Goal: Task Accomplishment & Management: Complete application form

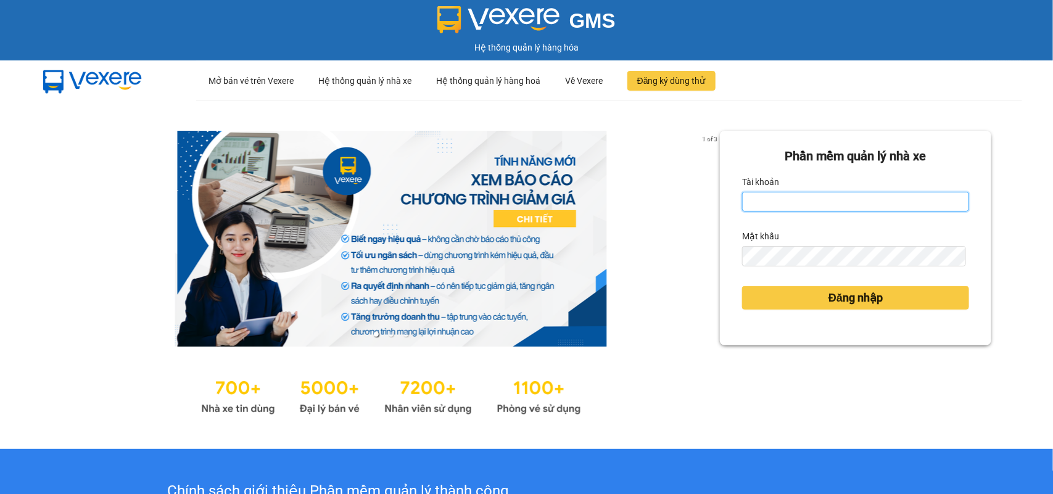
click at [799, 206] on input "Tài khoản" at bounding box center [855, 202] width 227 height 20
type input "tranbaloi.xevn"
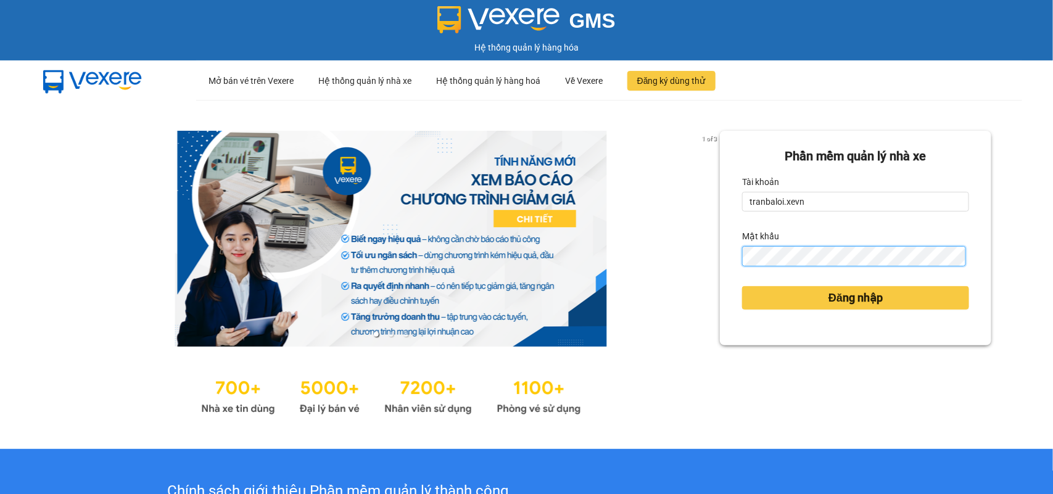
click at [742, 286] on button "Đăng nhập" at bounding box center [855, 297] width 227 height 23
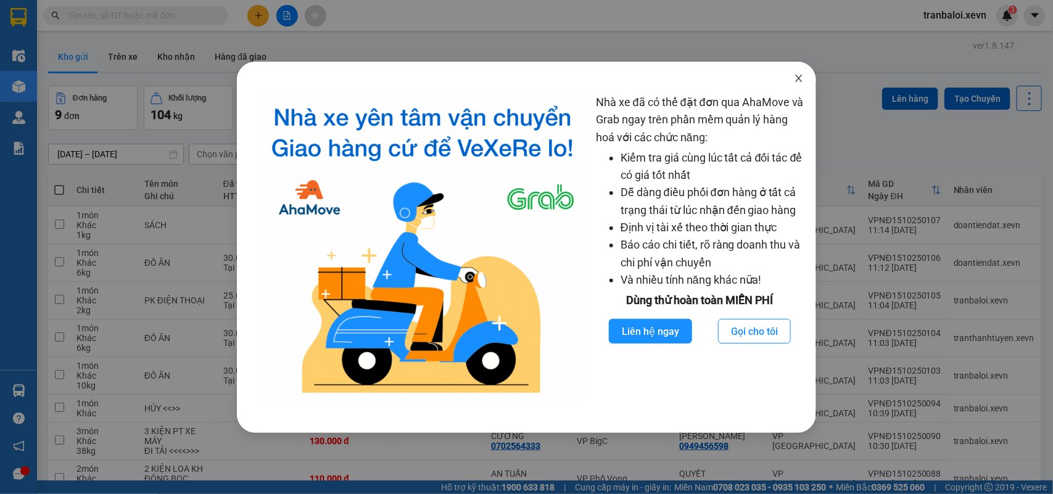
drag, startPoint x: 798, startPoint y: 72, endPoint x: 514, endPoint y: 54, distance: 284.5
click at [797, 72] on span "Close" at bounding box center [799, 79] width 35 height 35
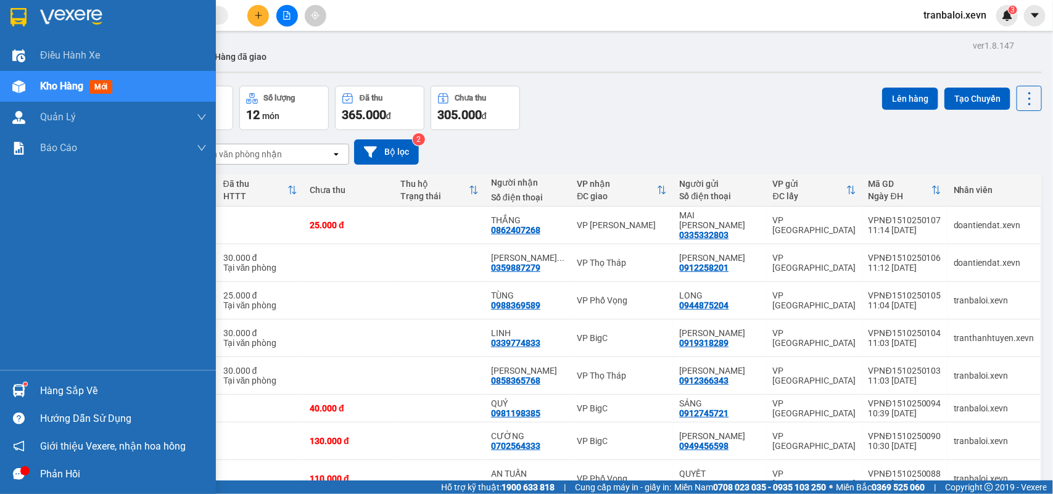
click at [17, 389] on img at bounding box center [18, 390] width 13 height 13
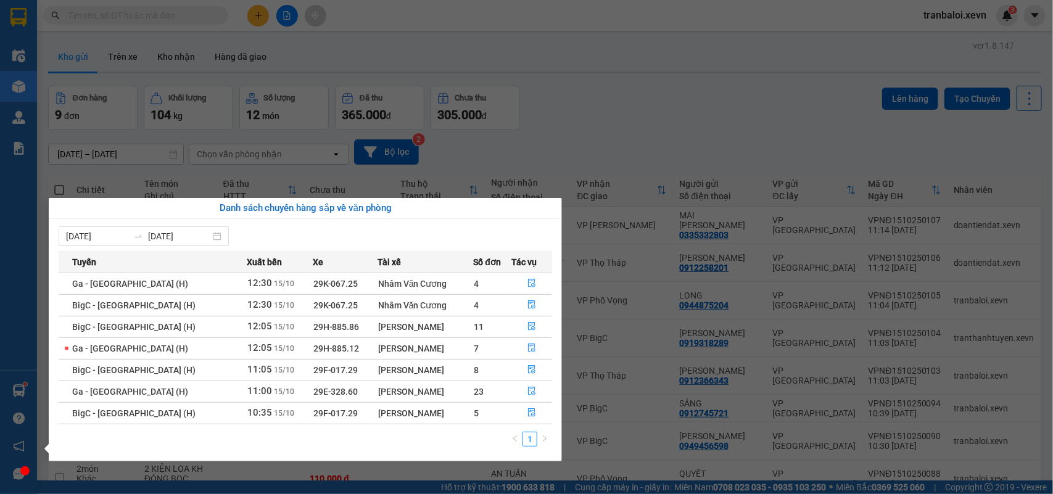
click at [17, 389] on div "Điều hành xe Kho hàng mới Quản Lý Quản lý chuyến Quản lý giao nhận mới Quản lý …" at bounding box center [18, 247] width 37 height 494
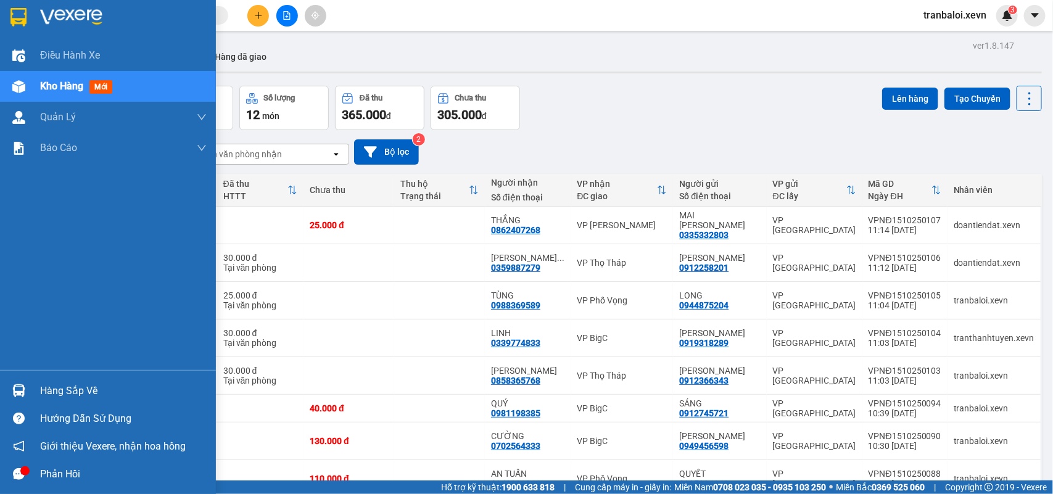
click at [17, 389] on img at bounding box center [18, 390] width 13 height 13
click at [17, 389] on div "Điều hành xe Kho hàng mới Quản Lý Quản lý chuyến Quản lý giao nhận mới Quản lý …" at bounding box center [108, 247] width 216 height 494
click at [17, 389] on img at bounding box center [18, 390] width 13 height 13
click at [17, 389] on div "Điều hành xe Kho hàng mới Quản Lý Quản lý chuyến Quản lý giao nhận mới Quản lý …" at bounding box center [108, 247] width 216 height 494
click at [17, 389] on img at bounding box center [18, 390] width 13 height 13
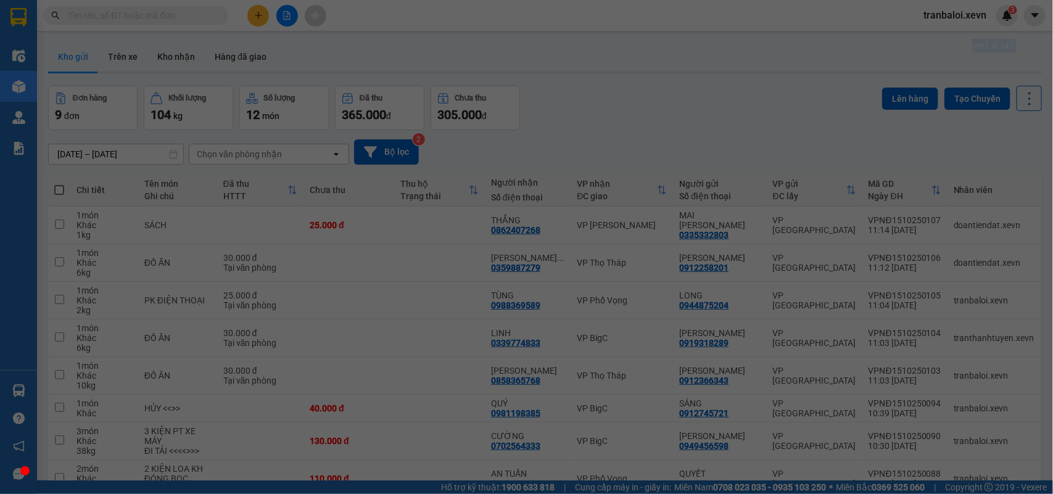
click at [17, 389] on div "Điều hành xe Kho hàng mới Quản Lý Quản lý chuyến Quản lý giao nhận mới Quản lý …" at bounding box center [18, 247] width 37 height 494
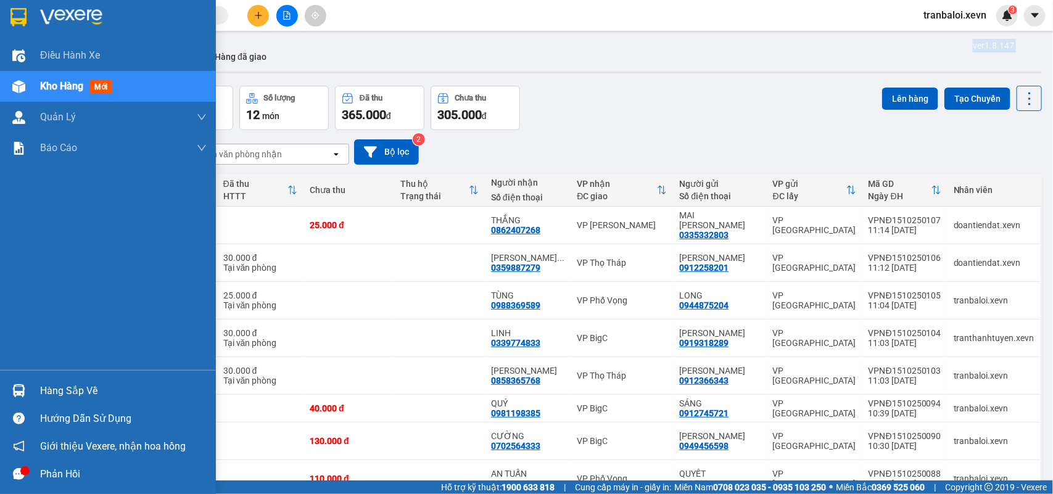
click at [17, 389] on img at bounding box center [18, 390] width 13 height 13
click at [17, 389] on div "Điều hành xe Kho hàng mới Quản Lý Quản lý chuyến Quản lý giao nhận mới Quản lý …" at bounding box center [108, 247] width 216 height 494
click at [17, 389] on img at bounding box center [18, 390] width 13 height 13
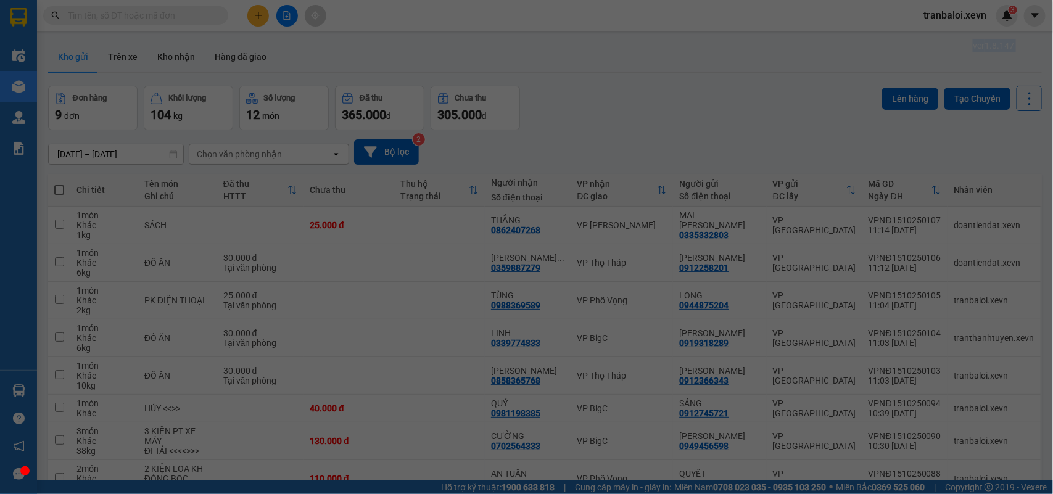
click at [17, 389] on div "Điều hành xe Kho hàng mới Quản Lý Quản lý chuyến Quản lý giao nhận mới Quản lý …" at bounding box center [18, 247] width 37 height 494
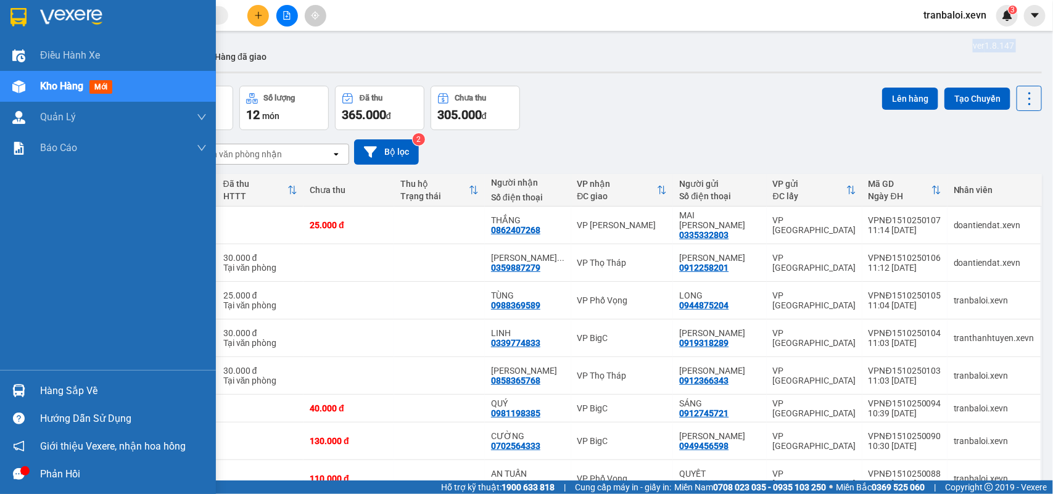
click at [17, 389] on img at bounding box center [18, 390] width 13 height 13
click at [17, 389] on div "Điều hành xe Kho hàng mới Quản Lý Quản lý chuyến Quản lý giao nhận mới Quản lý …" at bounding box center [108, 247] width 216 height 494
click at [17, 389] on img at bounding box center [18, 390] width 13 height 13
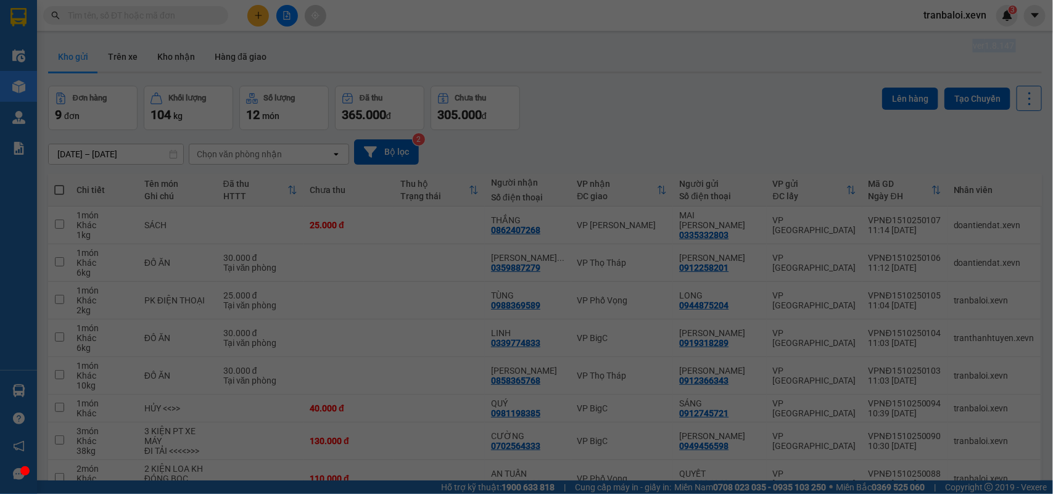
click at [17, 389] on div "Điều hành xe Kho hàng mới Quản Lý Quản lý chuyến Quản lý giao nhận mới Quản lý …" at bounding box center [18, 247] width 37 height 494
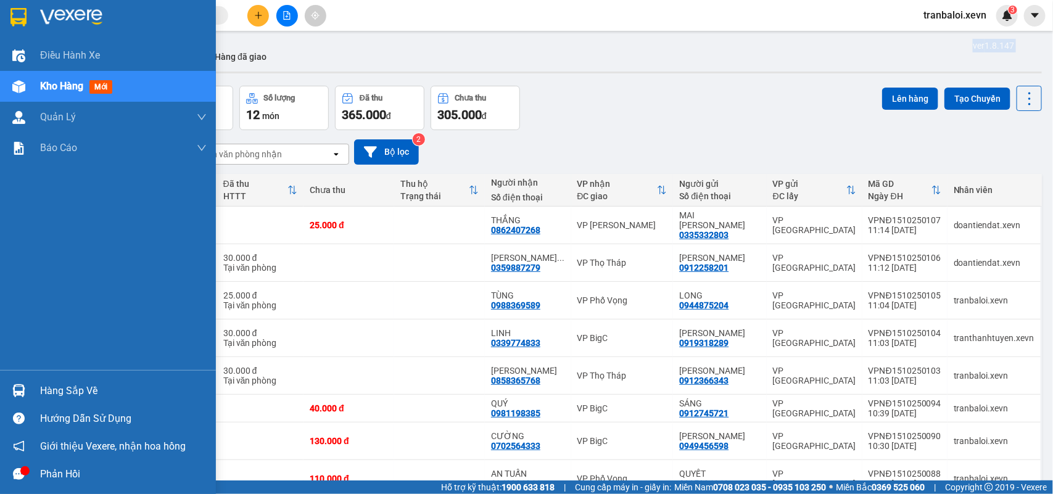
click at [17, 389] on img at bounding box center [18, 390] width 13 height 13
click at [17, 389] on div "Điều hành xe Kho hàng mới Quản Lý Quản lý chuyến Quản lý giao nhận mới Quản lý …" at bounding box center [108, 247] width 216 height 494
click at [17, 389] on img at bounding box center [18, 390] width 13 height 13
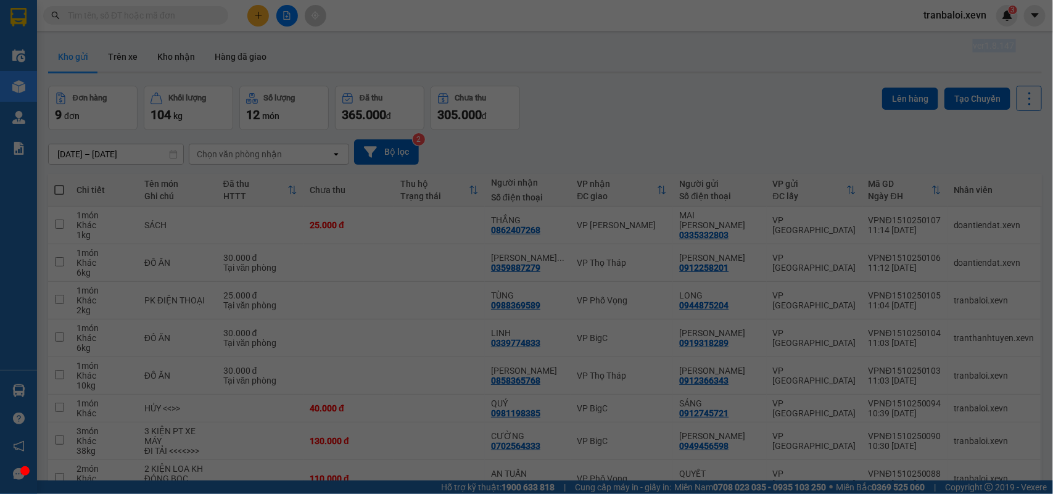
click at [17, 389] on div "Điều hành xe Kho hàng mới Quản Lý Quản lý chuyến Quản lý giao nhận mới Quản lý …" at bounding box center [18, 247] width 37 height 494
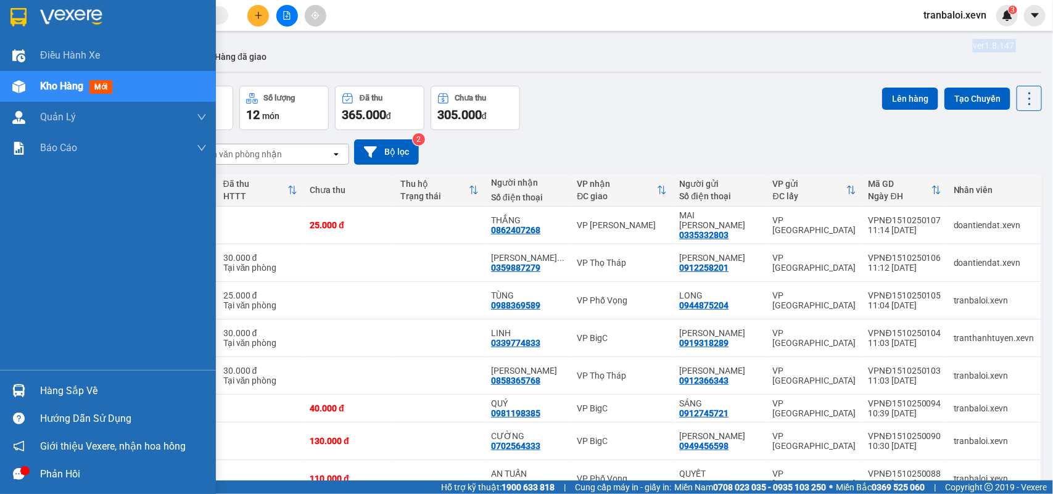
click at [17, 389] on img at bounding box center [18, 390] width 13 height 13
click at [17, 389] on div "Điều hành xe Kho hàng mới Quản Lý Quản lý chuyến Quản lý giao nhận mới Quản lý …" at bounding box center [108, 247] width 216 height 494
click at [17, 389] on img at bounding box center [18, 390] width 13 height 13
click at [17, 389] on div "Điều hành xe Kho hàng mới Quản Lý Quản lý chuyến Quản lý giao nhận mới Quản lý …" at bounding box center [108, 247] width 216 height 494
click at [17, 389] on img at bounding box center [18, 390] width 13 height 13
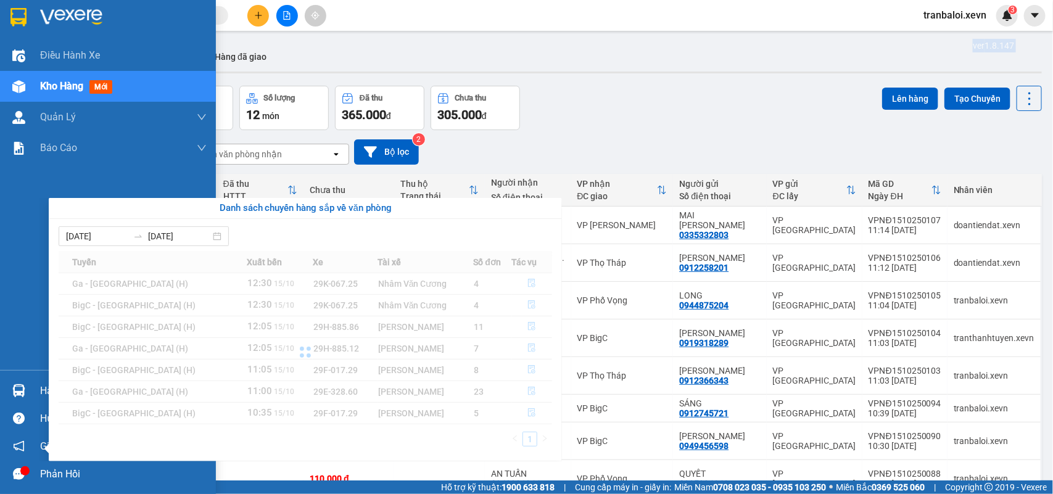
click at [17, 389] on div "Điều hành xe Kho hàng mới Quản Lý Quản lý chuyến Quản lý giao nhận mới Quản lý …" at bounding box center [108, 247] width 216 height 494
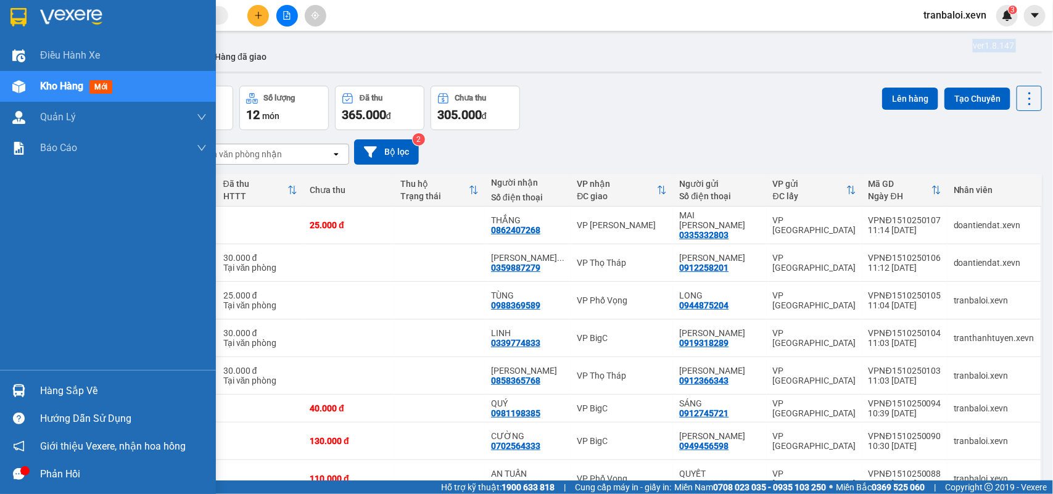
click at [17, 389] on img at bounding box center [18, 390] width 13 height 13
click at [17, 389] on div "Điều hành xe Kho hàng mới Quản Lý Quản lý chuyến Quản lý giao nhận mới Quản lý …" at bounding box center [108, 247] width 216 height 494
click at [17, 389] on img at bounding box center [18, 390] width 13 height 13
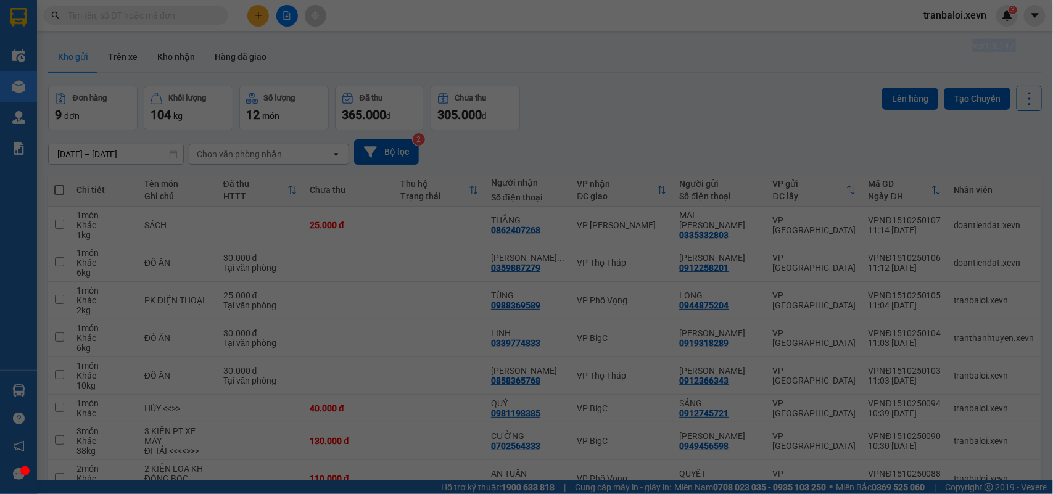
click at [17, 389] on div "Điều hành xe Kho hàng mới Quản Lý Quản lý chuyến Quản lý giao nhận mới Quản lý …" at bounding box center [18, 247] width 37 height 494
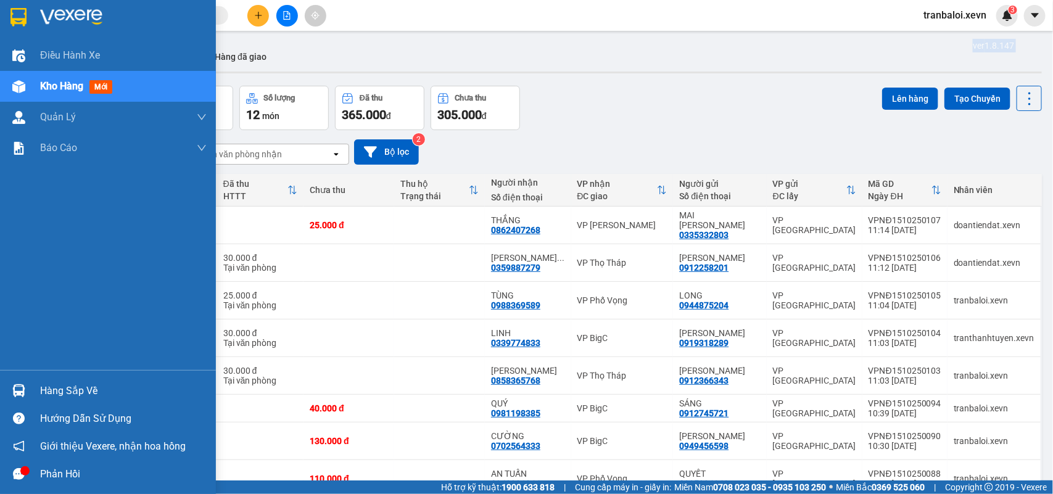
click at [17, 389] on img at bounding box center [18, 390] width 13 height 13
click at [17, 389] on div "Điều hành xe Kho hàng mới Quản Lý Quản lý chuyến Quản lý giao nhận mới Quản lý …" at bounding box center [108, 247] width 216 height 494
click at [17, 389] on img at bounding box center [18, 390] width 13 height 13
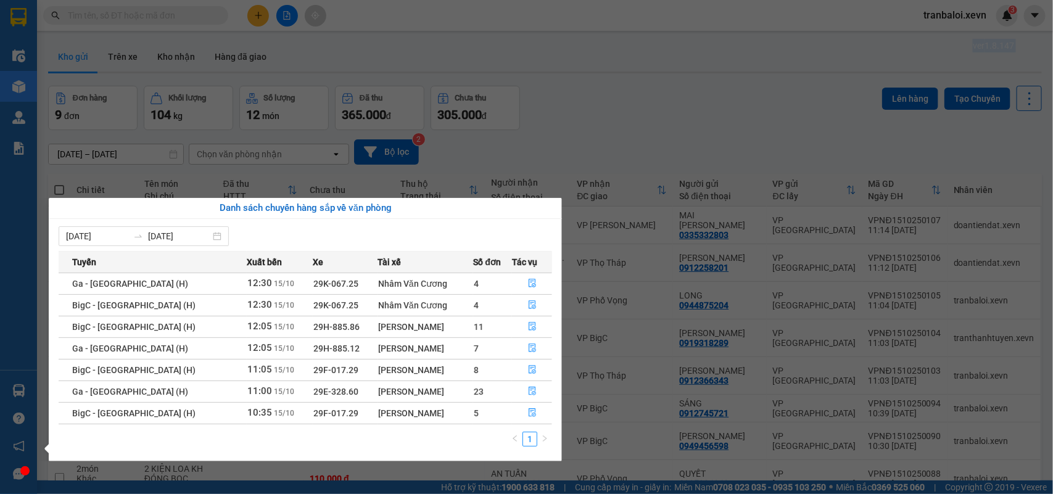
click at [17, 389] on div "Điều hành xe Kho hàng mới Quản Lý Quản lý chuyến Quản lý giao nhận mới Quản lý …" at bounding box center [18, 247] width 37 height 494
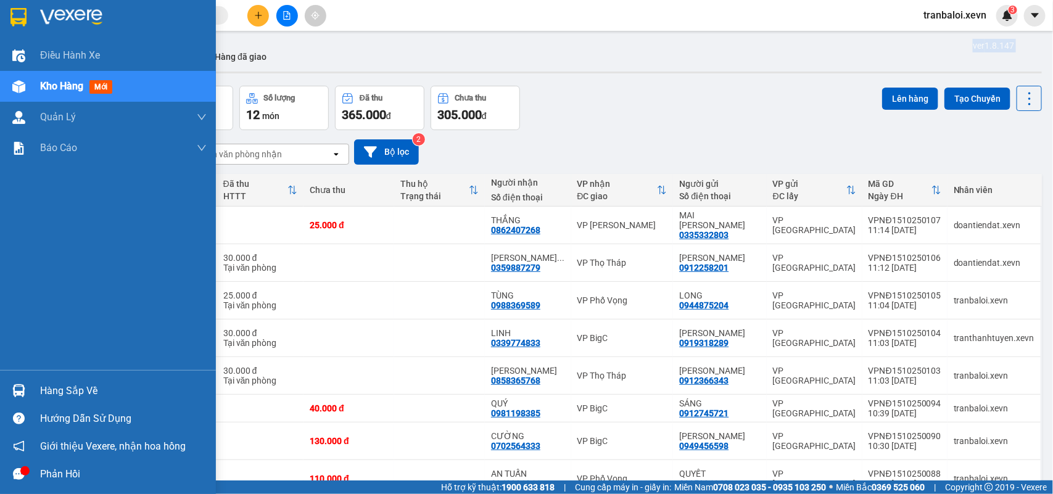
click at [17, 389] on img at bounding box center [18, 390] width 13 height 13
click at [17, 389] on div "Điều hành xe Kho hàng mới Quản Lý Quản lý chuyến Quản lý giao nhận mới Quản lý …" at bounding box center [108, 247] width 216 height 494
click at [17, 389] on img at bounding box center [18, 390] width 13 height 13
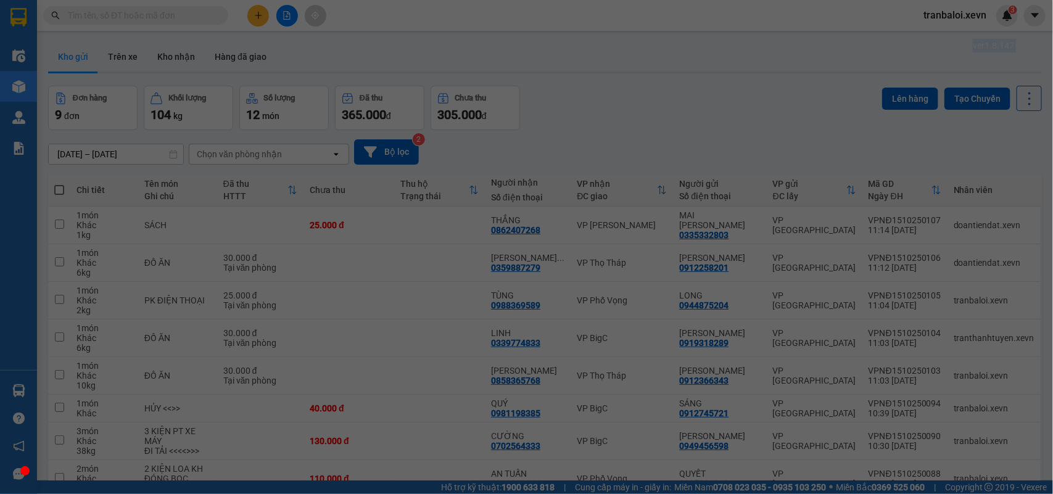
click at [17, 389] on div "Điều hành xe Kho hàng mới Quản Lý Quản lý chuyến Quản lý giao nhận mới Quản lý …" at bounding box center [18, 247] width 37 height 494
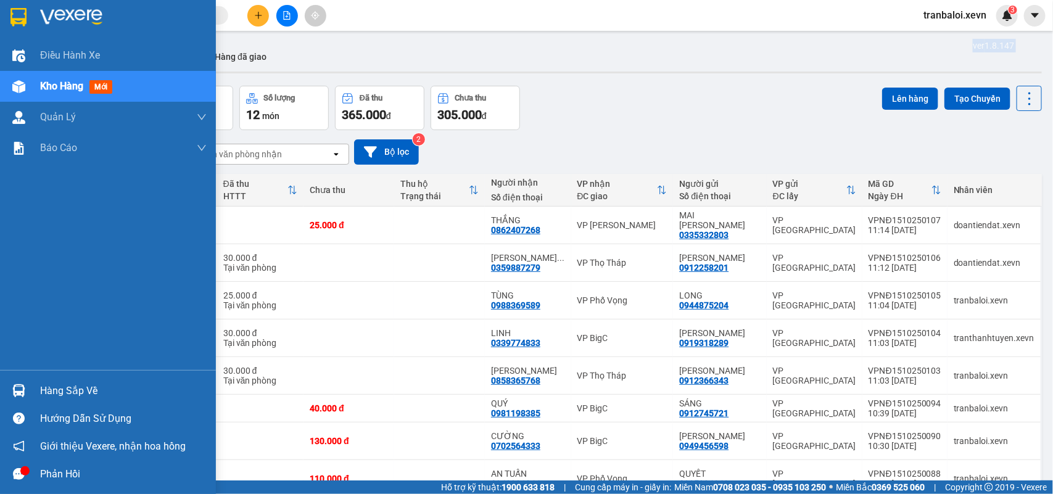
click at [17, 389] on img at bounding box center [18, 390] width 13 height 13
click at [17, 389] on div "Điều hành xe Kho hàng mới Quản Lý Quản lý chuyến Quản lý giao nhận mới Quản lý …" at bounding box center [108, 247] width 216 height 494
click at [17, 389] on img at bounding box center [18, 390] width 13 height 13
click at [17, 389] on div "Điều hành xe Kho hàng mới Quản Lý Quản lý chuyến Quản lý giao nhận mới Quản lý …" at bounding box center [108, 247] width 216 height 494
click at [17, 389] on img at bounding box center [18, 390] width 13 height 13
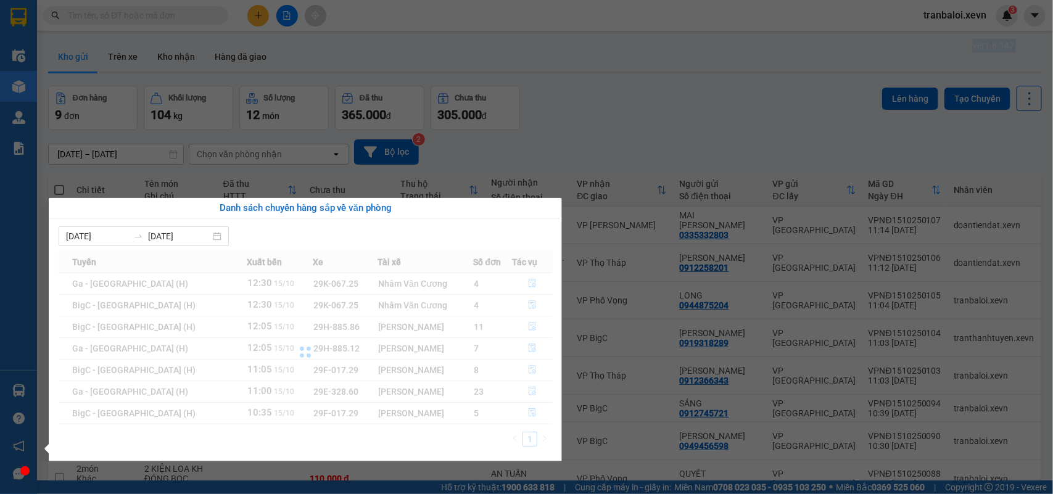
click at [17, 389] on div "Điều hành xe Kho hàng mới Quản Lý Quản lý chuyến Quản lý giao nhận mới Quản lý …" at bounding box center [18, 247] width 37 height 494
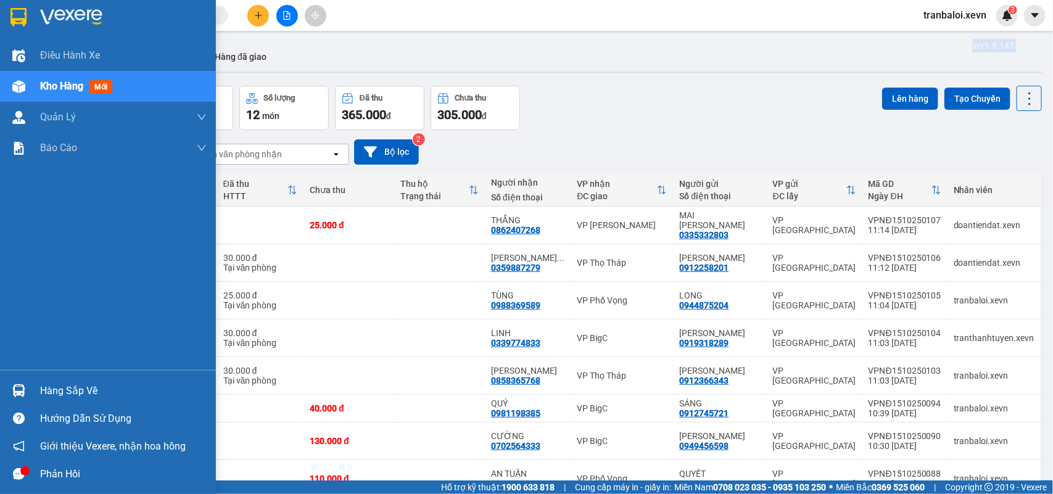
click at [17, 389] on img at bounding box center [18, 390] width 13 height 13
click at [17, 389] on div "Điều hành xe Kho hàng mới Quản Lý Quản lý chuyến Quản lý giao nhận mới Quản lý …" at bounding box center [108, 247] width 216 height 494
click at [17, 389] on img at bounding box center [18, 390] width 13 height 13
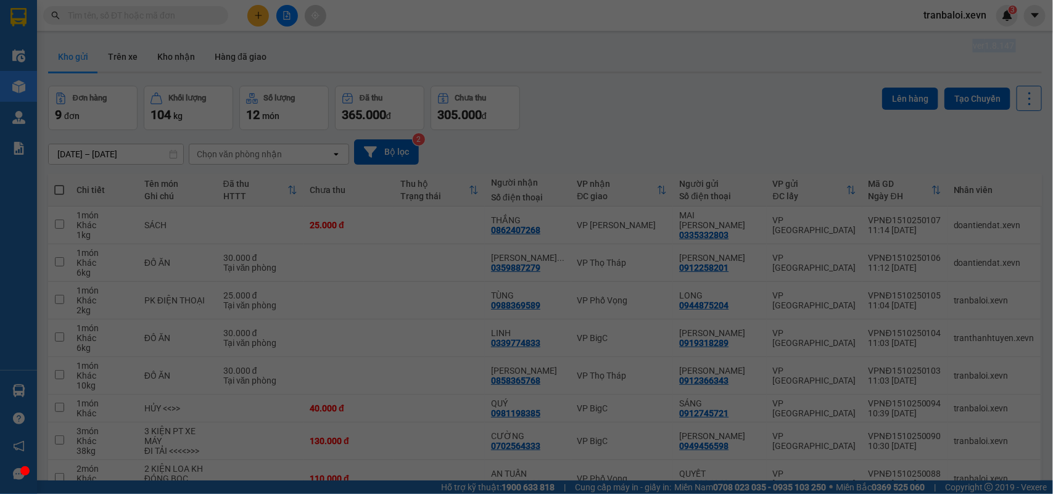
click at [17, 389] on div "Điều hành xe Kho hàng mới Quản Lý Quản lý chuyến Quản lý giao nhận mới Quản lý …" at bounding box center [18, 247] width 37 height 494
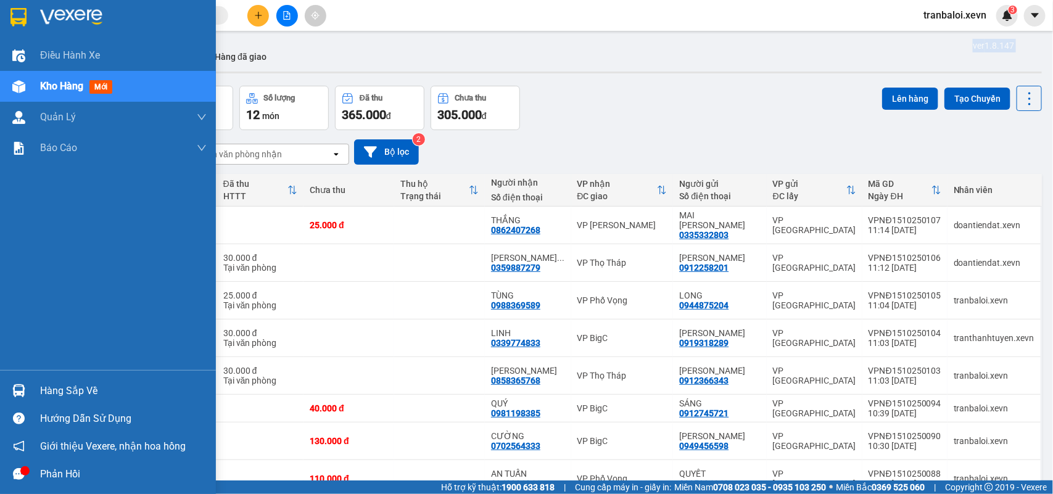
click at [17, 389] on img at bounding box center [18, 390] width 13 height 13
click at [17, 389] on div "Điều hành xe Kho hàng mới Quản Lý Quản lý chuyến Quản lý giao nhận mới Quản lý …" at bounding box center [108, 247] width 216 height 494
click at [17, 389] on img at bounding box center [18, 390] width 13 height 13
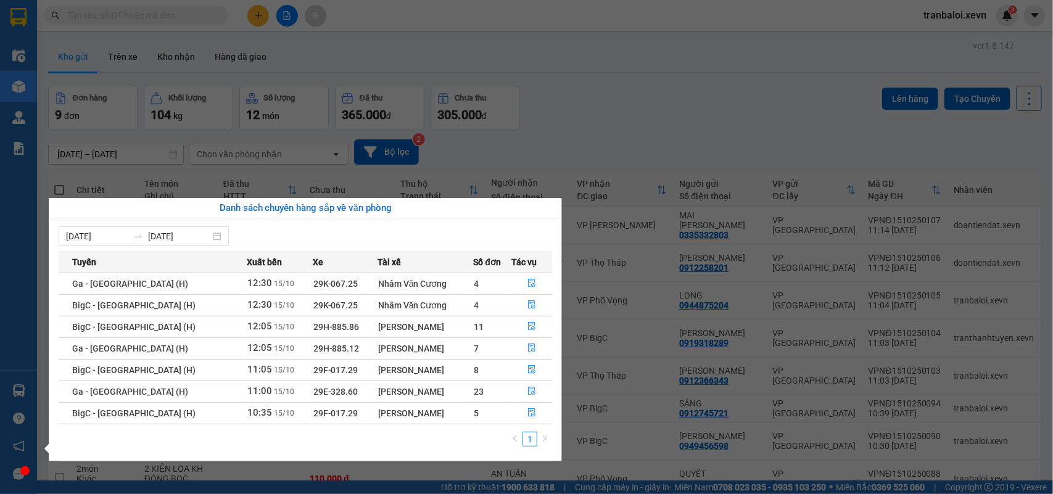
click at [25, 88] on div "Điều hành xe Kho hàng mới Quản Lý Quản lý chuyến Quản lý giao nhận mới Quản lý …" at bounding box center [18, 247] width 37 height 494
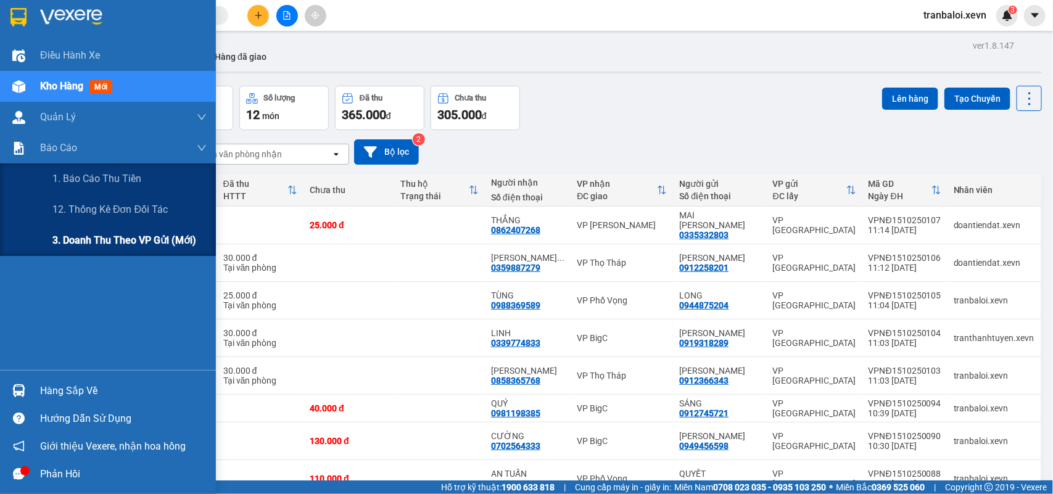
click at [107, 242] on span "3. Doanh Thu theo VP Gửi (mới)" at bounding box center [124, 240] width 144 height 15
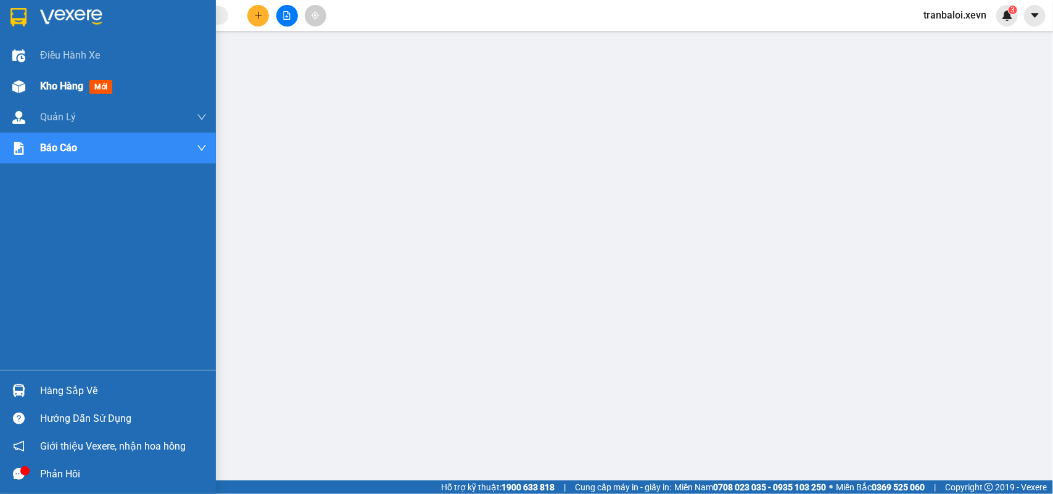
click at [23, 88] on img at bounding box center [18, 86] width 13 height 13
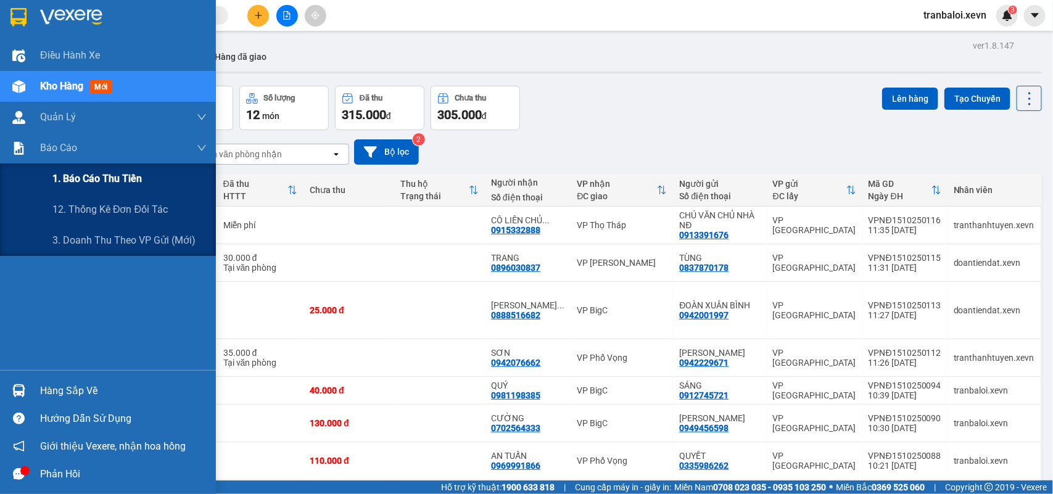
click at [89, 172] on span "1. Báo cáo thu tiền" at bounding box center [96, 178] width 89 height 15
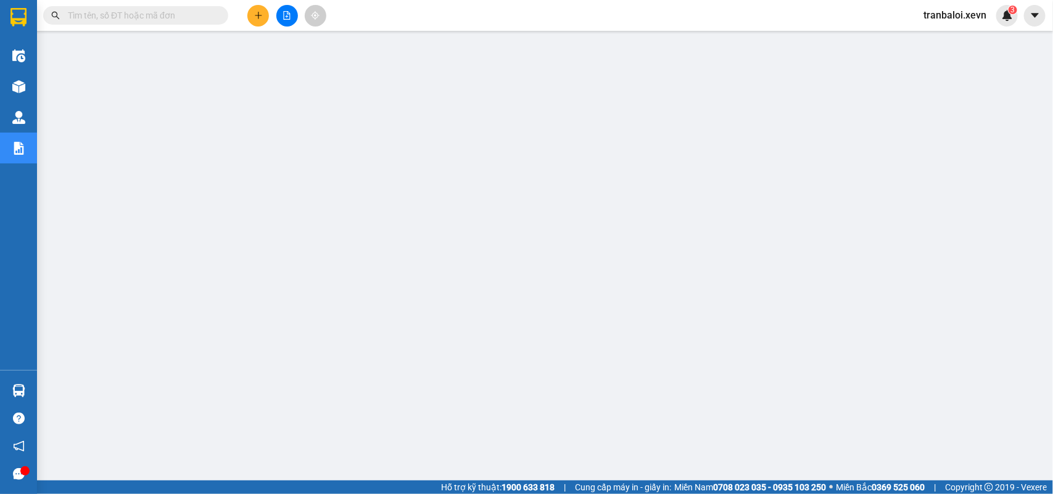
click at [946, 20] on span "tranbaloi.xevn" at bounding box center [955, 14] width 83 height 15
click at [951, 35] on span "Đăng xuất" at bounding box center [962, 38] width 56 height 14
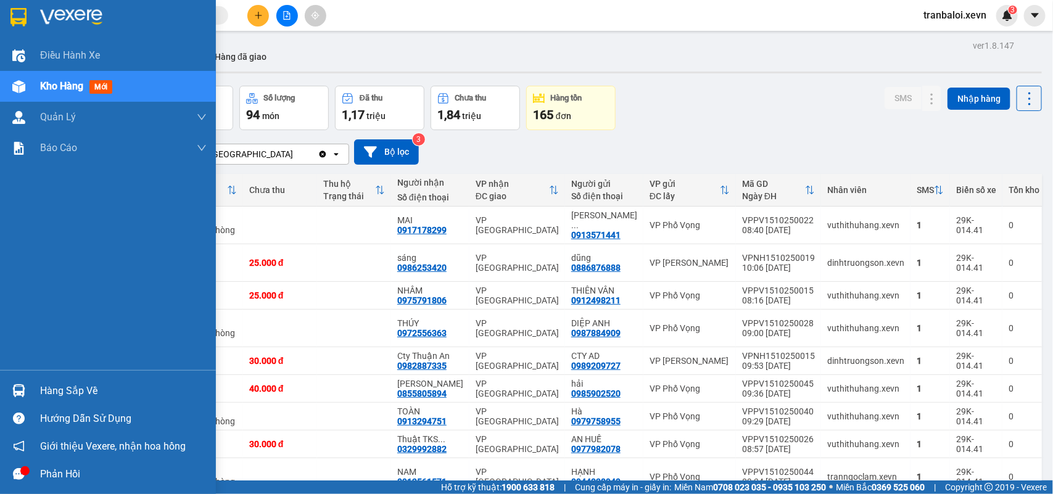
click at [29, 383] on div "Hàng sắp về" at bounding box center [108, 391] width 216 height 28
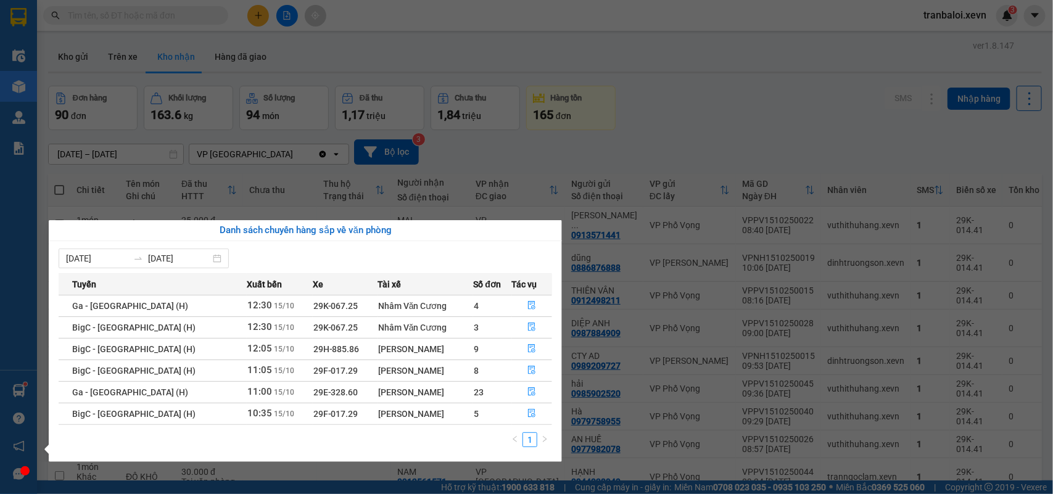
click at [25, 386] on div "Điều hành xe Kho hàng mới Quản Lý Quản lý chuyến Quản lý giao nhận mới Quản lý …" at bounding box center [18, 247] width 37 height 494
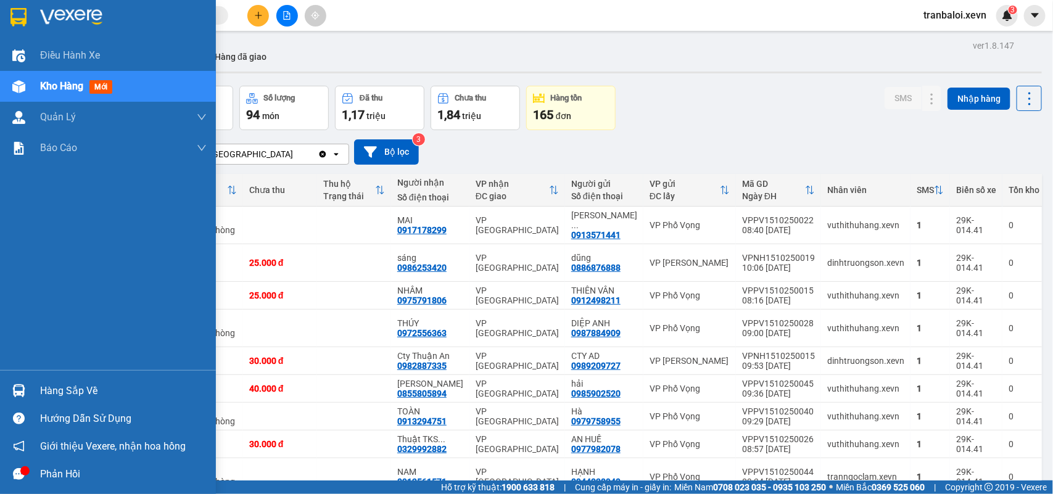
click at [25, 386] on img at bounding box center [18, 390] width 13 height 13
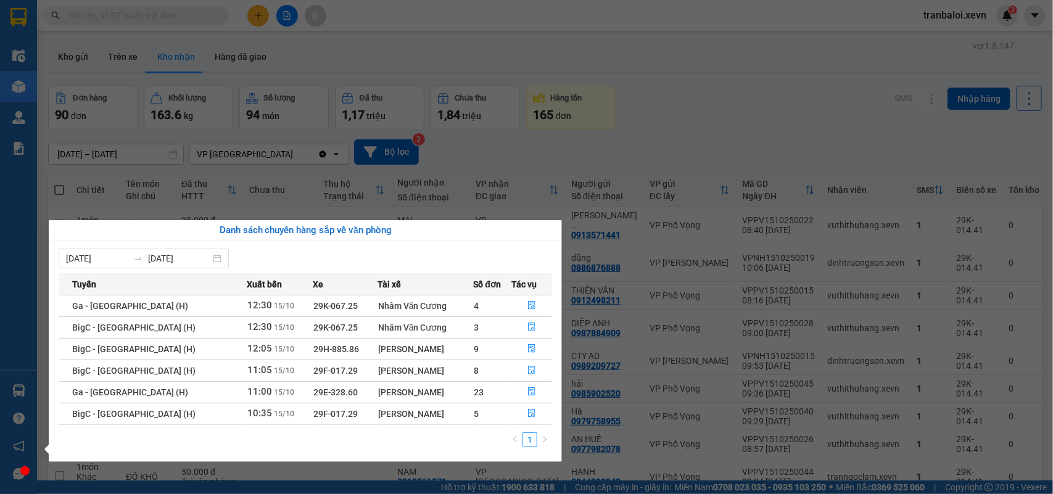
click at [454, 37] on section "Kết quả tìm kiếm ( 0 ) Bộ lọc No Data tranbaloi.xevn 3 Điều hành xe Kho hàng mớ…" at bounding box center [526, 247] width 1053 height 494
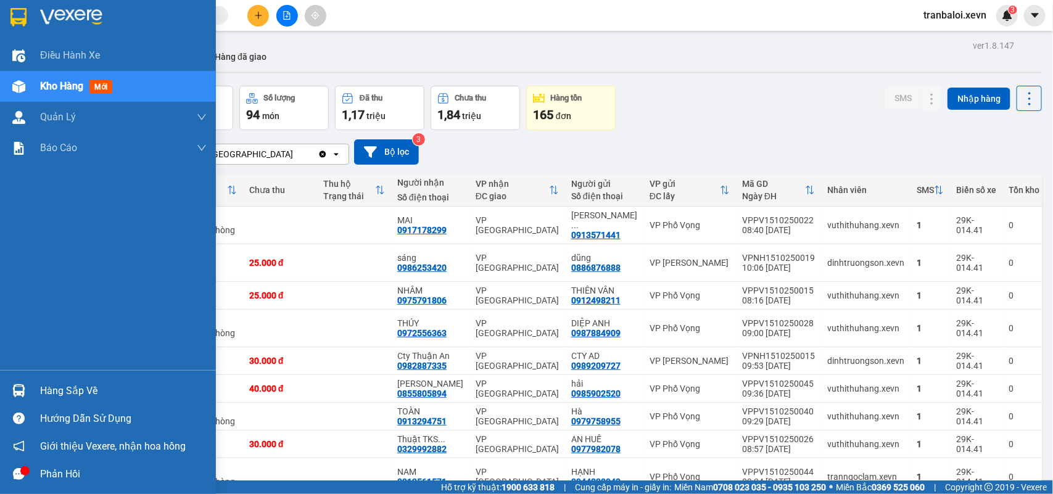
click at [37, 390] on div "Hàng sắp về" at bounding box center [108, 391] width 216 height 28
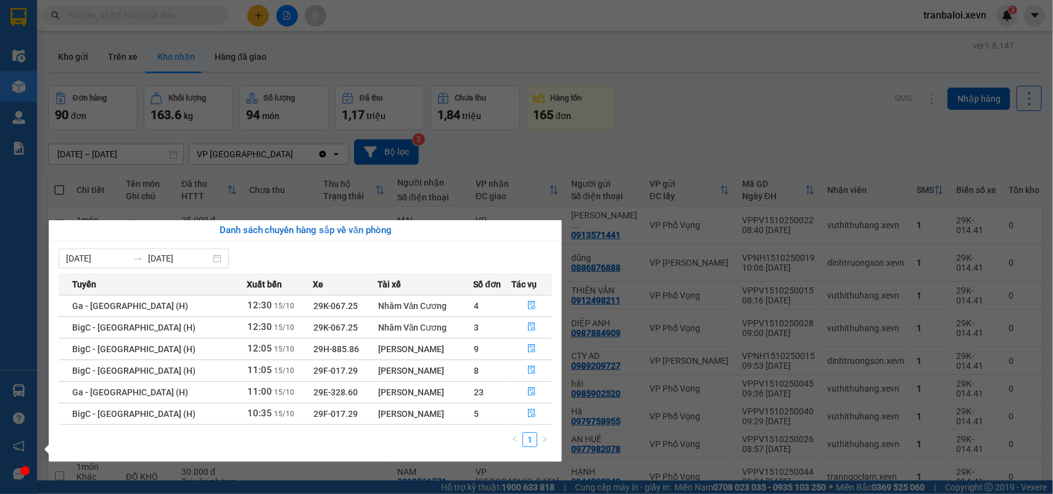
click at [15, 395] on div "Điều hành xe Kho hàng mới Quản Lý Quản lý chuyến Quản lý giao nhận mới Quản lý …" at bounding box center [18, 247] width 37 height 494
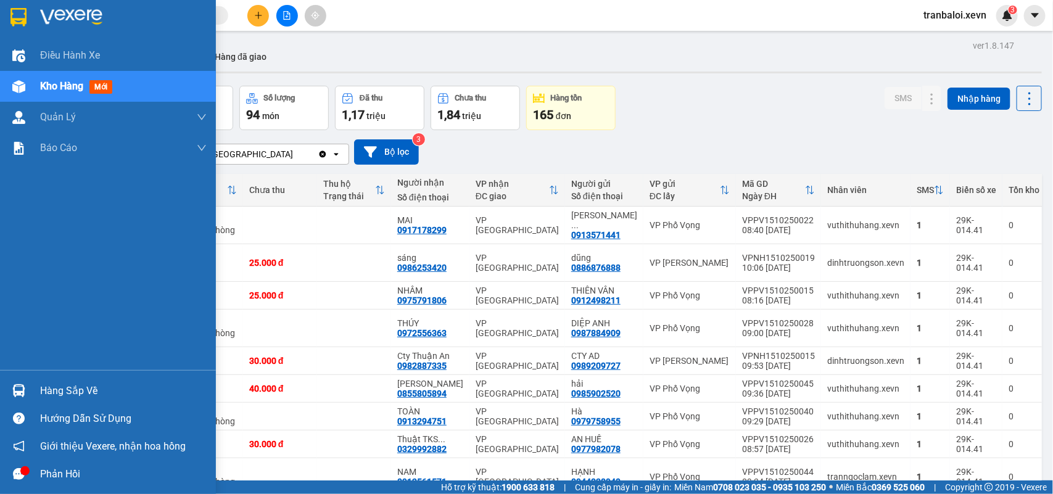
click at [15, 391] on img at bounding box center [18, 390] width 13 height 13
click at [15, 391] on div "Điều hành xe Kho hàng mới Quản Lý Quản lý chuyến Quản lý giao nhận mới Quản lý …" at bounding box center [108, 247] width 216 height 494
click at [15, 391] on img at bounding box center [18, 390] width 13 height 13
click at [15, 391] on div "Điều hành xe Kho hàng mới Quản Lý Quản lý chuyến Quản lý giao nhận mới Quản lý …" at bounding box center [108, 247] width 216 height 494
click at [15, 390] on img at bounding box center [18, 390] width 13 height 13
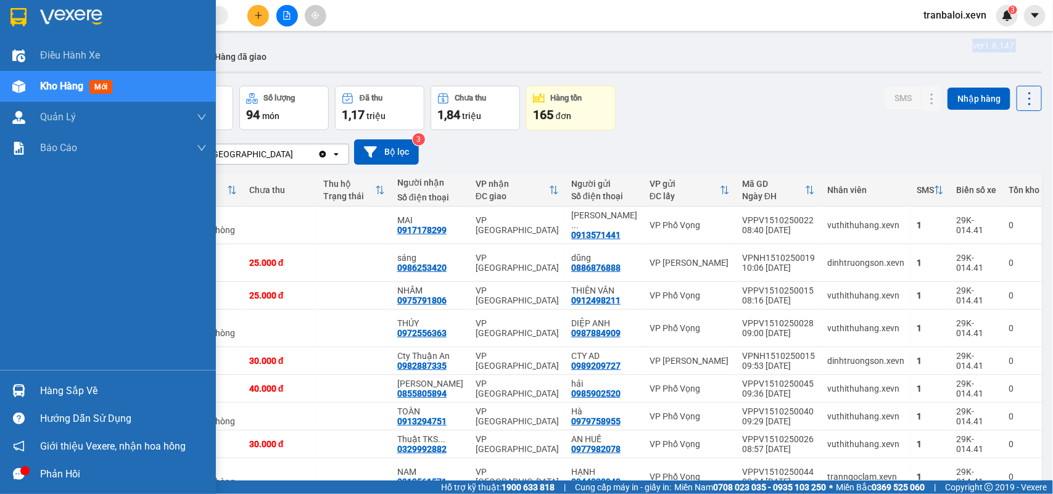
click at [15, 390] on div "Điều hành xe Kho hàng mới Quản Lý Quản lý chuyến Quản lý giao nhận mới Quản lý …" at bounding box center [108, 247] width 216 height 494
click at [15, 390] on img at bounding box center [18, 390] width 13 height 13
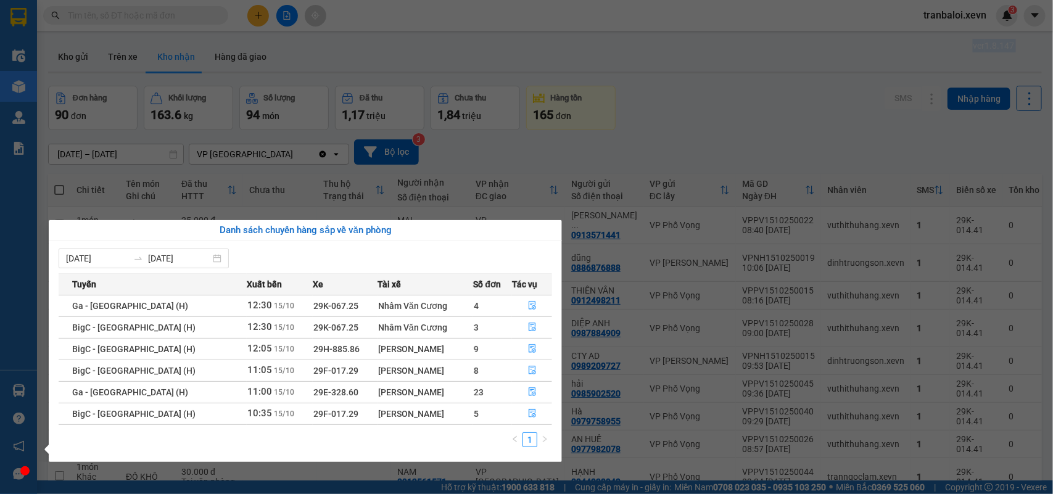
click at [15, 389] on div "Điều hành xe Kho hàng mới Quản Lý Quản lý chuyến Quản lý giao nhận mới Quản lý …" at bounding box center [18, 247] width 37 height 494
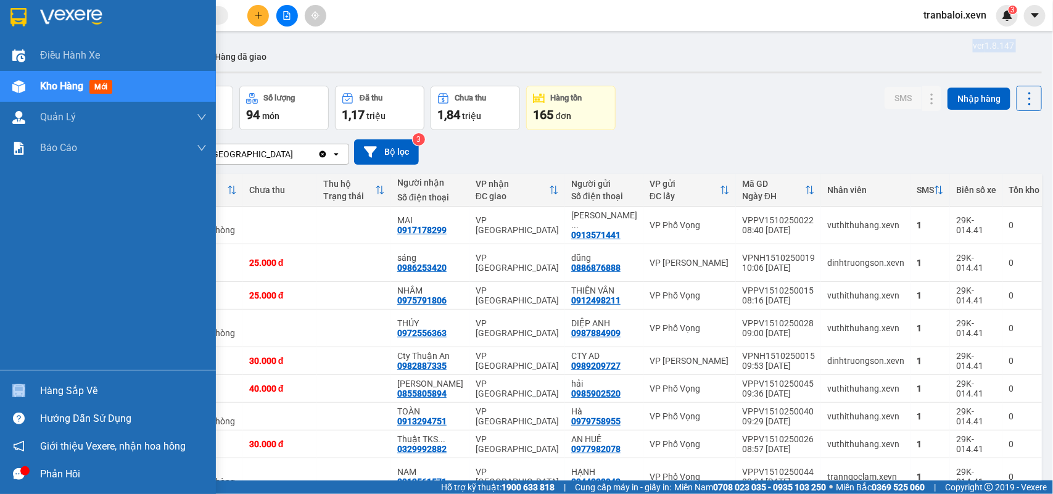
click at [15, 389] on img at bounding box center [18, 390] width 13 height 13
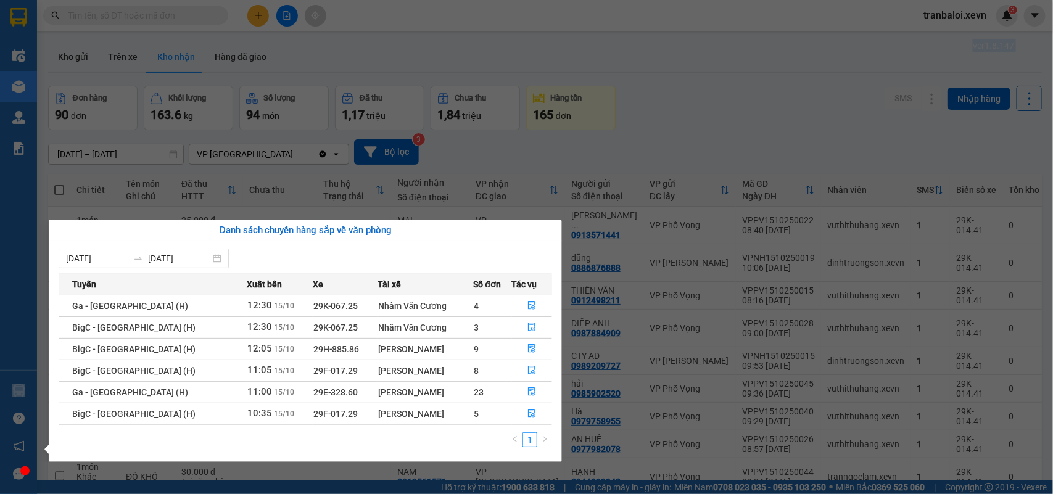
click at [17, 389] on div "Điều hành xe Kho hàng mới Quản Lý Quản lý chuyến Quản lý giao nhận mới Quản lý …" at bounding box center [18, 247] width 37 height 494
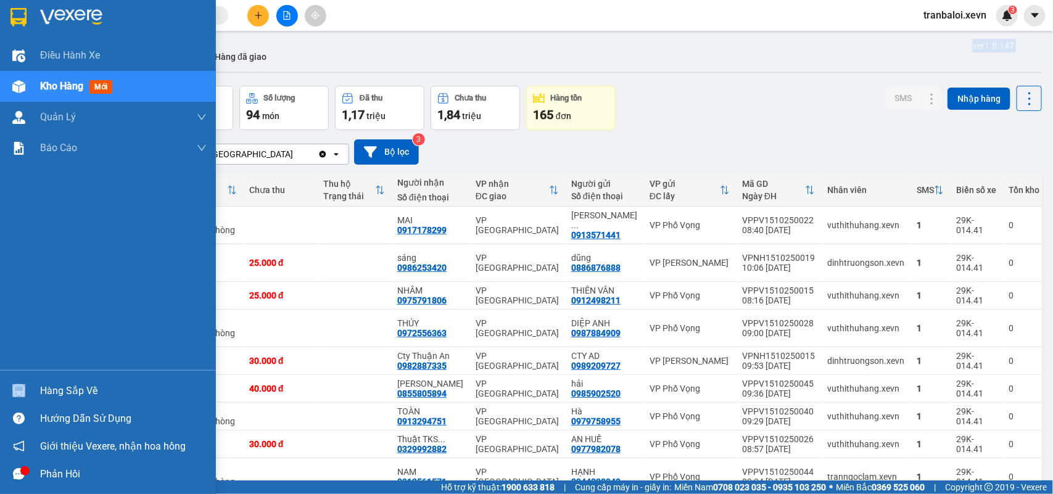
click at [17, 389] on img at bounding box center [18, 390] width 13 height 13
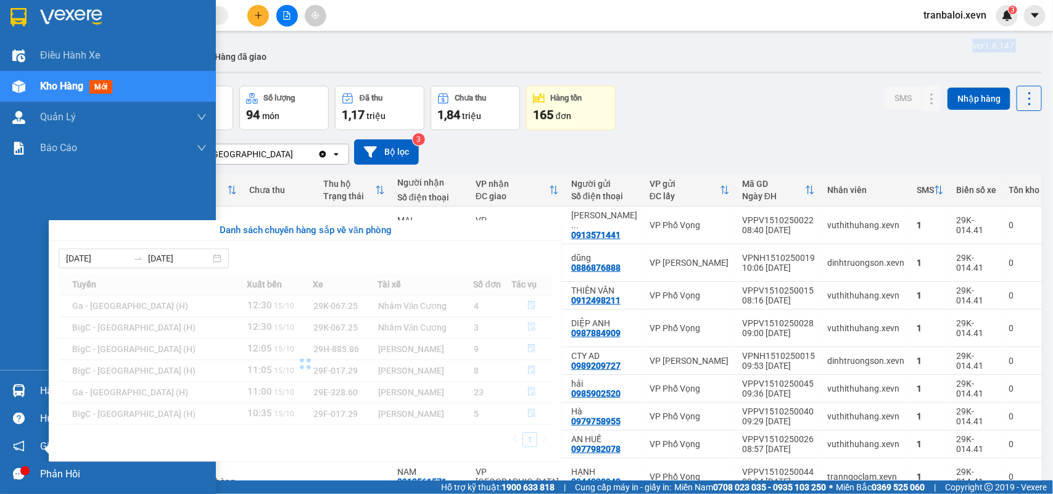
click at [17, 389] on div "Điều hành xe Kho hàng mới Quản Lý Quản lý chuyến Quản lý giao nhận mới Quản lý …" at bounding box center [108, 247] width 216 height 494
click at [17, 389] on img at bounding box center [18, 390] width 13 height 13
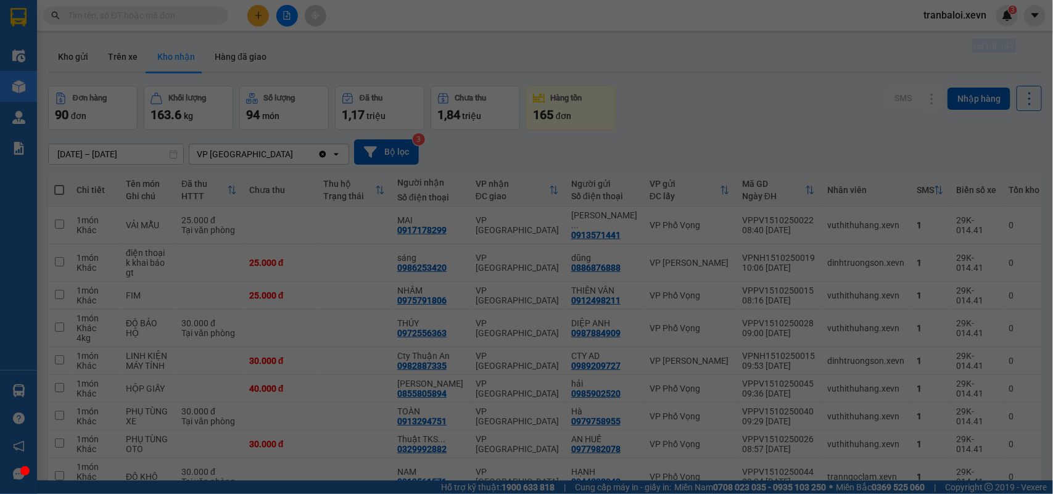
click at [17, 389] on div "Điều hành xe Kho hàng mới Quản Lý Quản lý chuyến Quản lý giao nhận mới Quản lý …" at bounding box center [18, 247] width 37 height 494
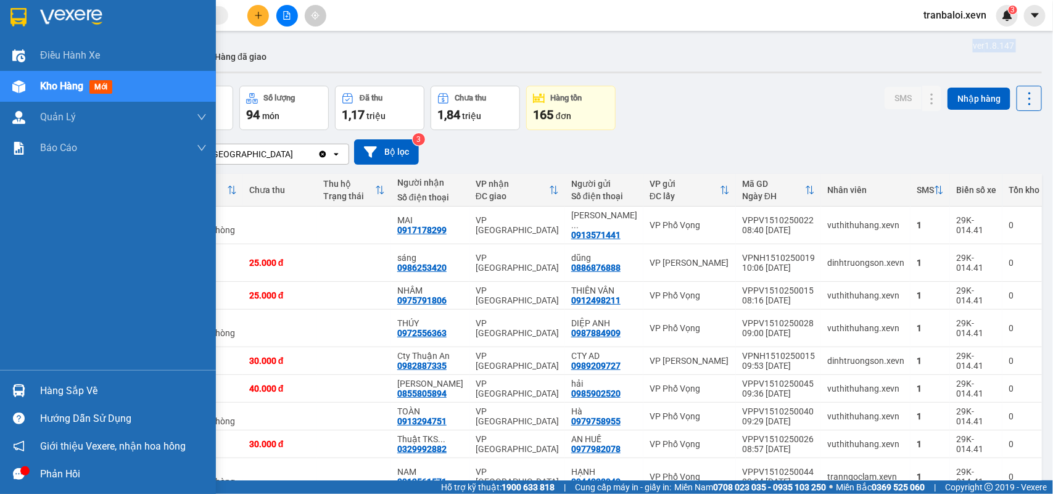
click at [17, 389] on img at bounding box center [18, 390] width 13 height 13
click at [17, 389] on div "Điều hành xe Kho hàng mới Quản Lý Quản lý chuyến Quản lý giao nhận mới Quản lý …" at bounding box center [108, 247] width 216 height 494
click at [17, 389] on img at bounding box center [18, 390] width 13 height 13
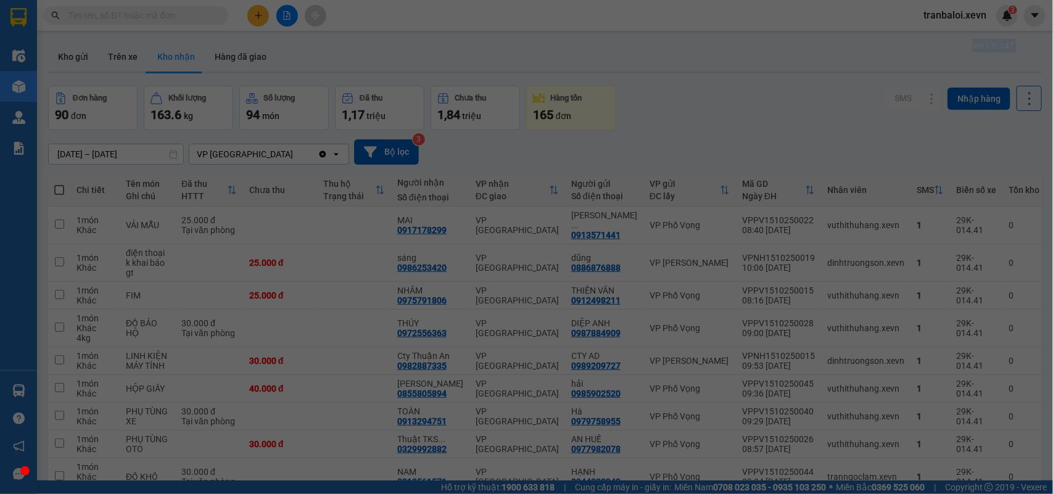
click at [17, 389] on div "Điều hành xe Kho hàng mới Quản Lý Quản lý chuyến Quản lý giao nhận mới Quản lý …" at bounding box center [18, 247] width 37 height 494
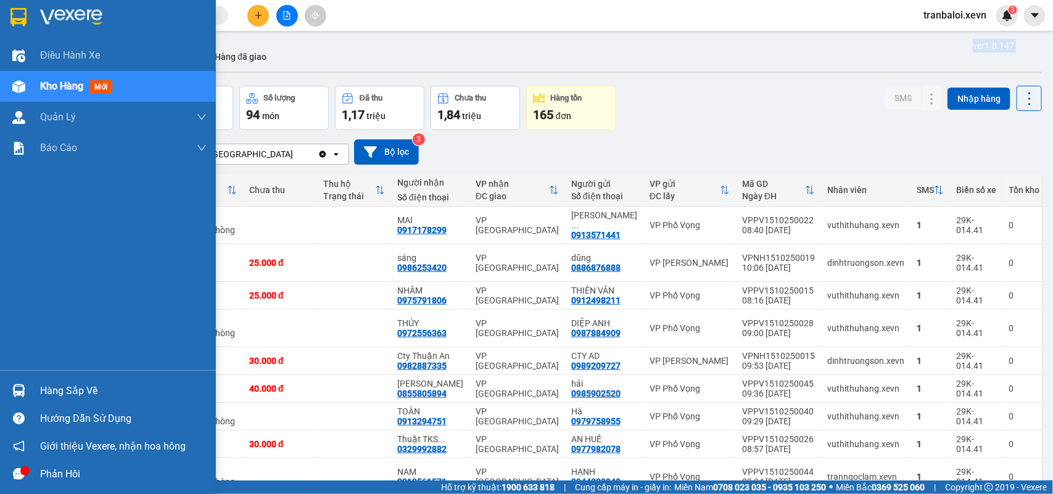
click at [17, 389] on img at bounding box center [18, 390] width 13 height 13
click at [17, 389] on div "Điều hành xe Kho hàng mới Quản Lý Quản lý chuyến Quản lý giao nhận mới Quản lý …" at bounding box center [108, 247] width 216 height 494
click at [17, 389] on img at bounding box center [18, 390] width 13 height 13
click at [17, 389] on div "Điều hành xe Kho hàng mới Quản Lý Quản lý chuyến Quản lý giao nhận mới Quản lý …" at bounding box center [108, 247] width 216 height 494
click at [17, 389] on img at bounding box center [18, 390] width 13 height 13
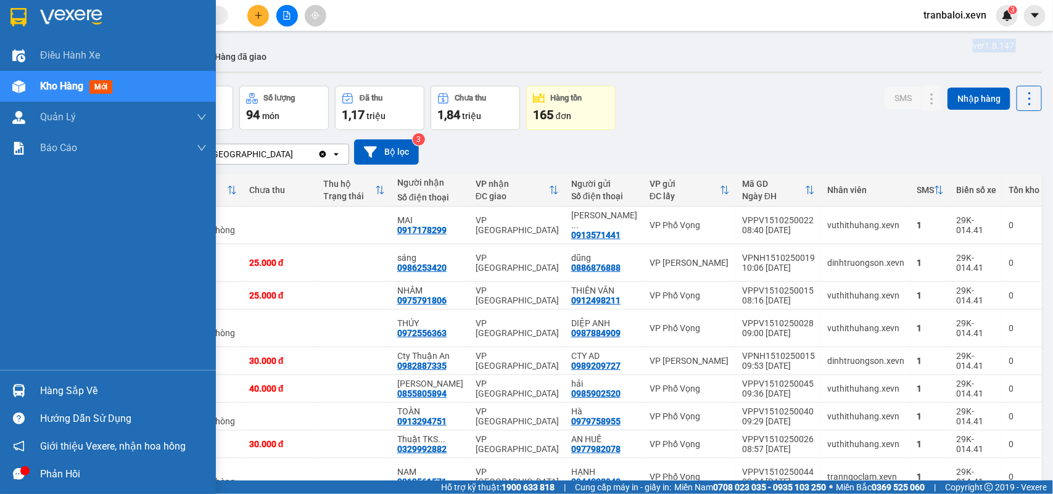
click at [17, 389] on div "Điều hành xe Kho hàng mới Quản Lý Quản lý chuyến Quản lý giao nhận mới Quản lý …" at bounding box center [108, 247] width 216 height 494
click at [17, 389] on img at bounding box center [18, 390] width 13 height 13
click at [17, 389] on div "Điều hành xe Kho hàng mới Quản Lý Quản lý chuyến Quản lý giao nhận mới Quản lý …" at bounding box center [108, 247] width 216 height 494
click at [17, 389] on img at bounding box center [18, 390] width 13 height 13
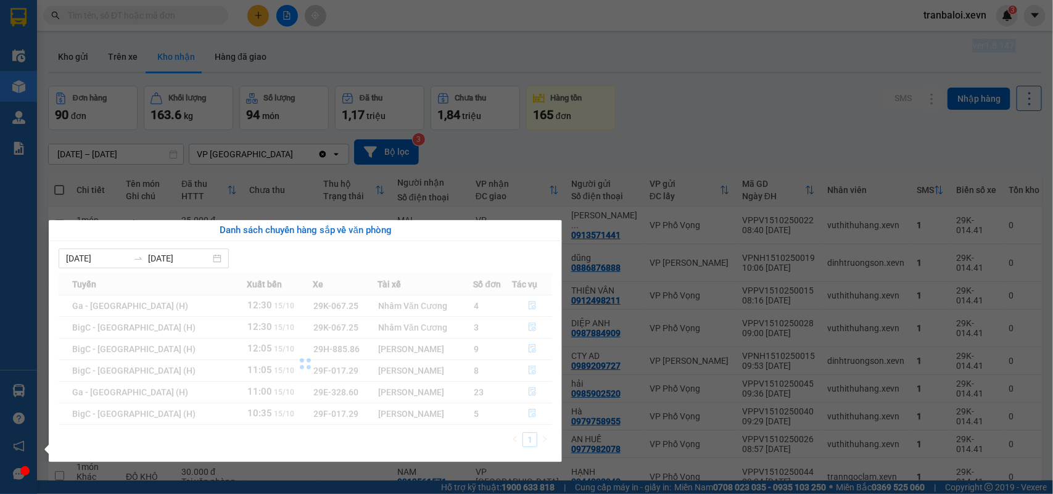
click at [17, 389] on div "Điều hành xe Kho hàng mới Quản Lý Quản lý chuyến Quản lý giao nhận mới Quản lý …" at bounding box center [18, 247] width 37 height 494
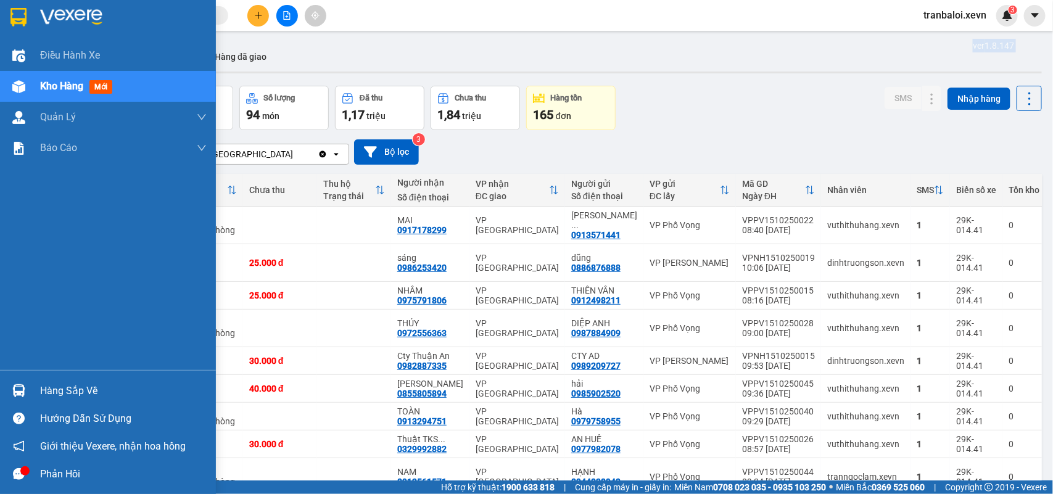
click at [17, 389] on img at bounding box center [18, 390] width 13 height 13
click at [17, 389] on div "Điều hành xe Kho hàng mới Quản Lý Quản lý chuyến Quản lý giao nhận mới Quản lý …" at bounding box center [108, 247] width 216 height 494
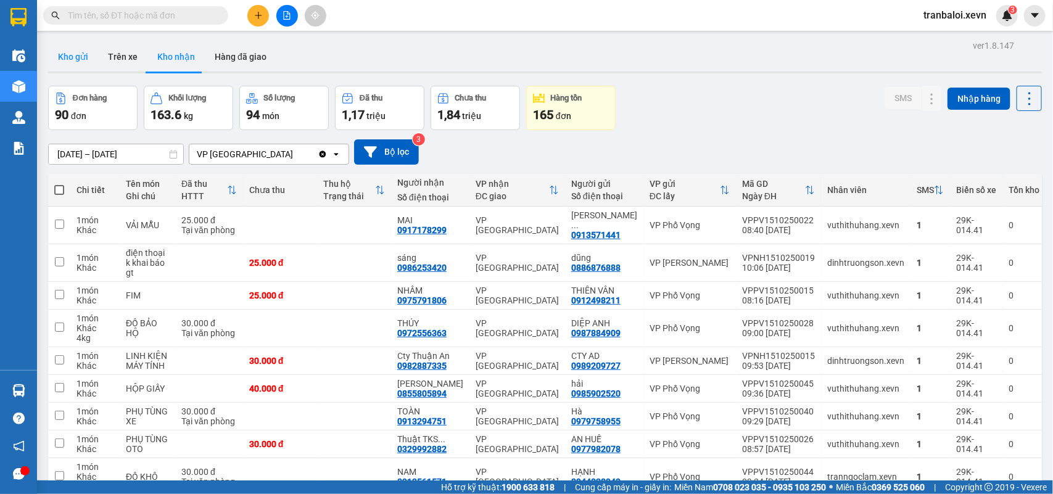
click at [75, 62] on button "Kho gửi" at bounding box center [73, 57] width 50 height 30
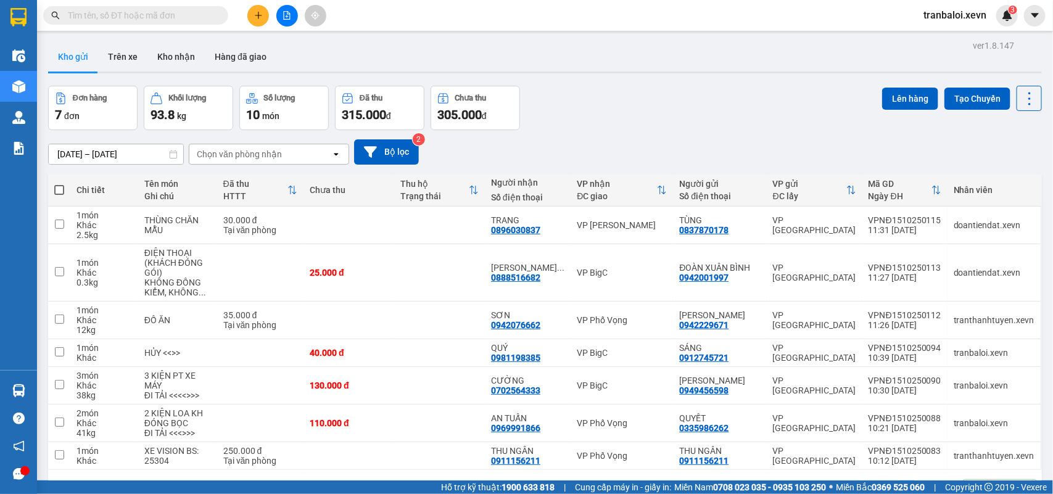
click at [936, 14] on span "tranbaloi.xevn" at bounding box center [955, 14] width 83 height 15
click at [947, 35] on span "Đăng xuất" at bounding box center [962, 38] width 56 height 14
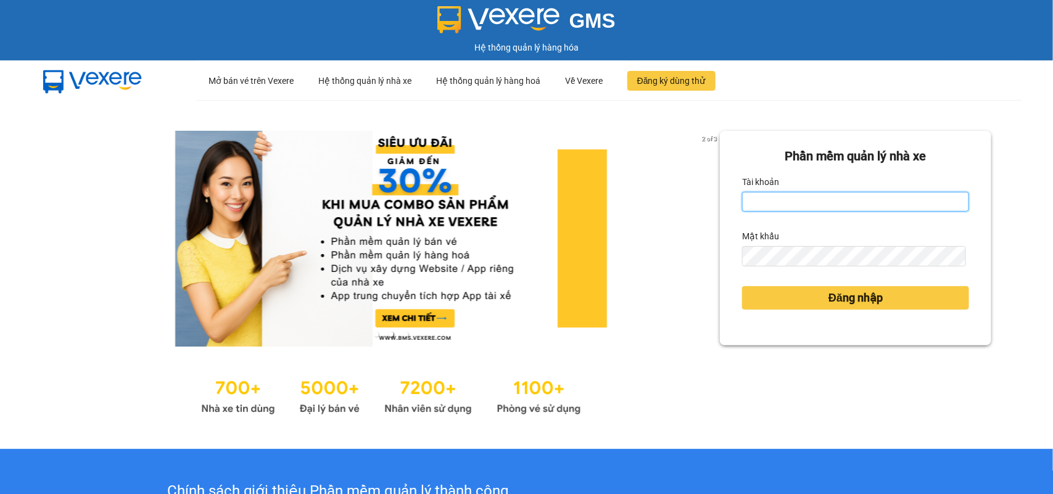
click at [822, 201] on input "Tài khoản" at bounding box center [855, 202] width 227 height 20
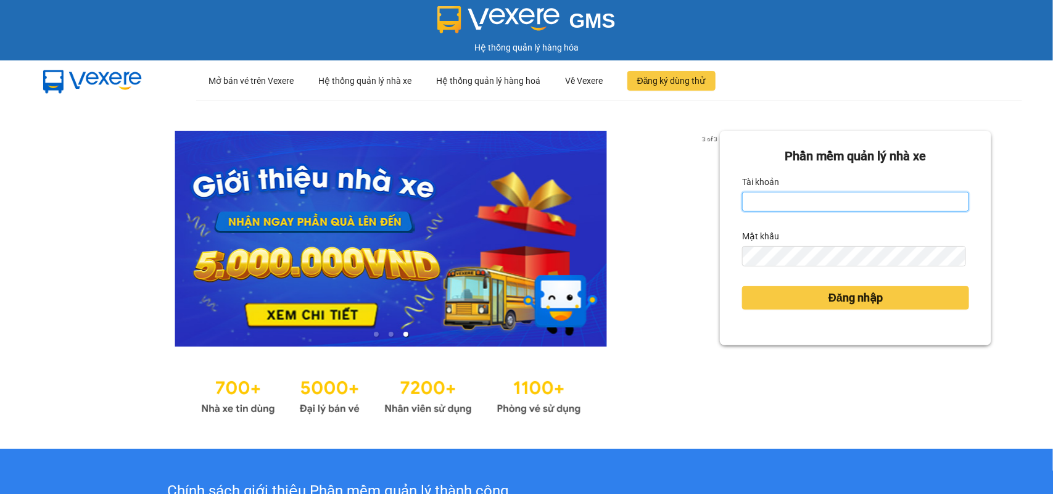
type input "tranngoctu.xevn"
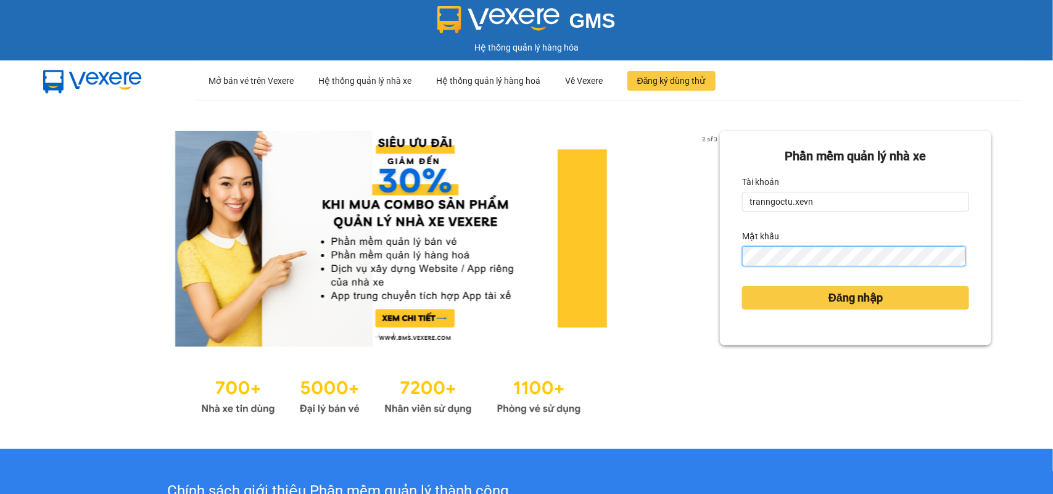
click at [742, 286] on button "Đăng nhập" at bounding box center [855, 297] width 227 height 23
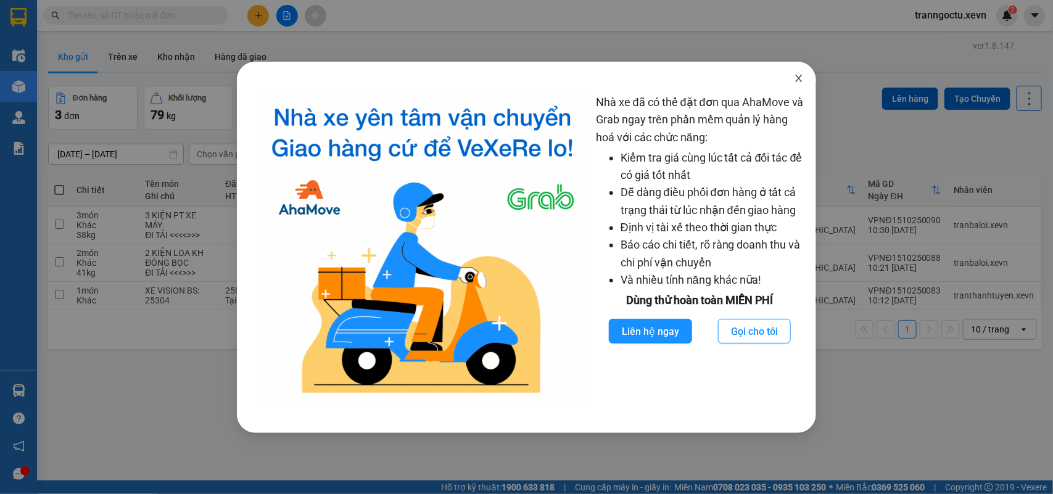
click at [803, 80] on icon "close" at bounding box center [799, 78] width 10 height 10
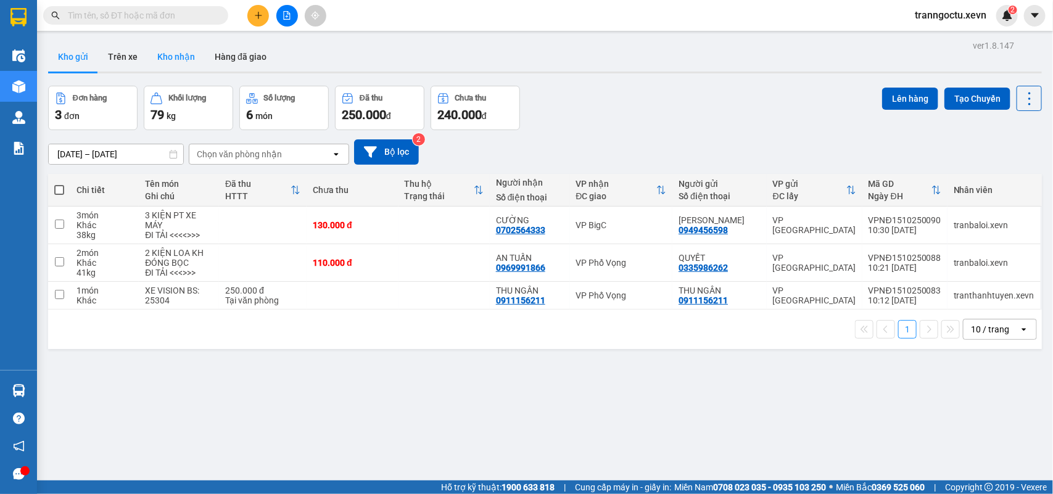
click at [182, 62] on button "Kho nhận" at bounding box center [175, 57] width 57 height 30
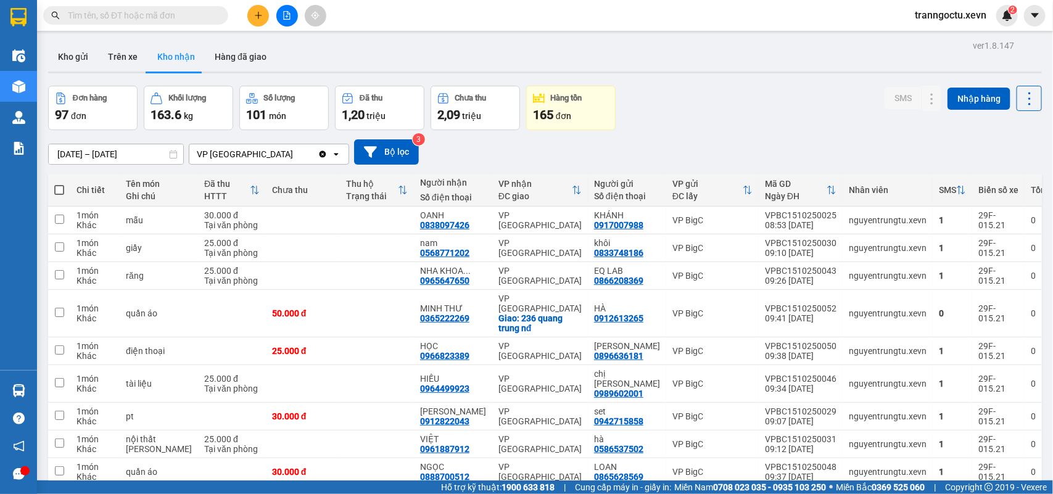
drag, startPoint x: 64, startPoint y: 54, endPoint x: 260, endPoint y: 73, distance: 197.2
click at [68, 54] on button "Kho gửi" at bounding box center [73, 57] width 50 height 30
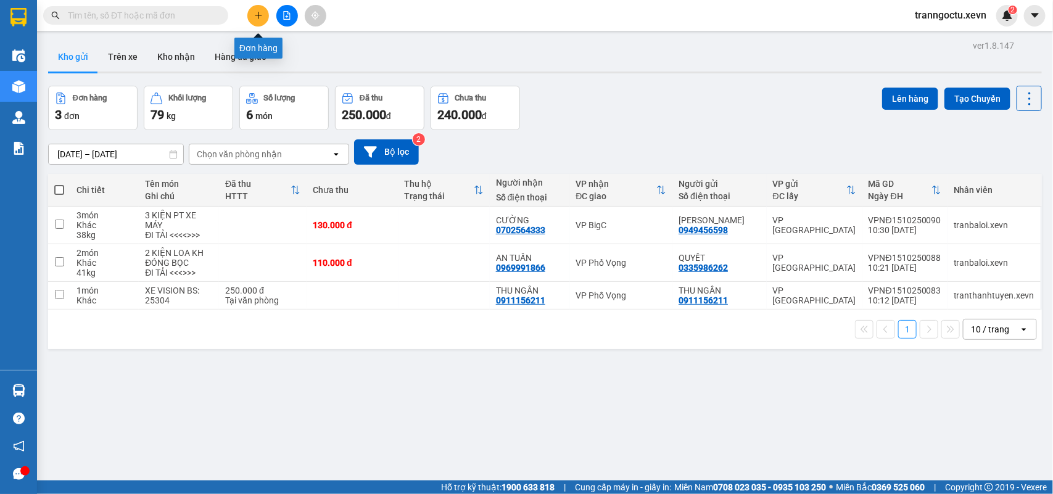
click at [257, 17] on icon "plus" at bounding box center [258, 15] width 9 height 9
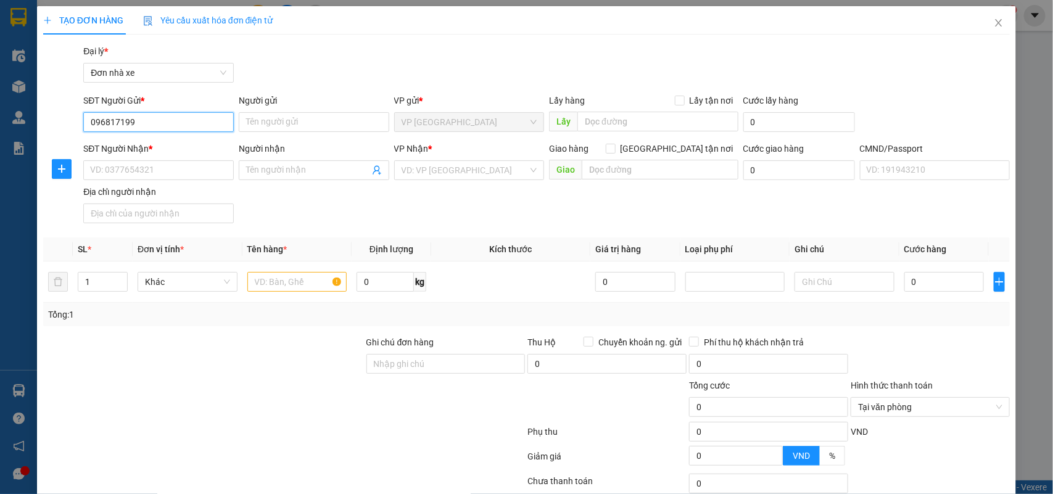
type input "0968171996"
click at [201, 149] on div "0968171996 - HOÀNG THÚY NGA" at bounding box center [157, 147] width 134 height 14
type input "HOÀNG THÚY NGA"
type input "0385087923"
type input "TUẤN ANH"
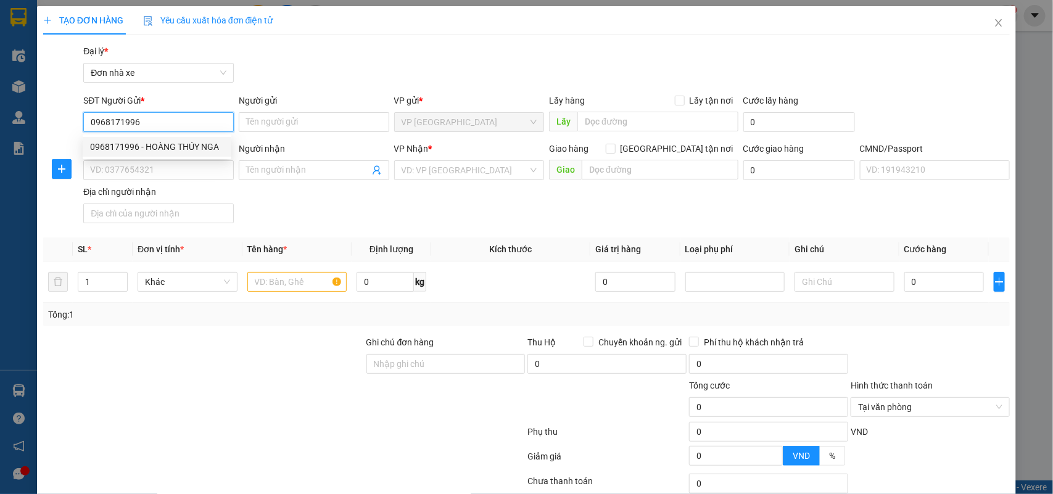
type input "163136704 THƠM 1991"
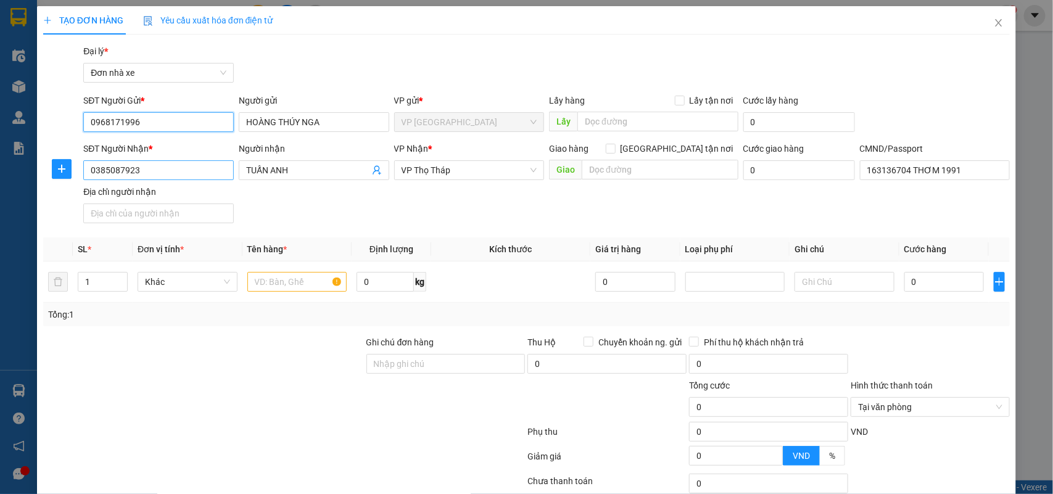
type input "0968171996"
click at [202, 174] on input "0385087923" at bounding box center [158, 170] width 151 height 20
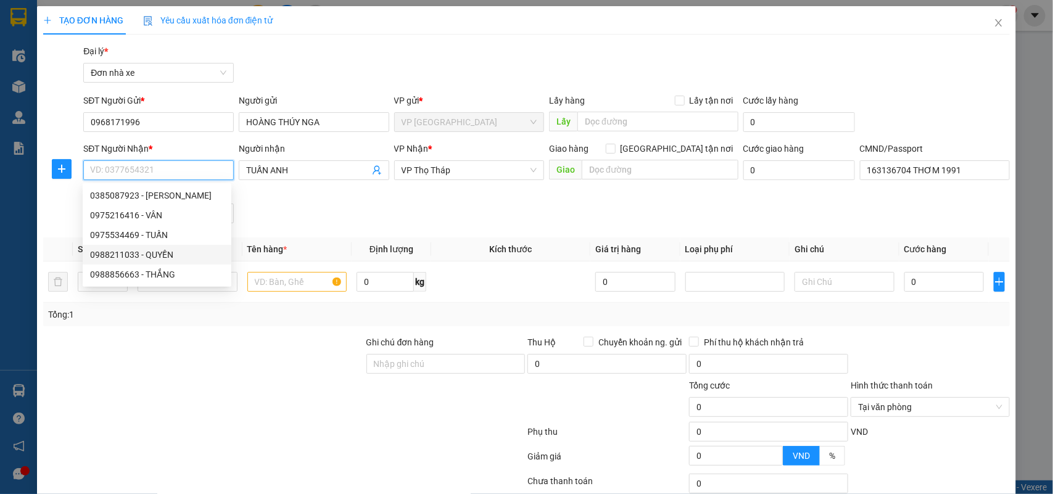
click at [131, 262] on div "0988211033 - QUYỀN" at bounding box center [157, 255] width 149 height 20
type input "0988211033"
type input "QUYỀN"
type input "034085004054 QUYỀN"
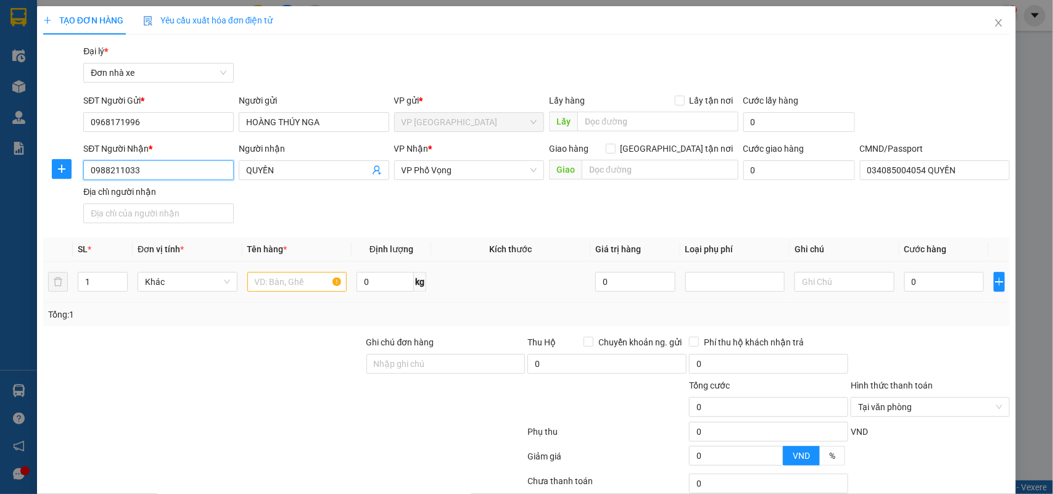
type input "0988211033"
click at [284, 282] on input "text" at bounding box center [297, 282] width 100 height 20
type input "THUỐC TÂY"
click at [374, 281] on input "0" at bounding box center [385, 282] width 57 height 20
type input "0.4"
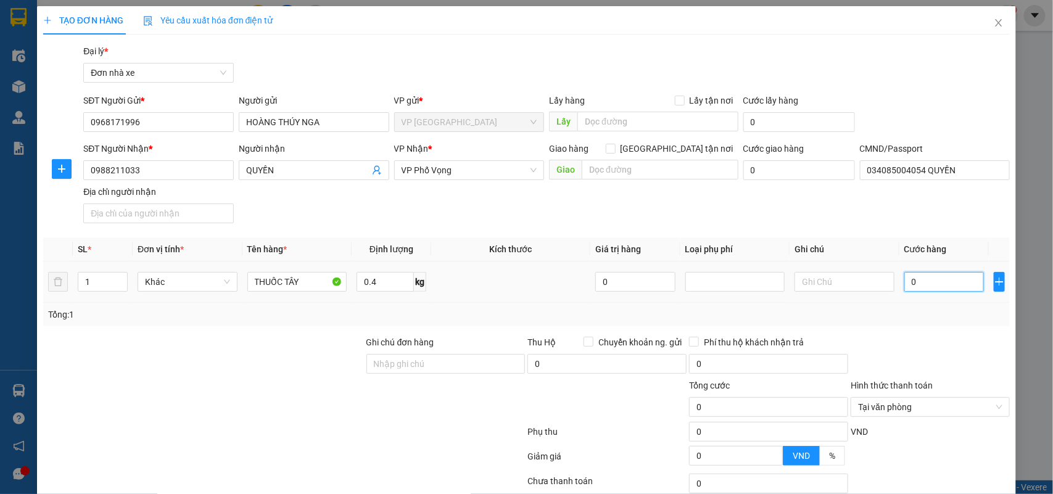
click at [905, 280] on input "0" at bounding box center [945, 282] width 80 height 20
type input "2"
type input "25"
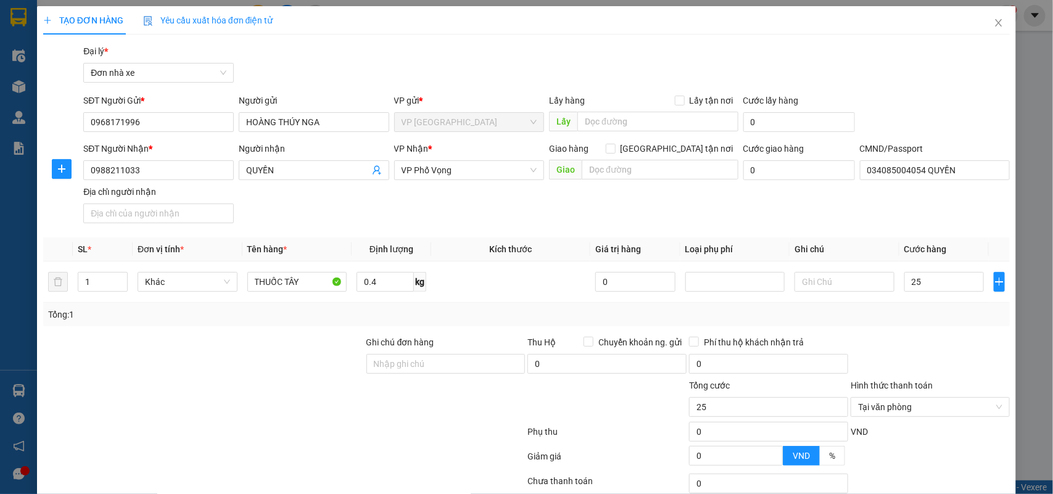
type input "25.000"
click at [939, 335] on div "Transit Pickup Surcharge Ids Transit Deliver Surcharge Ids Transit Deliver Surc…" at bounding box center [527, 303] width 968 height 519
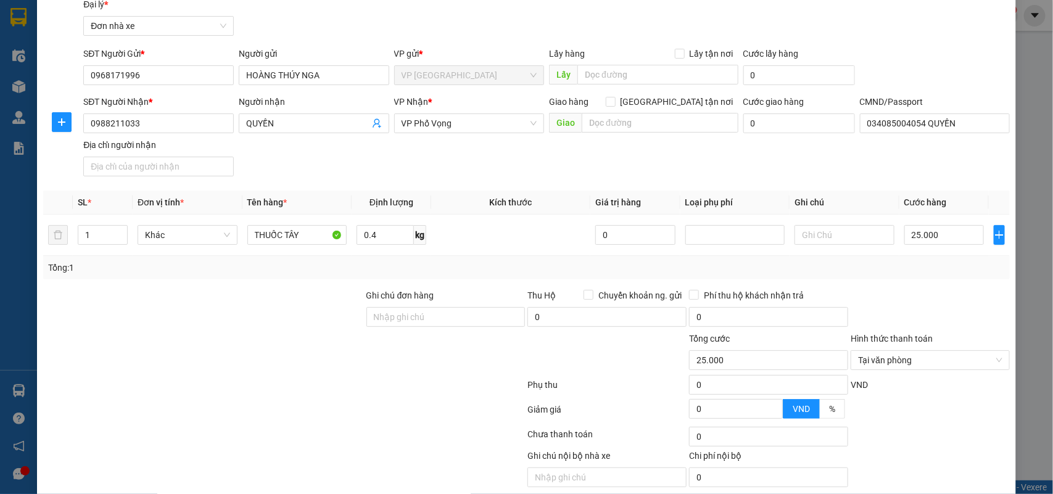
scroll to position [94, 0]
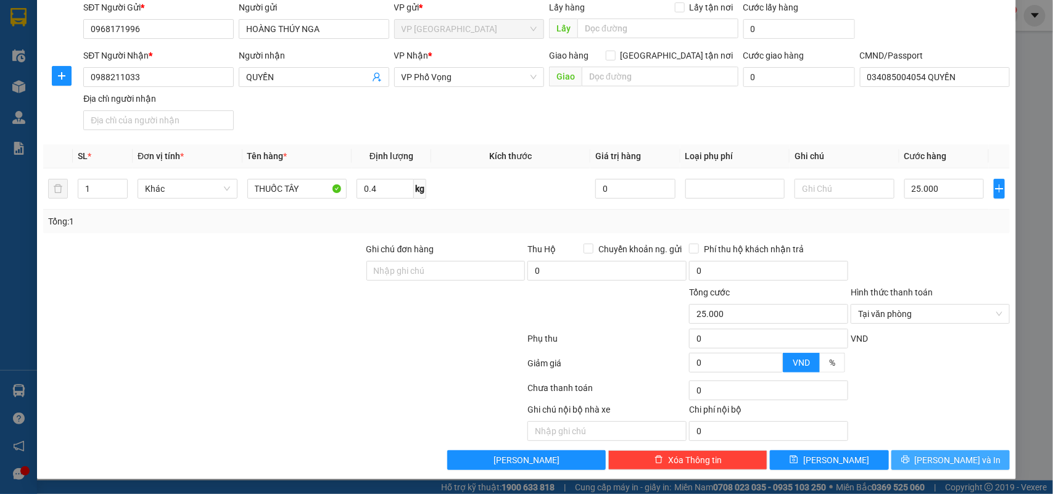
click at [946, 460] on span "Lưu và In" at bounding box center [958, 461] width 86 height 14
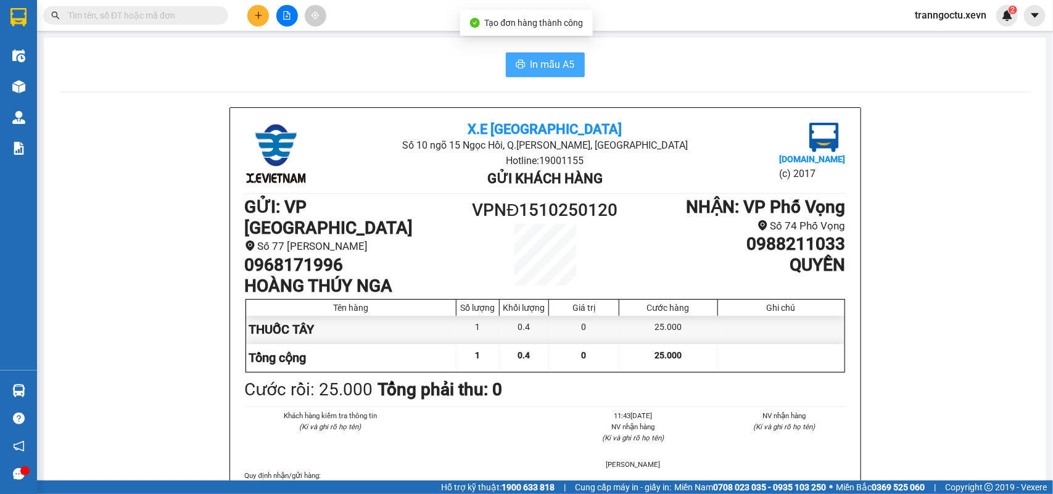
click at [538, 69] on span "In mẫu A5" at bounding box center [553, 64] width 44 height 15
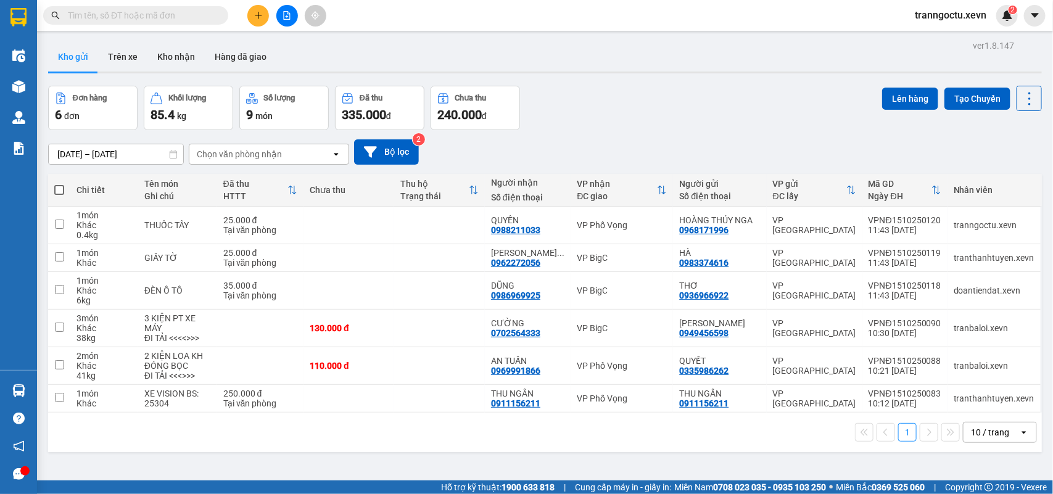
click at [259, 16] on icon "plus" at bounding box center [258, 15] width 9 height 9
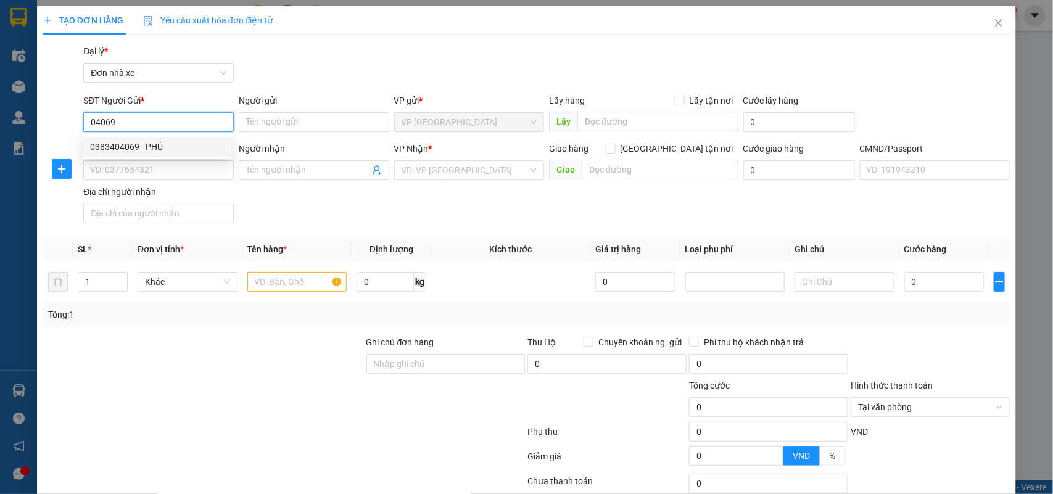
click at [170, 142] on div "0383404069 - PHÚ" at bounding box center [157, 147] width 134 height 14
type input "0383404069"
type input "PHÚ"
type input "0383404069"
type input "PHÚ"
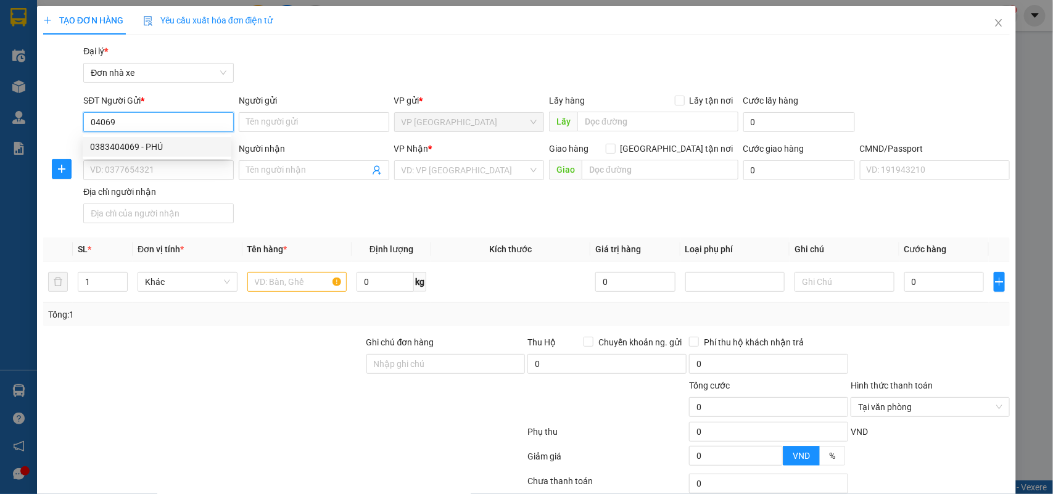
type input "026097001261 hai"
type input "0383404069"
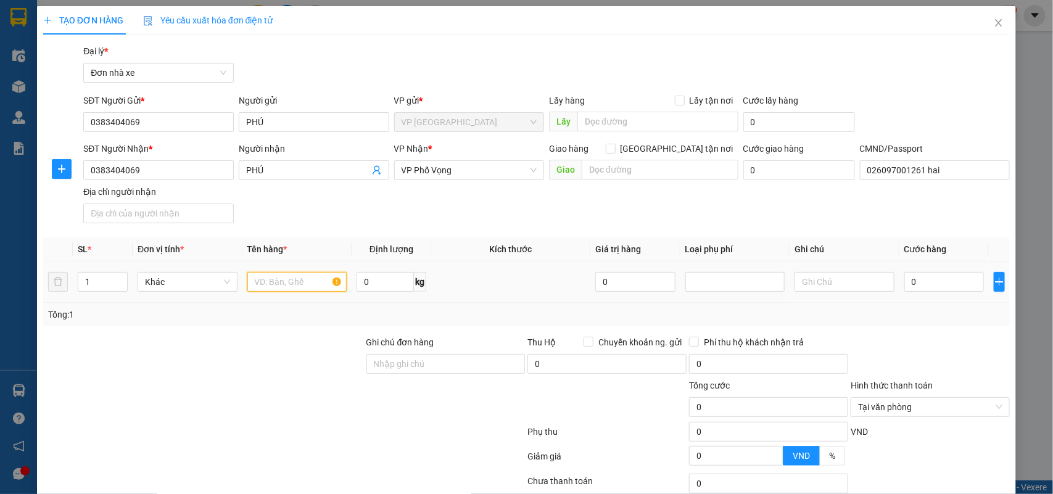
click at [276, 281] on input "text" at bounding box center [297, 282] width 100 height 20
type input "MẪU XÉT NGHIỆM"
click at [386, 280] on input "0" at bounding box center [385, 282] width 57 height 20
type input "0.2"
click at [927, 285] on input "0" at bounding box center [945, 282] width 80 height 20
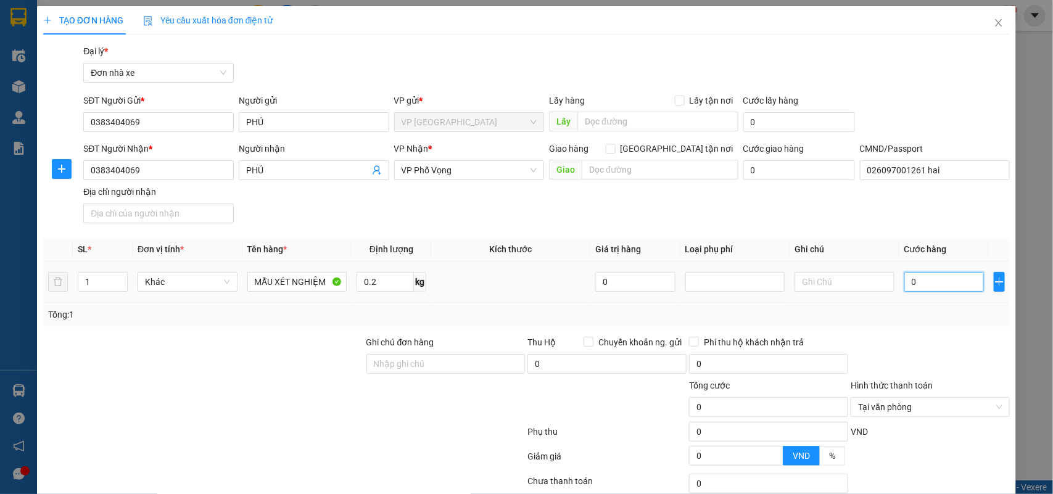
type input "2"
type input "25"
type input "25.000"
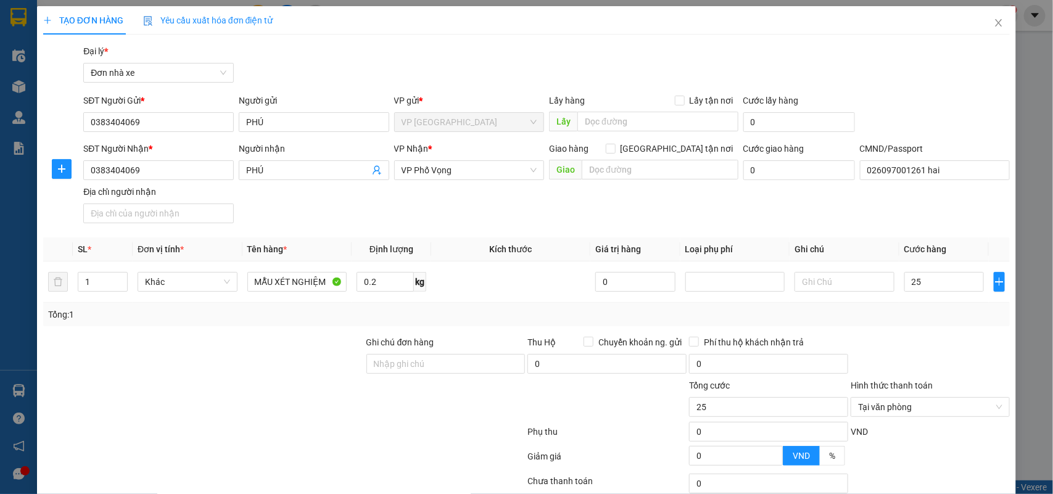
type input "25.000"
drag, startPoint x: 911, startPoint y: 324, endPoint x: 929, endPoint y: 341, distance: 25.3
click at [912, 325] on div "Tổng: 1" at bounding box center [527, 314] width 968 height 23
type input "25.000"
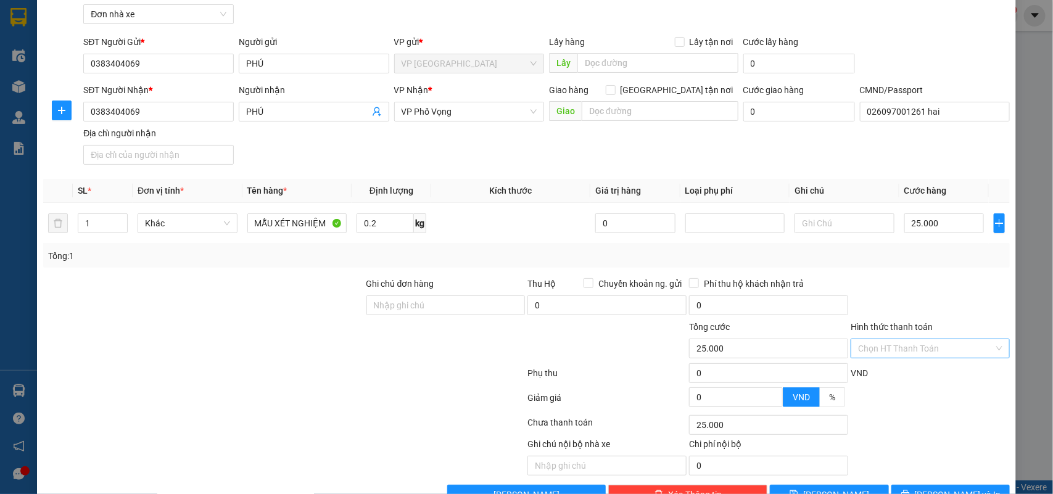
scroll to position [94, 0]
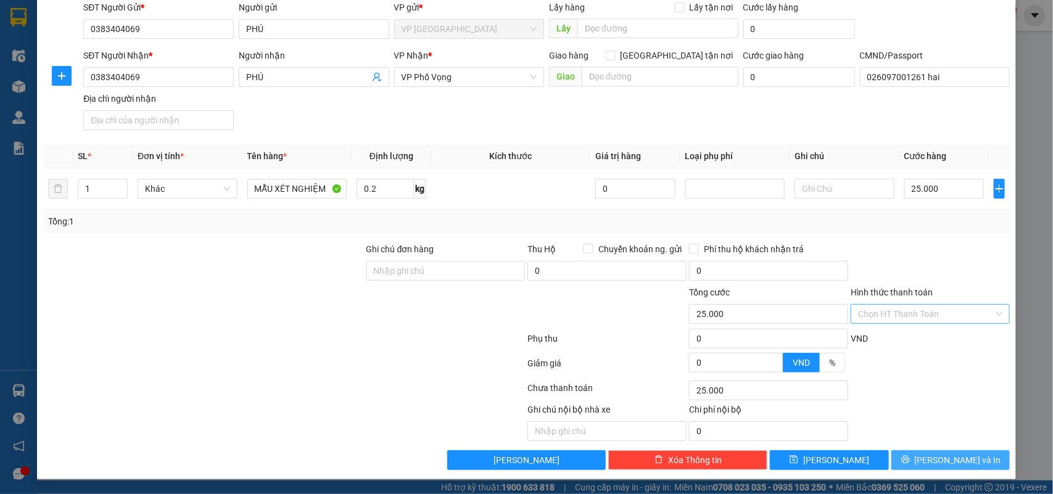
click at [940, 461] on span "Lưu và In" at bounding box center [958, 461] width 86 height 14
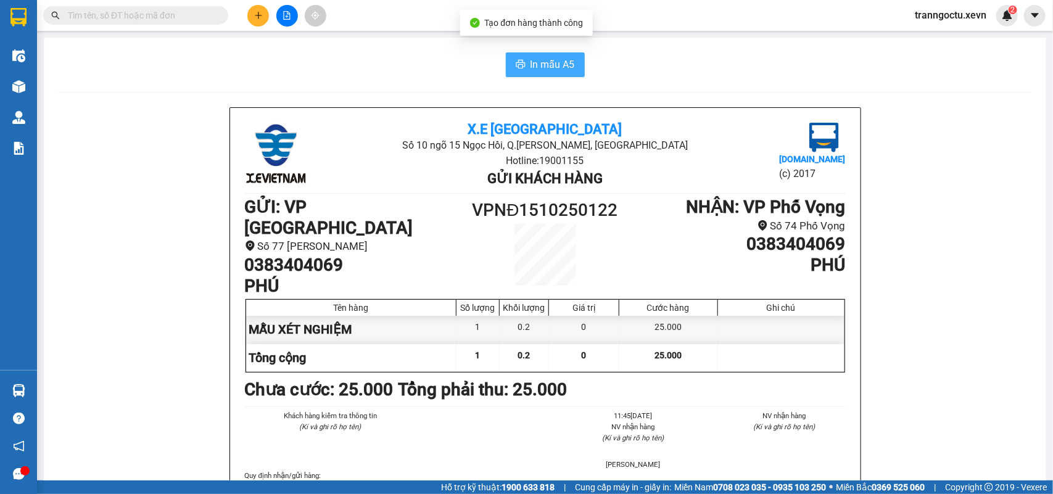
click at [555, 70] on span "In mẫu A5" at bounding box center [553, 64] width 44 height 15
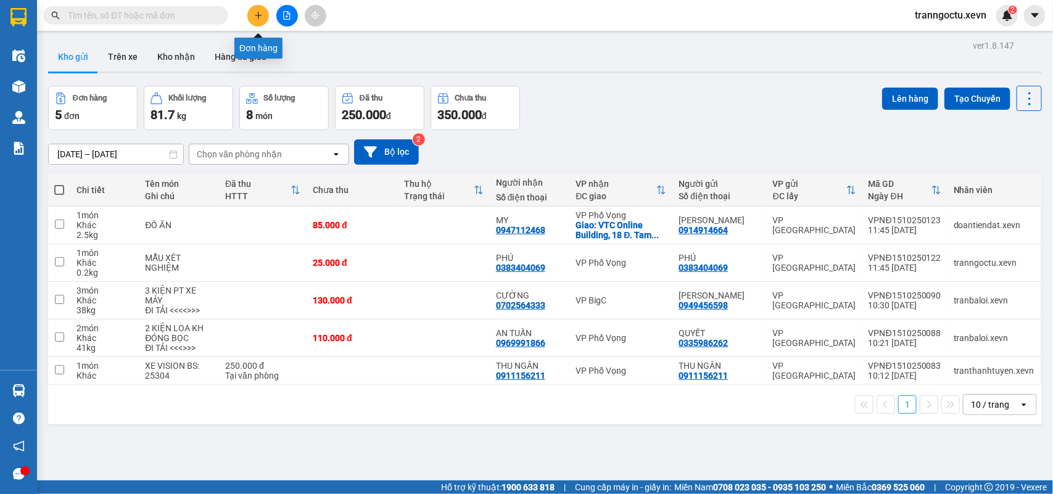
click at [257, 17] on icon "plus" at bounding box center [258, 15] width 9 height 9
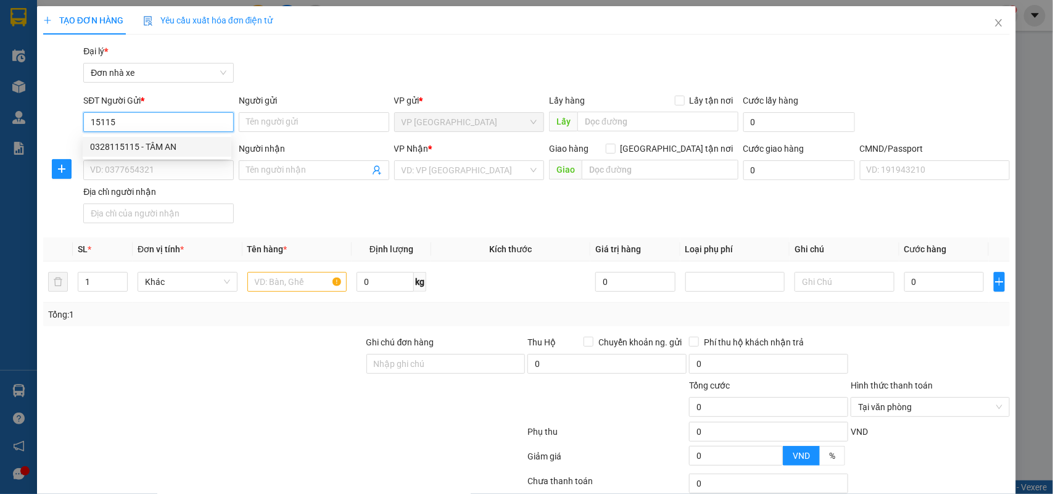
click at [154, 152] on div "0328115115 - TÂM AN" at bounding box center [157, 147] width 134 height 14
type input "0328115115"
type input "TÂM AN"
type input "0328115115"
type input "TÂM AN"
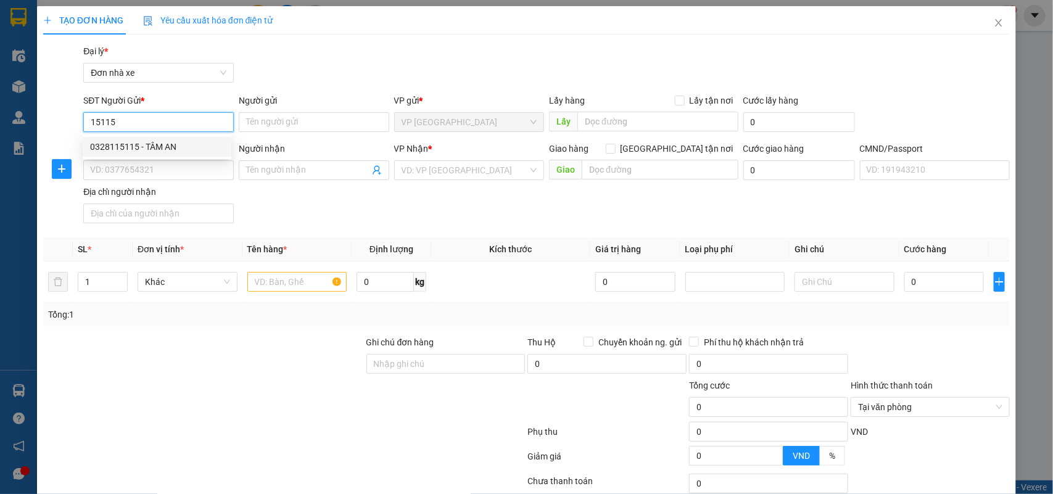
type input "0347076760 SHIP TÂM AN"
type input "0328115115"
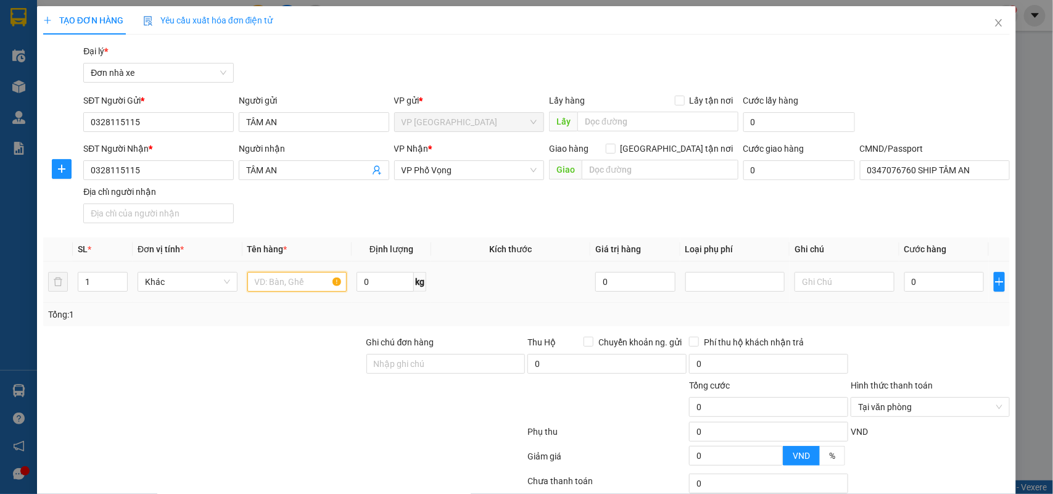
click at [290, 278] on input "text" at bounding box center [297, 282] width 100 height 20
type input "MẪU XÉT NGHIỆM"
click at [387, 280] on input "0" at bounding box center [385, 282] width 57 height 20
type input "0.2"
click at [939, 280] on input "0" at bounding box center [945, 282] width 80 height 20
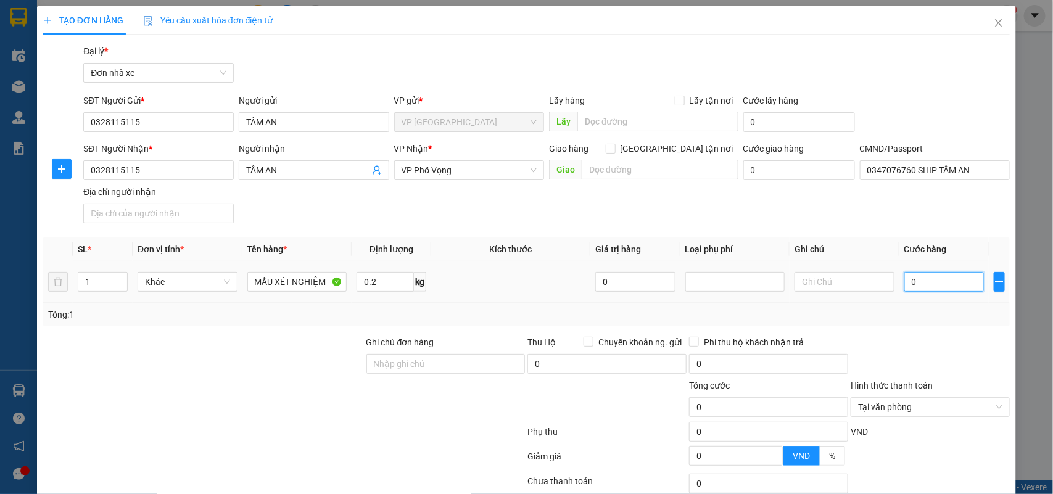
type input "2"
type input "25"
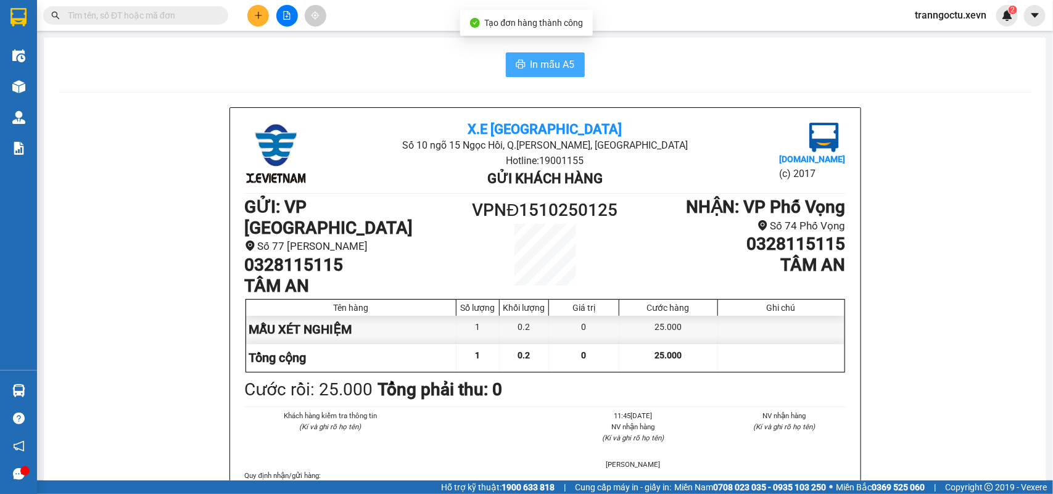
click at [550, 65] on span "In mẫu A5" at bounding box center [553, 64] width 44 height 15
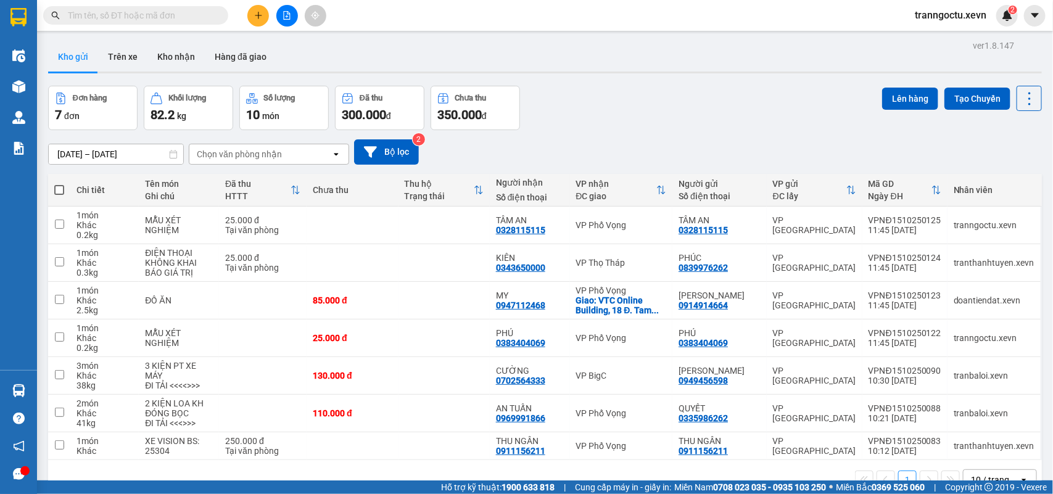
drag, startPoint x: 193, startPoint y: 15, endPoint x: 218, endPoint y: 10, distance: 25.9
click at [199, 15] on input "text" at bounding box center [141, 16] width 146 height 14
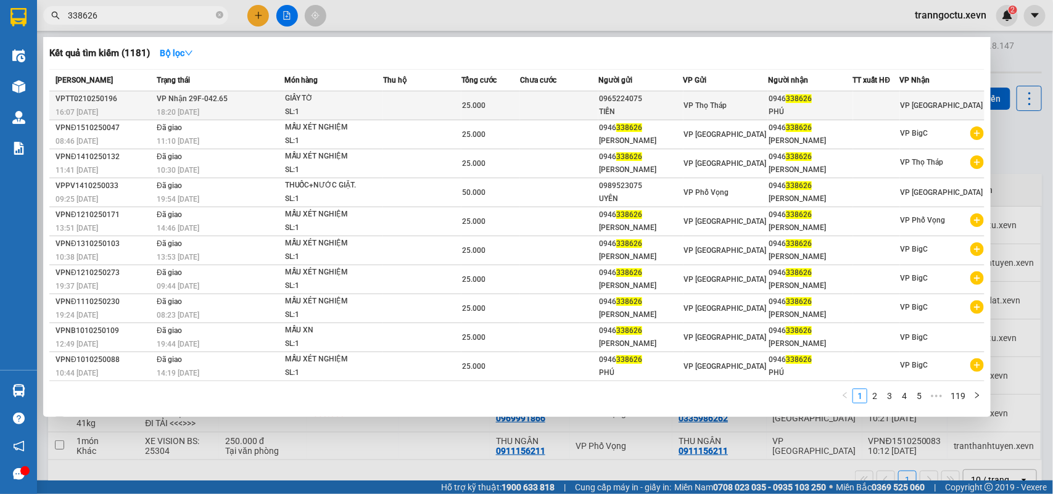
type input "338626"
click at [235, 109] on div "18:20 - 02/10" at bounding box center [220, 113] width 127 height 14
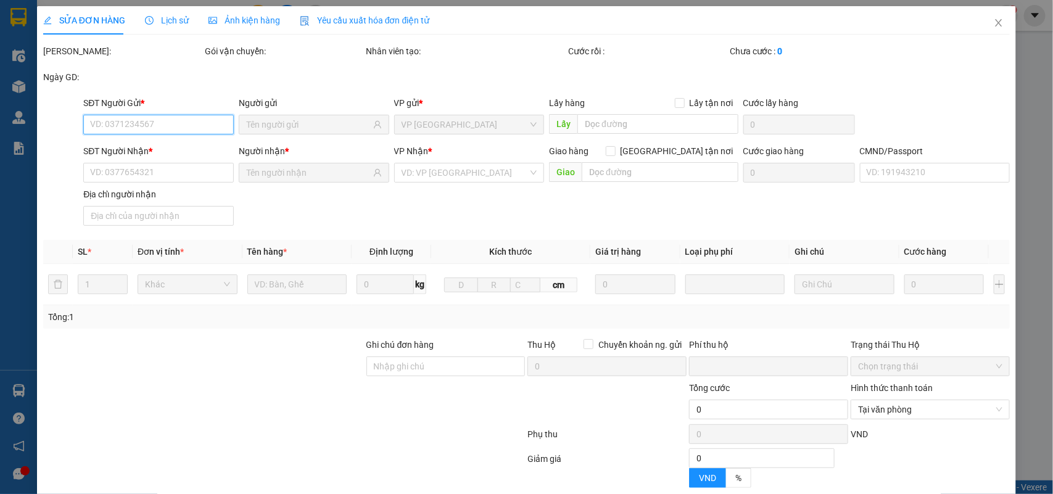
type input "0965224075"
type input "TIẾN"
type input "0946338626"
type input "PHÚ"
type input "ĐẶNG XUÂN TỊNH 034096013489"
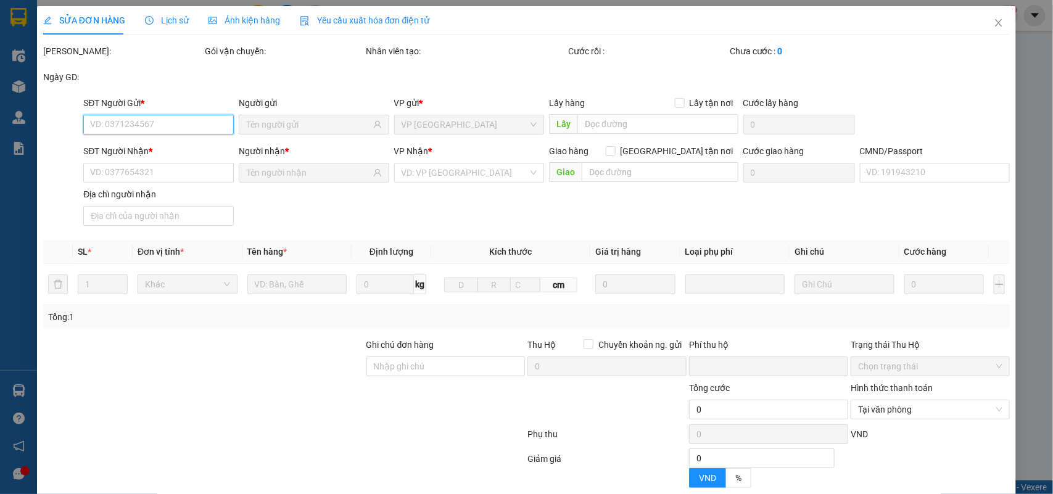
type input "0"
type input "25.000"
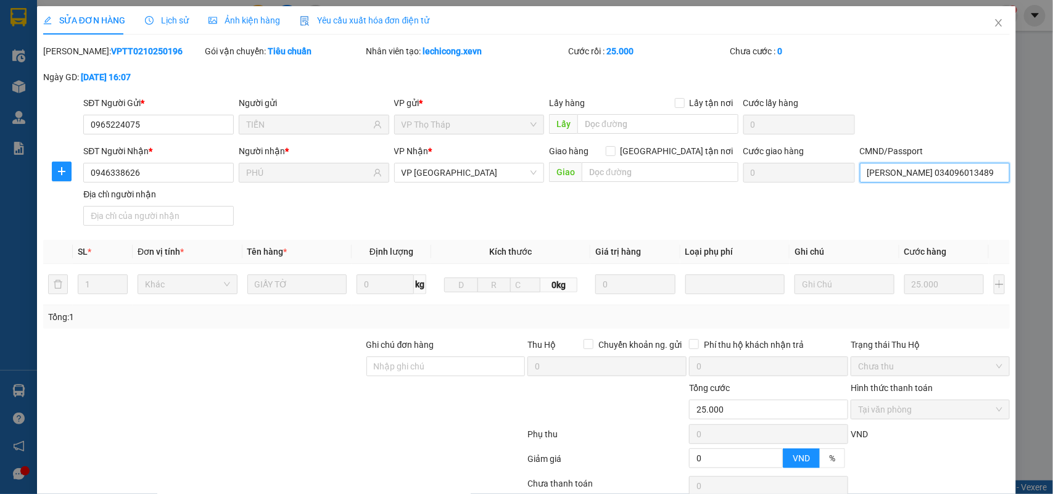
click at [899, 170] on input "ĐẶNG XUÂN TỊNH 034096013489" at bounding box center [935, 173] width 151 height 20
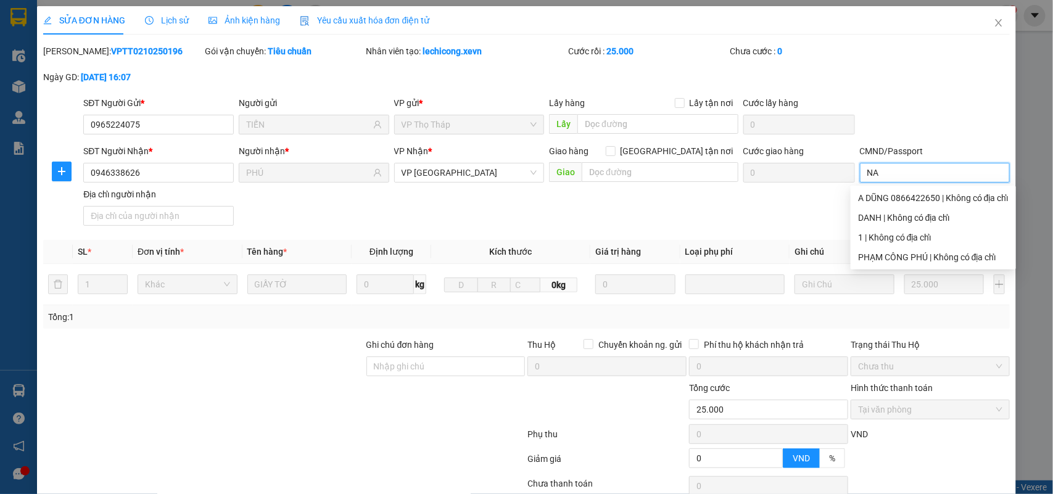
type input "NAM"
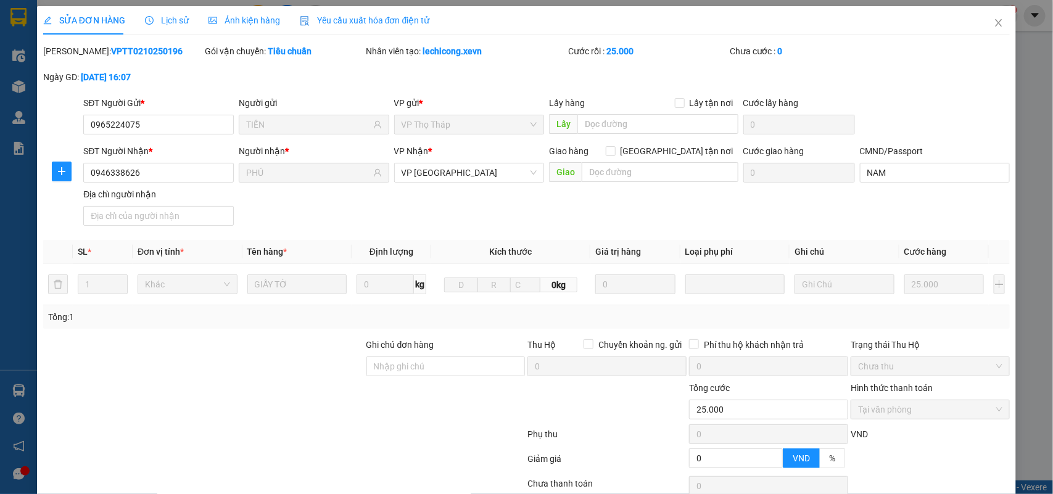
click at [695, 210] on div "SĐT Người Nhận * 0946338626 Người nhận * PHÚ VP Nhận * VP Nam Định Giao hàng Gi…" at bounding box center [547, 187] width 932 height 86
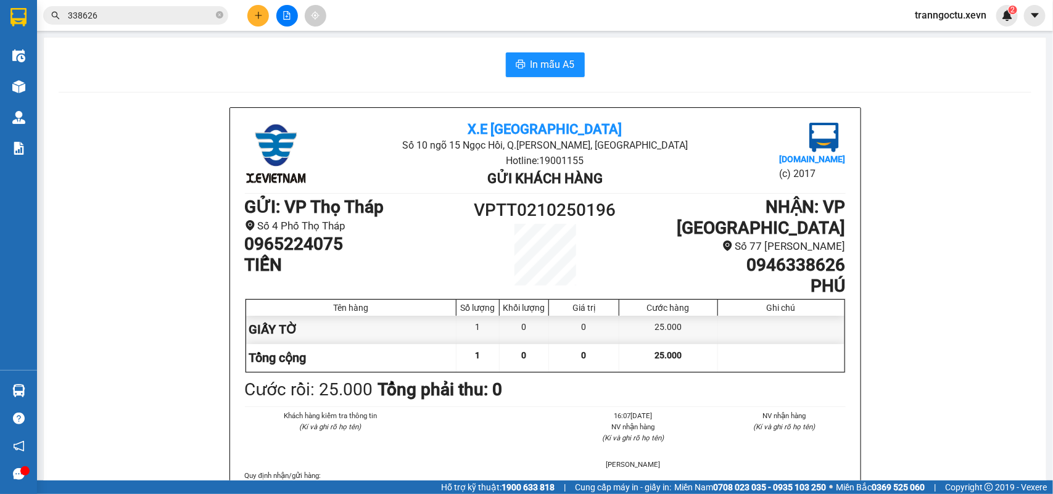
click at [953, 17] on span "tranngoctu.xevn" at bounding box center [950, 14] width 91 height 15
click at [947, 37] on span "Đăng xuất" at bounding box center [956, 38] width 65 height 14
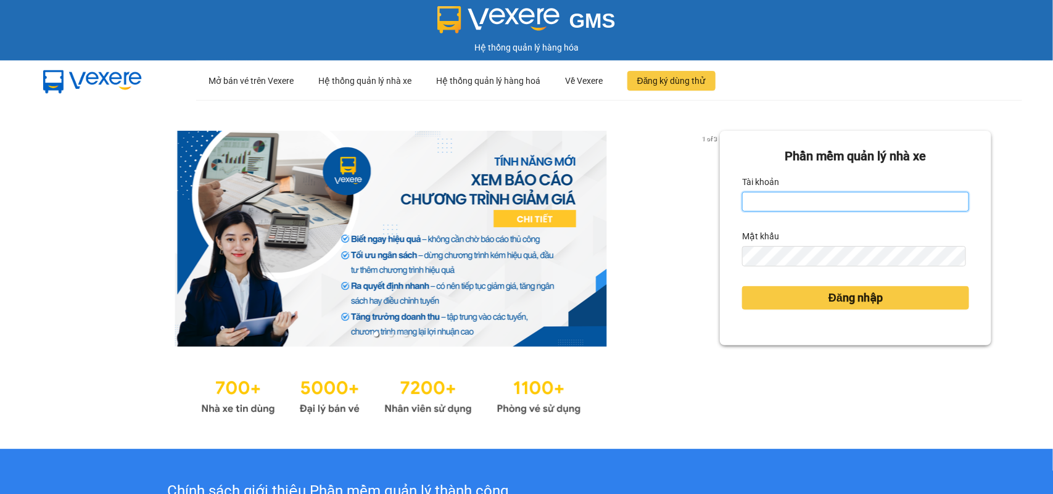
click at [756, 207] on input "Tài khoản" at bounding box center [855, 202] width 227 height 20
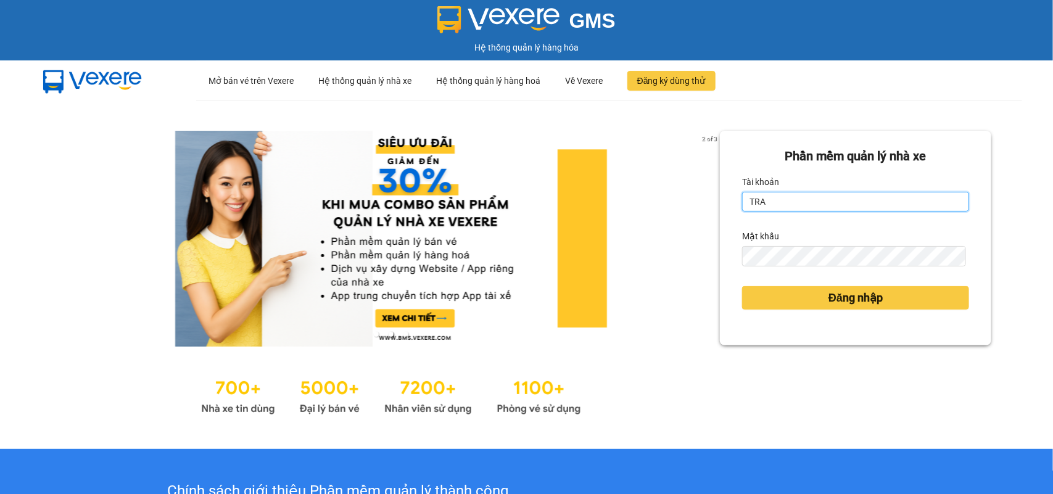
type input "tranthanhtuyen.xevn"
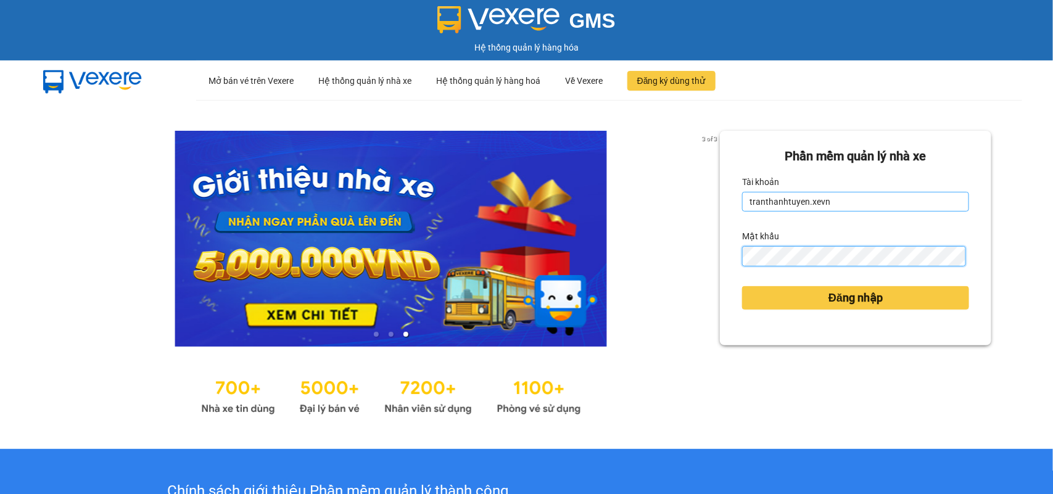
click at [742, 286] on button "Đăng nhập" at bounding box center [855, 297] width 227 height 23
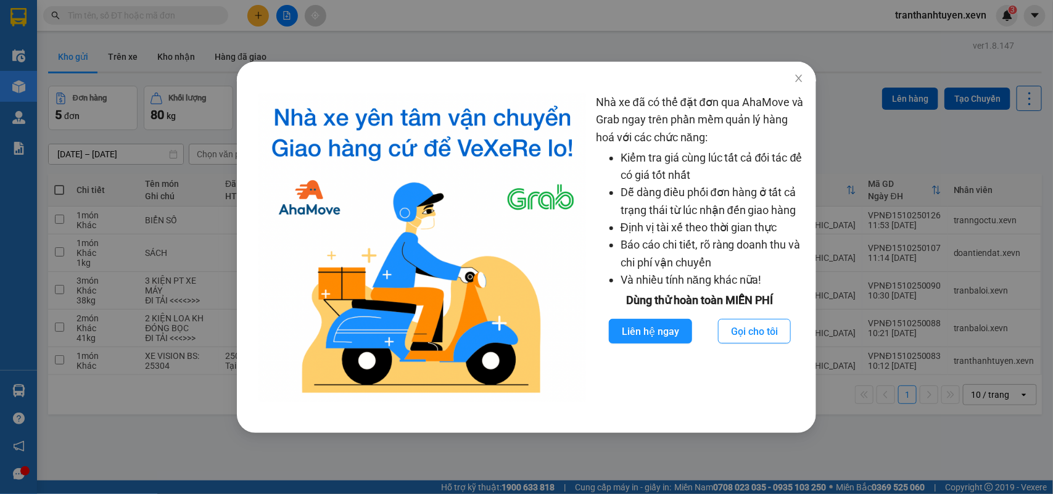
click at [120, 19] on div "Nhà xe đã có thể đặt đơn qua AhaMove và Grab ngay trên phần mềm quản lý hàng ho…" at bounding box center [526, 247] width 1053 height 494
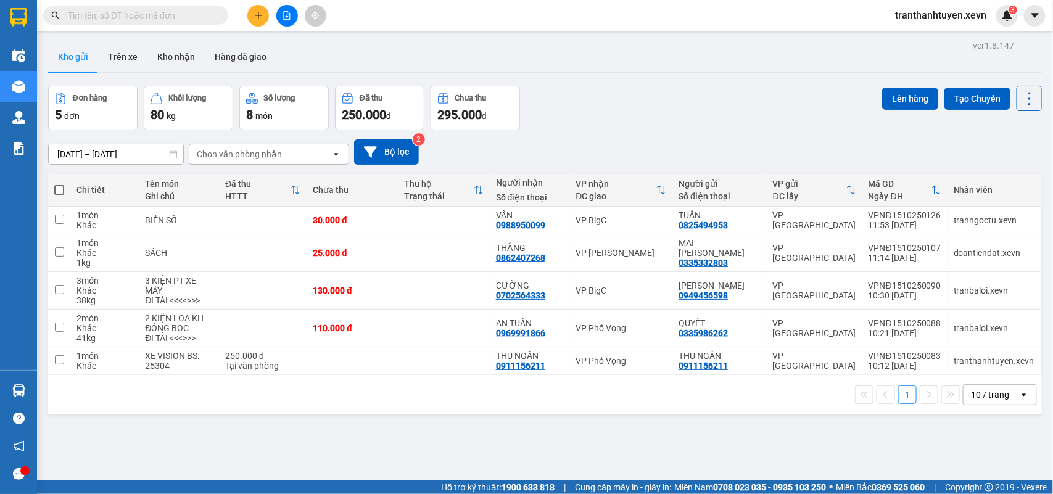
click at [120, 19] on div "Nhà xe đã có thể đặt đơn qua AhaMove và Grab ngay trên phần mềm quản lý hàng ho…" at bounding box center [526, 247] width 1053 height 494
click at [140, 19] on input "text" at bounding box center [141, 16] width 146 height 14
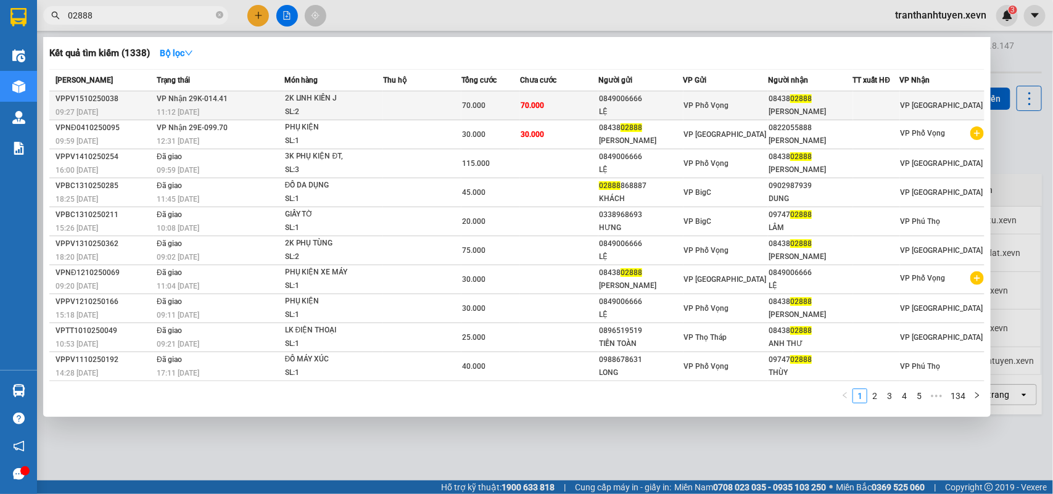
type input "02888"
click at [560, 111] on td "70.000" at bounding box center [559, 105] width 78 height 29
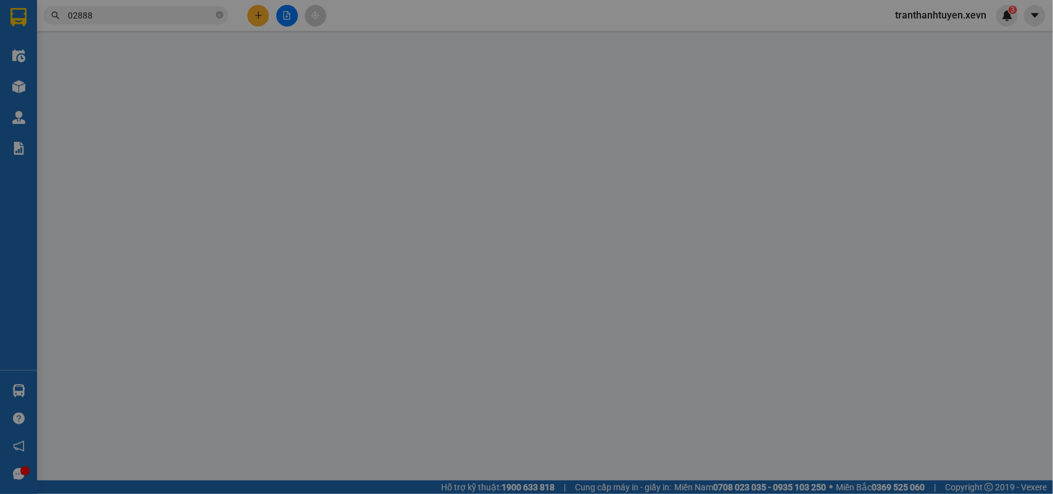
type input "0849006666"
type input "LỆ"
type input "0843802888"
type input "[PERSON_NAME]"
type input "036202004809 [PERSON_NAME] VỤ BẢN NĐ"
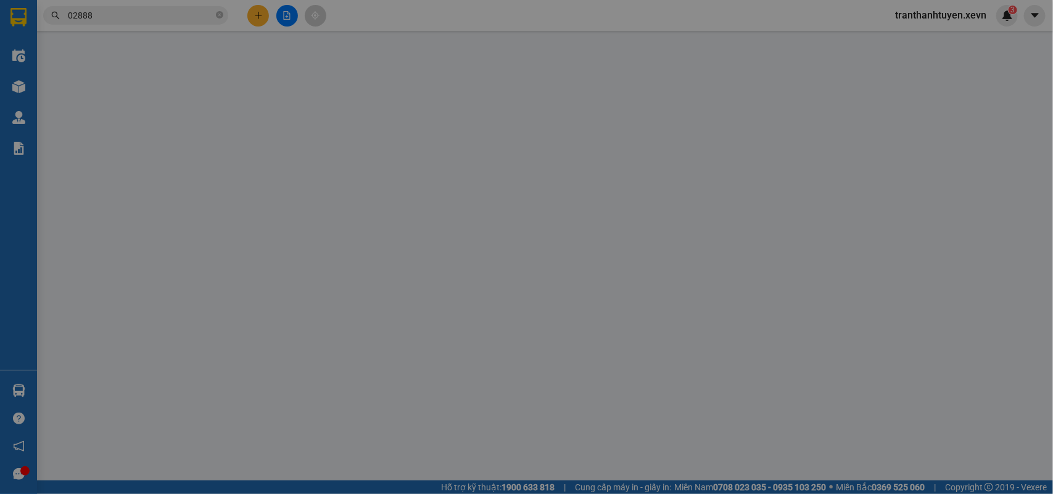
type input "0"
type input "70.000"
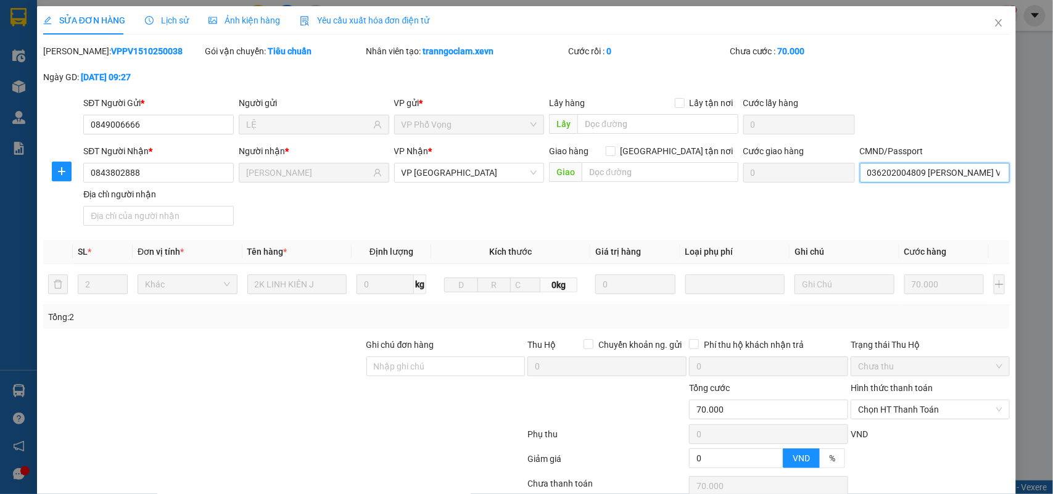
click at [893, 168] on input "036202004809 [PERSON_NAME] VỤ BẢN NĐ" at bounding box center [935, 173] width 151 height 20
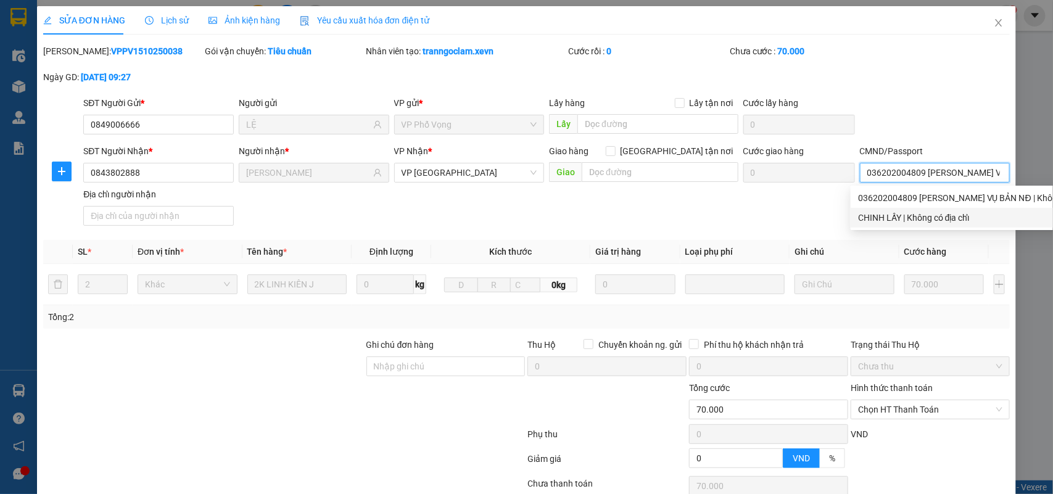
drag, startPoint x: 884, startPoint y: 217, endPoint x: 1000, endPoint y: 389, distance: 207.8
click at [884, 217] on div "CHINH LẤY | Không có địa chỉ" at bounding box center [979, 218] width 242 height 14
type input "CHINH LẤY"
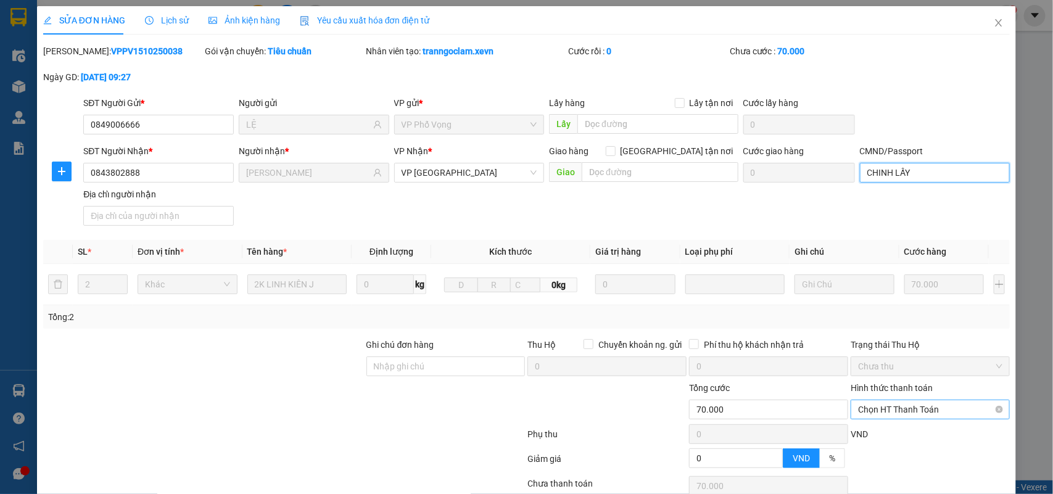
click at [875, 411] on span "Chọn HT Thanh Toán" at bounding box center [930, 410] width 144 height 19
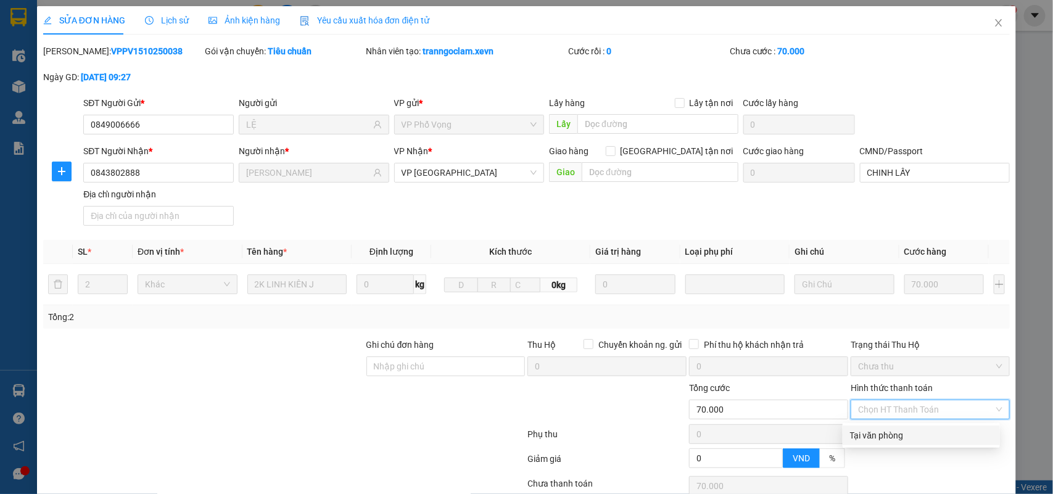
click at [879, 435] on div "Tại văn phòng" at bounding box center [921, 436] width 143 height 14
type input "0"
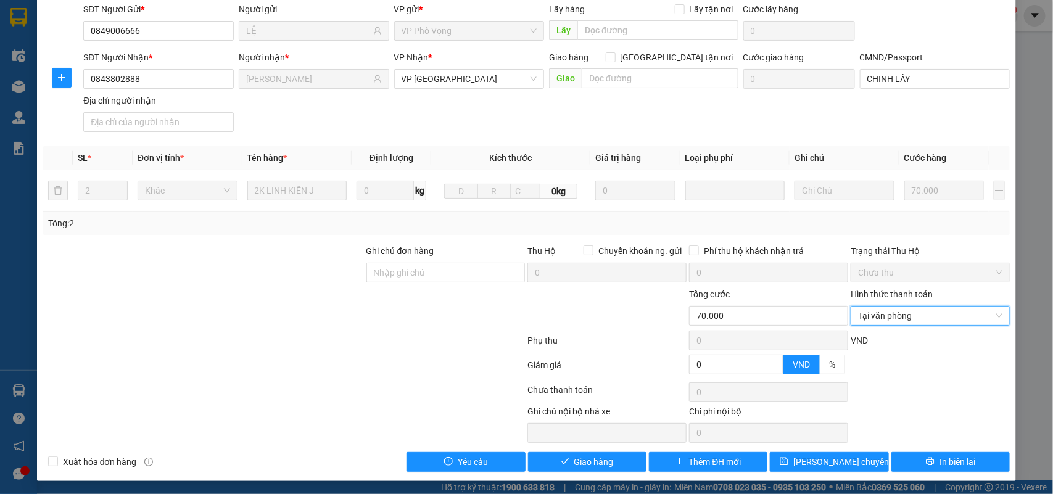
scroll to position [98, 0]
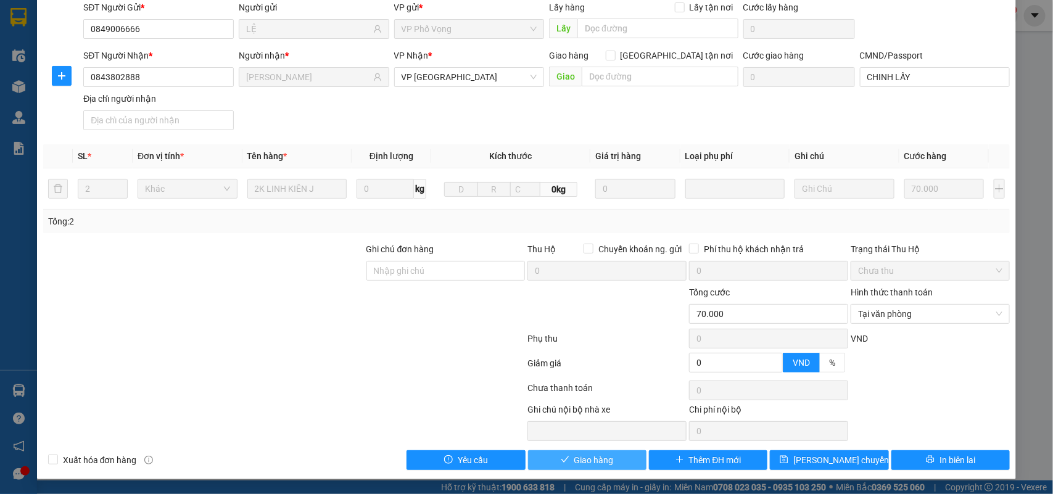
click at [578, 459] on span "Giao hàng" at bounding box center [594, 461] width 39 height 14
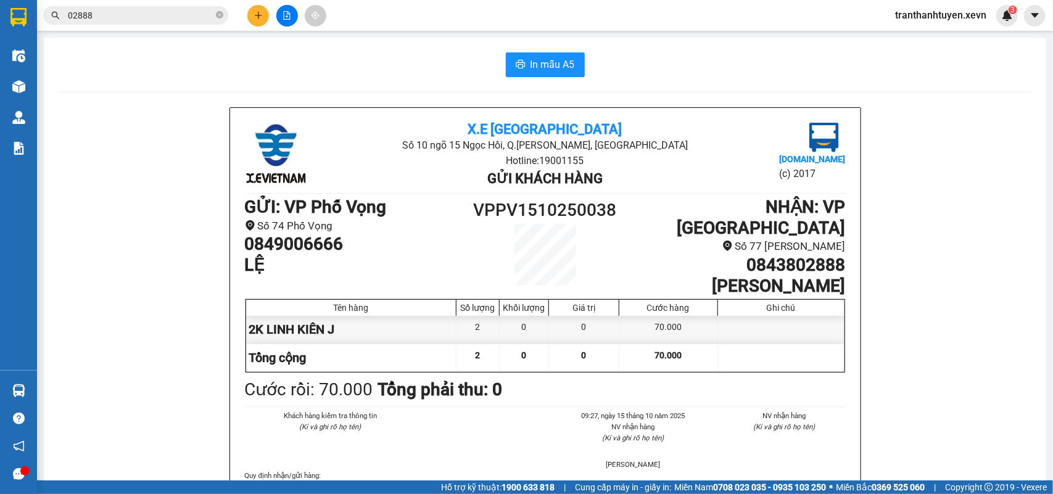
click at [816, 57] on div "In mẫu A5" at bounding box center [545, 64] width 973 height 25
click at [254, 14] on icon "plus" at bounding box center [258, 15] width 9 height 9
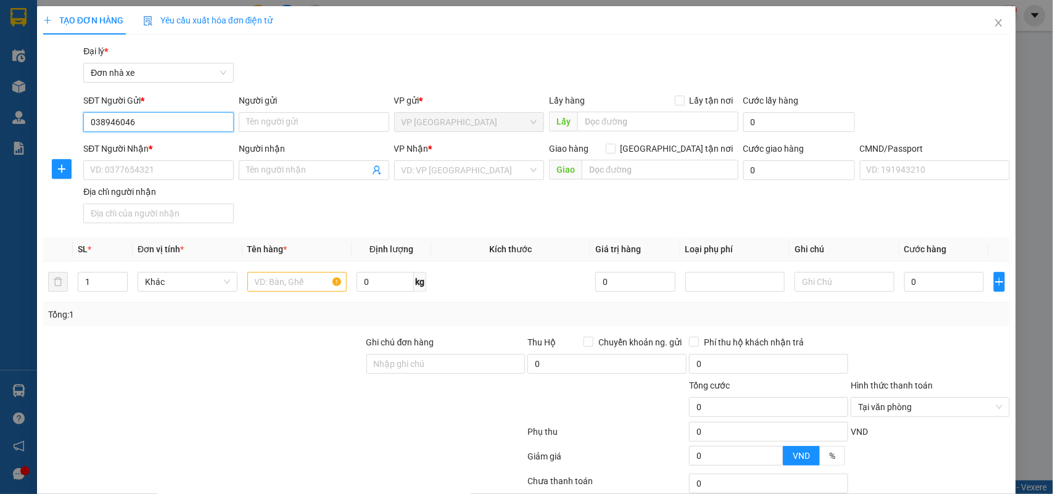
type input "0389460468"
click at [194, 145] on div "0389460468 - NGUYỄN KHOA TRƯỜNG" at bounding box center [157, 147] width 134 height 14
type input "NGUYỄN KHOA TRƯỜNG"
type input "0916322166"
type input "HƯƠNG"
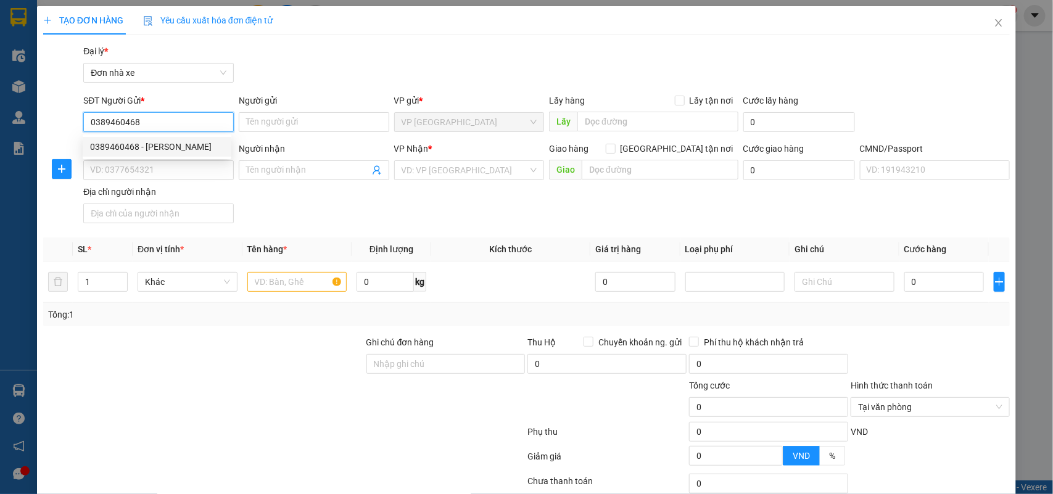
type input "036091006717"
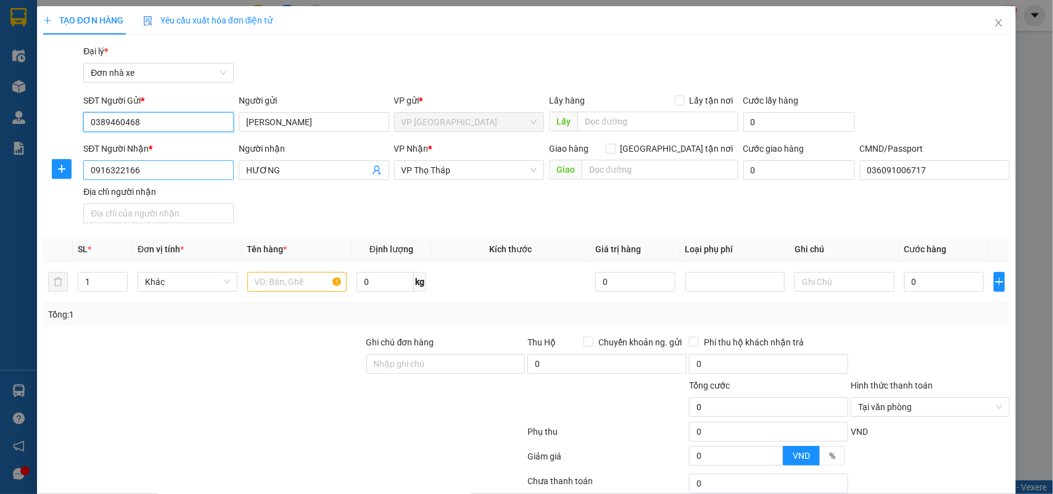
type input "0389460468"
click at [117, 162] on input "0916322166" at bounding box center [158, 170] width 151 height 20
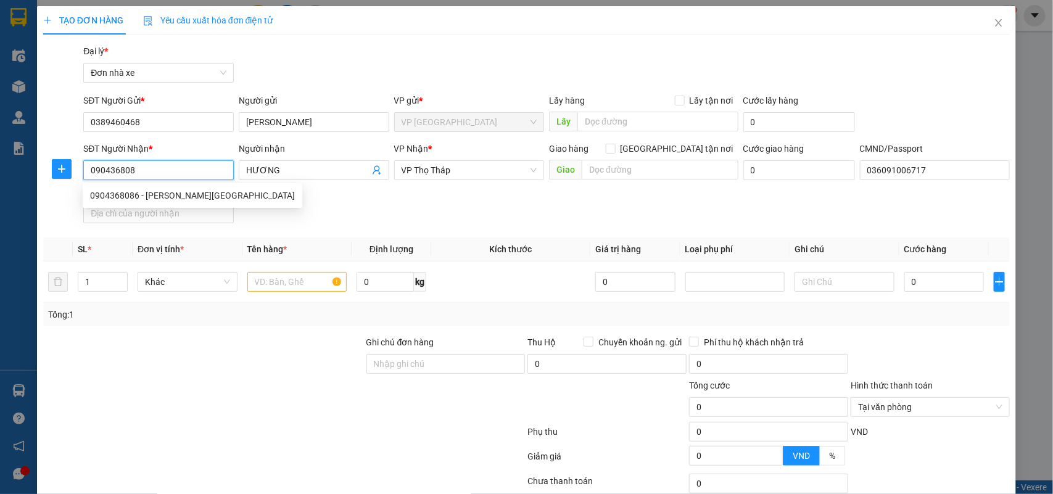
type input "0904368086"
click at [210, 194] on div "0904368086 - ĐẶNG HƯƠNG GIANG" at bounding box center [192, 196] width 205 height 14
type input "ĐẶNG HƯƠNG GIANG"
type input "1"
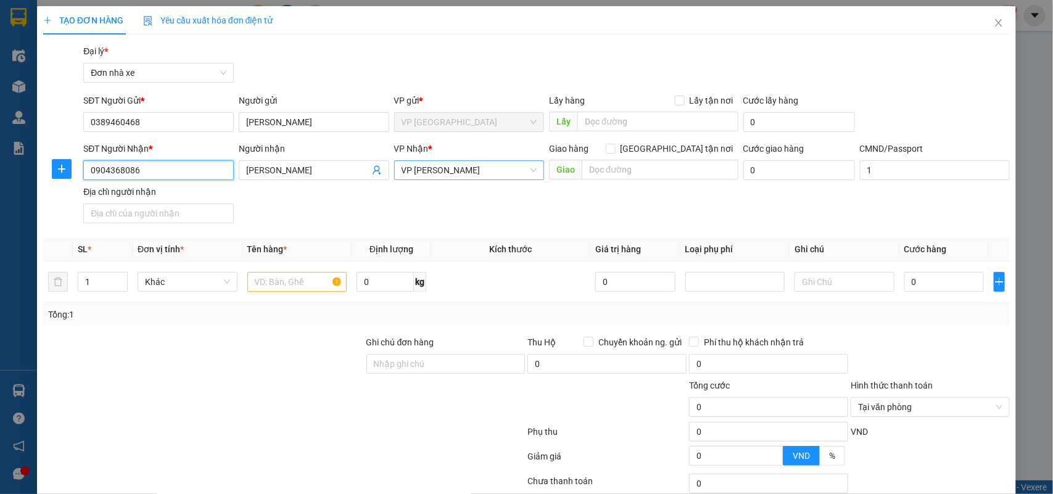
click at [402, 164] on span "VP Ngọc Hồi" at bounding box center [470, 170] width 136 height 19
type input "0904368086"
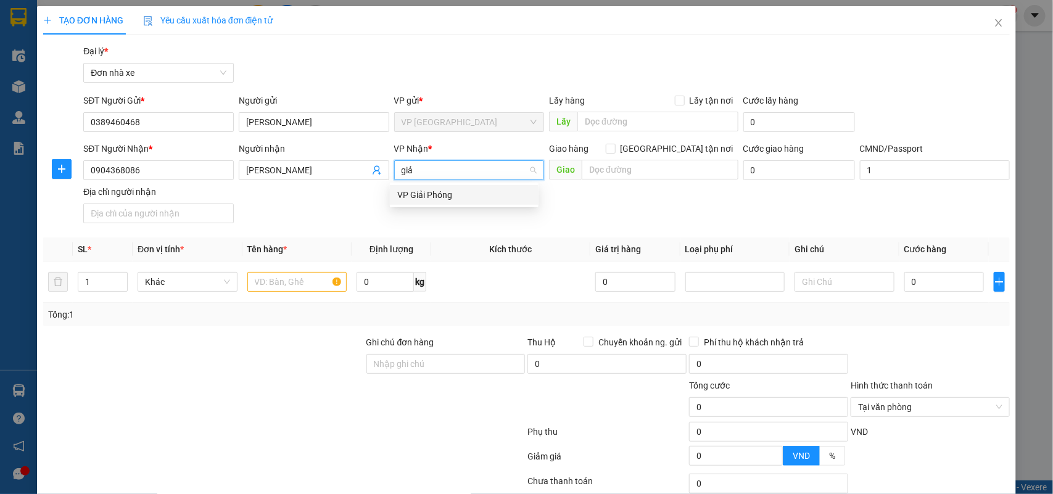
type input "giải"
click at [418, 188] on div "VP Giải Phóng" at bounding box center [464, 195] width 134 height 14
click at [287, 283] on input "text" at bounding box center [297, 282] width 100 height 20
type input "D"
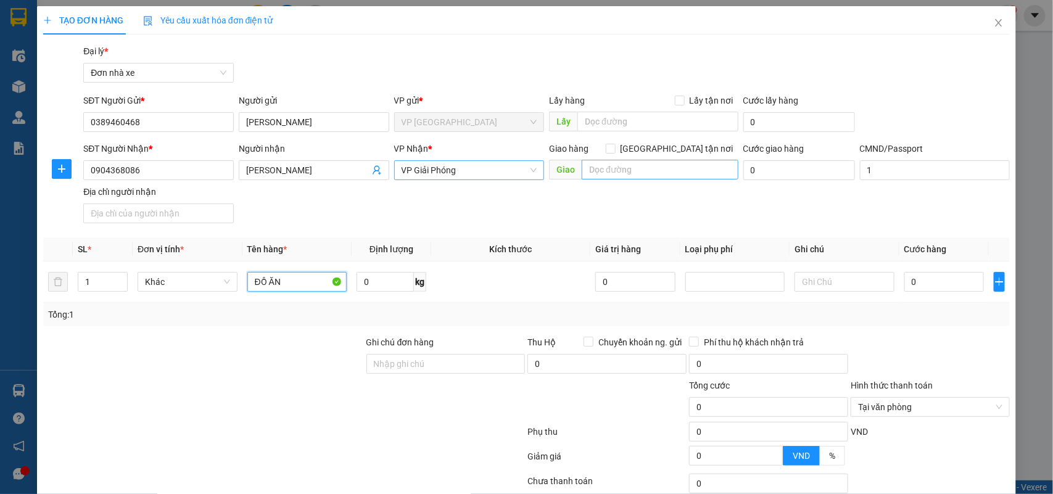
type input "ĐỒ ĂN"
click at [642, 172] on input "text" at bounding box center [660, 170] width 157 height 20
drag, startPoint x: 695, startPoint y: 165, endPoint x: 583, endPoint y: 188, distance: 114.1
click at [568, 196] on div "SĐT Người Nhận * 0904368086 Người nhận ĐẶNG HƯƠNG GIANG VP Nhận * VP Giải Phóng…" at bounding box center [547, 185] width 932 height 86
click at [618, 176] on input "CT11 TÒA GARRDENIA KĐT HỒNG HÀ ECOCITY PHÁP VÂN" at bounding box center [660, 170] width 157 height 20
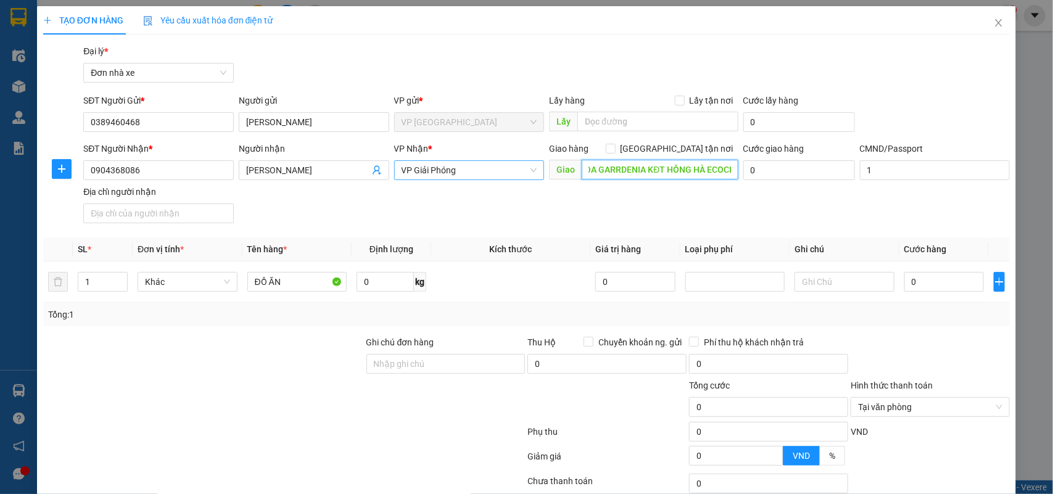
scroll to position [0, 91]
drag, startPoint x: 617, startPoint y: 176, endPoint x: 714, endPoint y: 168, distance: 97.2
click at [714, 168] on input "CT11 TÒA GARRDENIA KĐT HỒNG HÀ ECOCITY PHÁP VÂN" at bounding box center [660, 170] width 157 height 20
click at [695, 168] on input "CT11 TÒA GARRDENIA KĐT HỒNG HÀ ECOCITY PHÁP VÂN" at bounding box center [660, 170] width 157 height 20
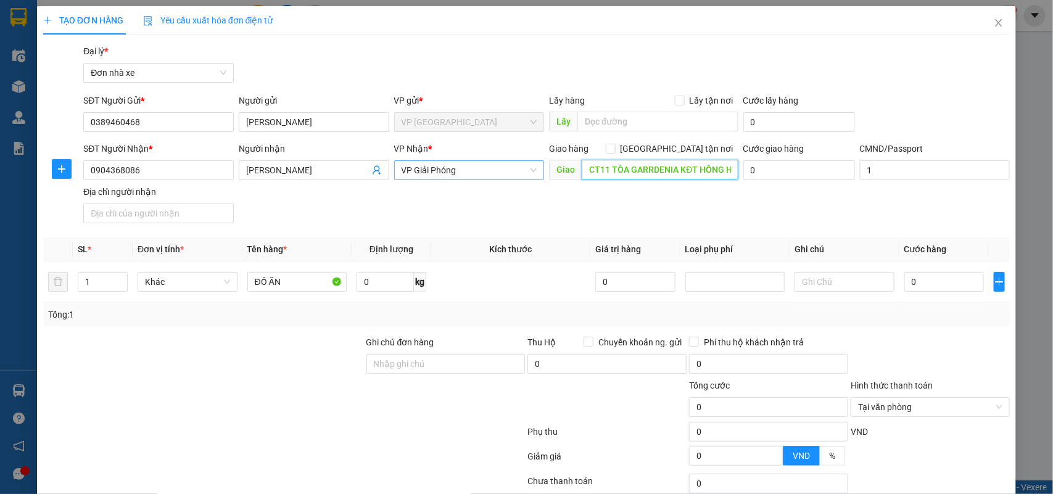
drag, startPoint x: 707, startPoint y: 171, endPoint x: 586, endPoint y: 173, distance: 121.0
click at [586, 173] on input "CT11 TÒA GARRDENIA KĐT HỒNG HÀ ECOCITY PHÁP VÂN" at bounding box center [660, 170] width 157 height 20
click at [589, 173] on input "CT11 TÒA GARRDENIA KĐT HỒNG HÀ ECOCITY PHÁP VÂN" at bounding box center [660, 170] width 157 height 20
drag, startPoint x: 589, startPoint y: 173, endPoint x: 634, endPoint y: 176, distance: 45.2
click at [634, 176] on input "CT11 TÒA GARRDENIA KĐT HỒNG HÀ ECOCITY PHÁP VÂN" at bounding box center [660, 170] width 157 height 20
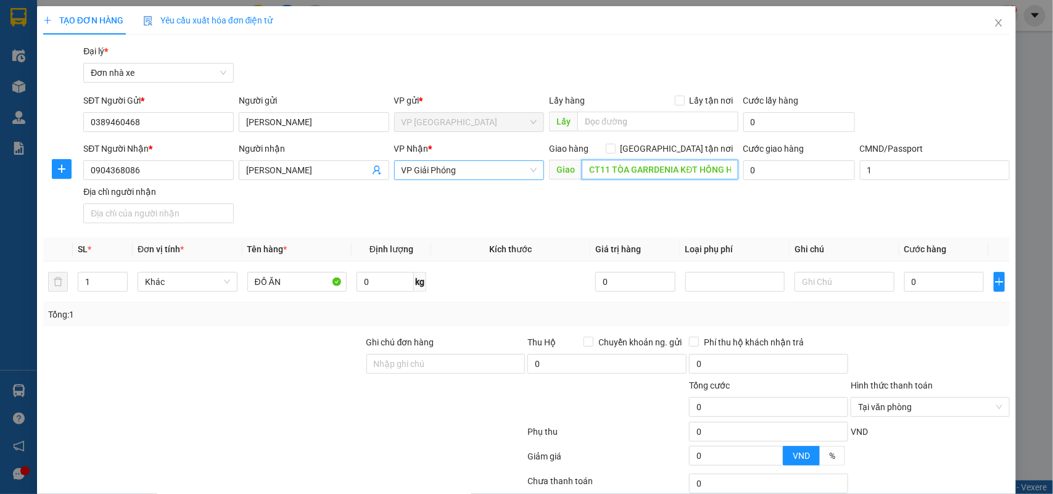
click at [634, 176] on input "CT11 TÒA GARRDENIA KĐT HỒNG HÀ ECOCITY PHÁP VÂN" at bounding box center [660, 170] width 157 height 20
type input "CT11 TÒA GARRDENIA KĐT HỒNG HÀ ECOCITY PHÁP VÂN"
click at [766, 176] on input "0" at bounding box center [800, 170] width 112 height 20
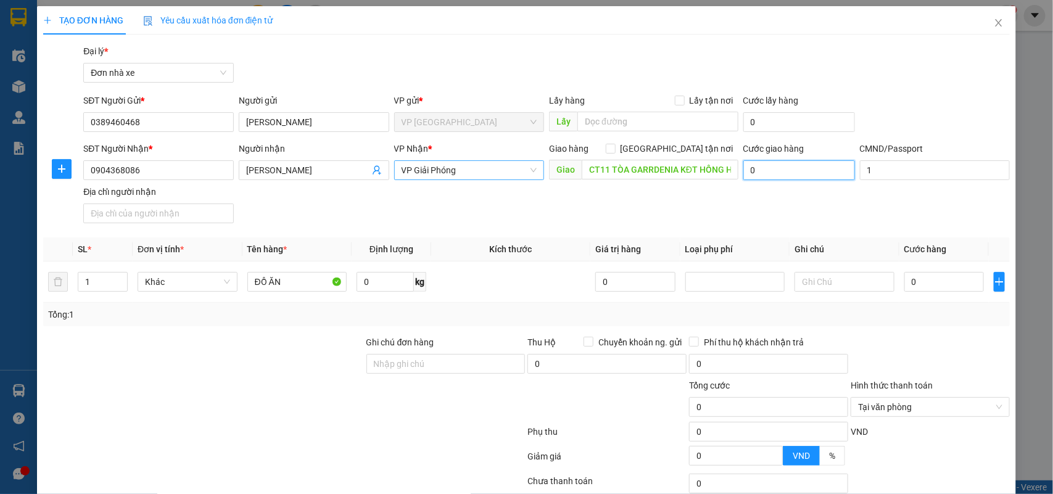
type input "7"
type input "70"
type input "70.000"
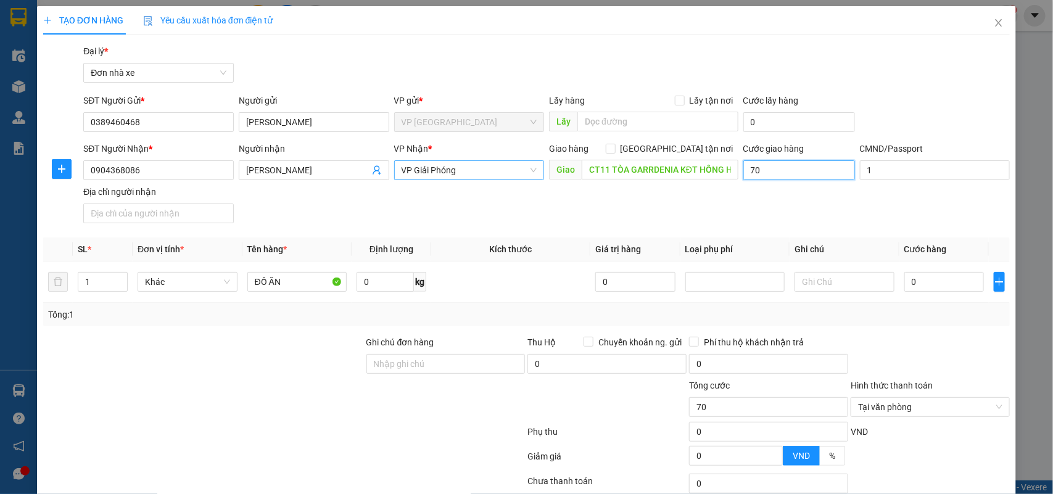
type input "70.000"
click at [615, 148] on input "Giao tận nơi" at bounding box center [610, 148] width 9 height 9
checkbox input "true"
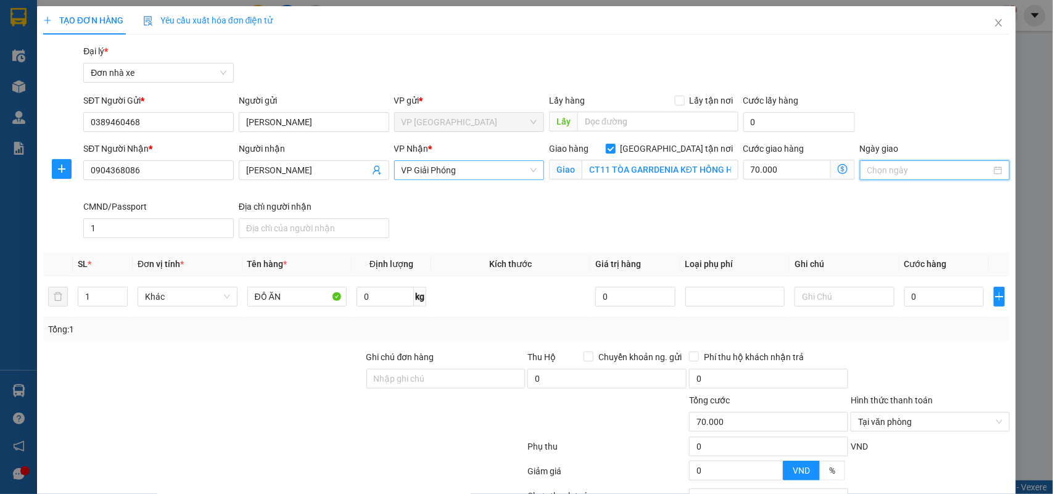
click at [892, 174] on input "Ngày giao" at bounding box center [930, 171] width 125 height 14
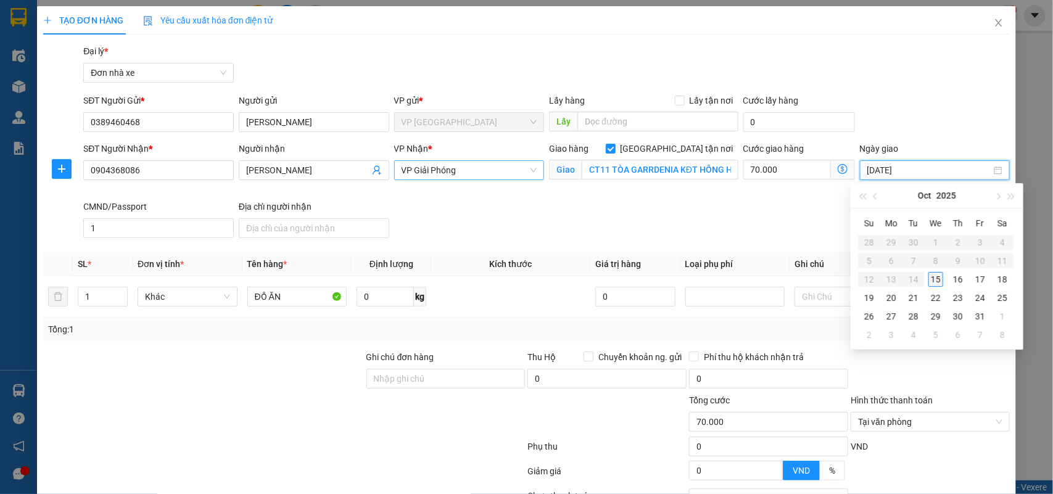
type input "15/10/2025"
click at [942, 281] on div "15" at bounding box center [936, 279] width 15 height 15
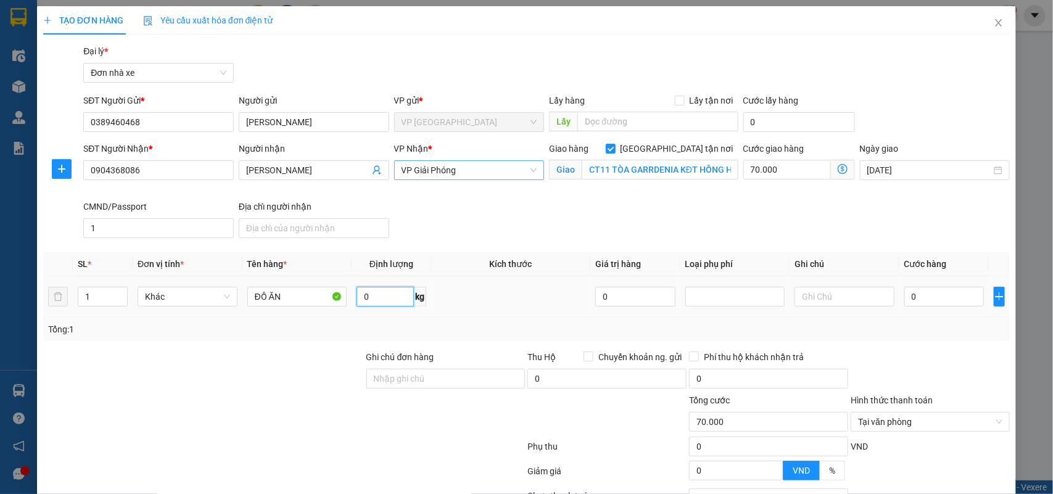
click at [389, 299] on input "0" at bounding box center [385, 297] width 57 height 20
type input "4.2"
click at [936, 295] on input "0" at bounding box center [945, 297] width 80 height 20
type input "3"
type input "70.003"
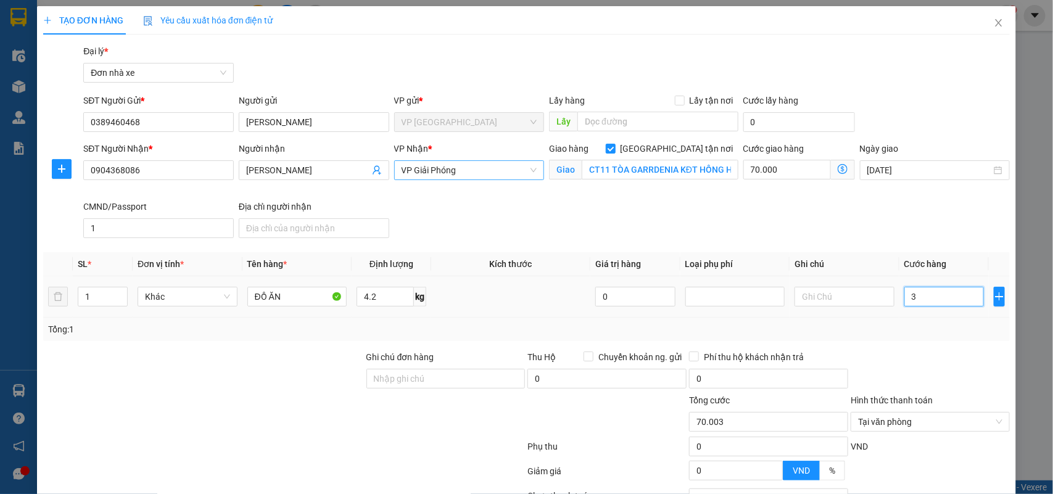
type input "30"
type input "70.030"
type input "30.000"
type input "100.000"
click at [152, 414] on div at bounding box center [203, 415] width 323 height 43
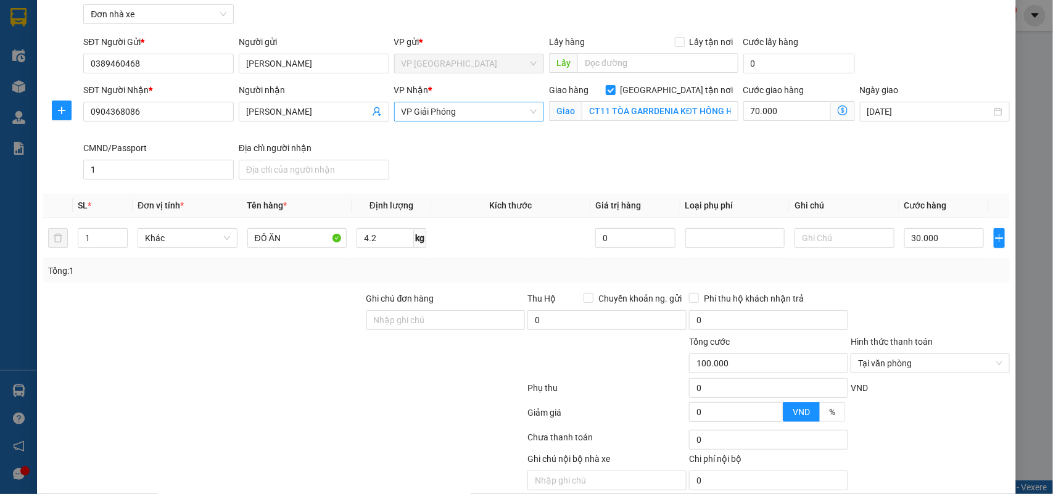
scroll to position [109, 0]
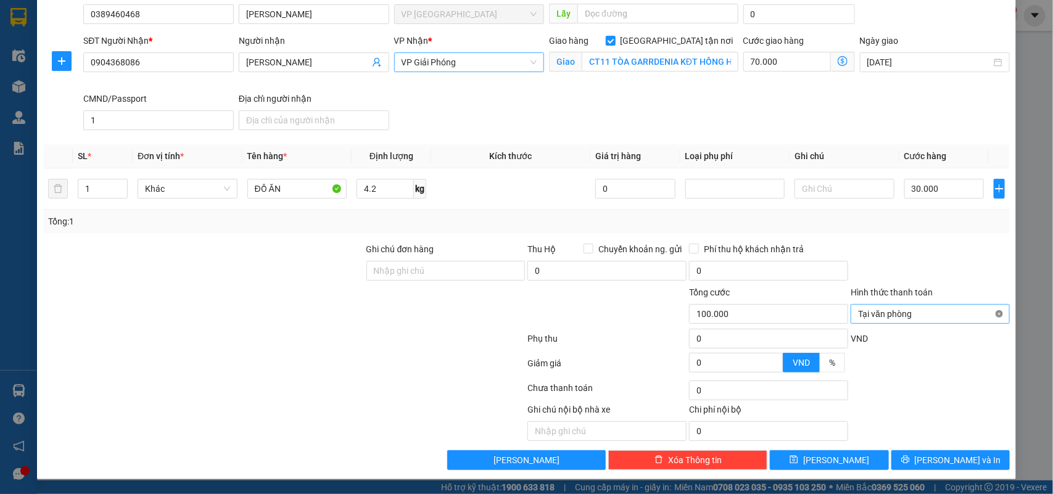
type input "100.000"
click at [929, 455] on button "Lưu và In" at bounding box center [951, 461] width 118 height 20
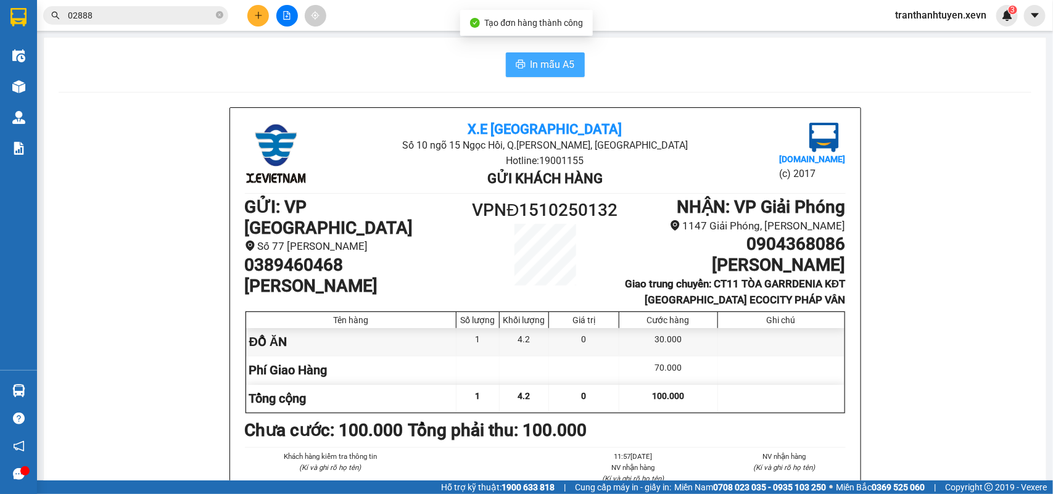
click at [531, 70] on span "In mẫu A5" at bounding box center [553, 64] width 44 height 15
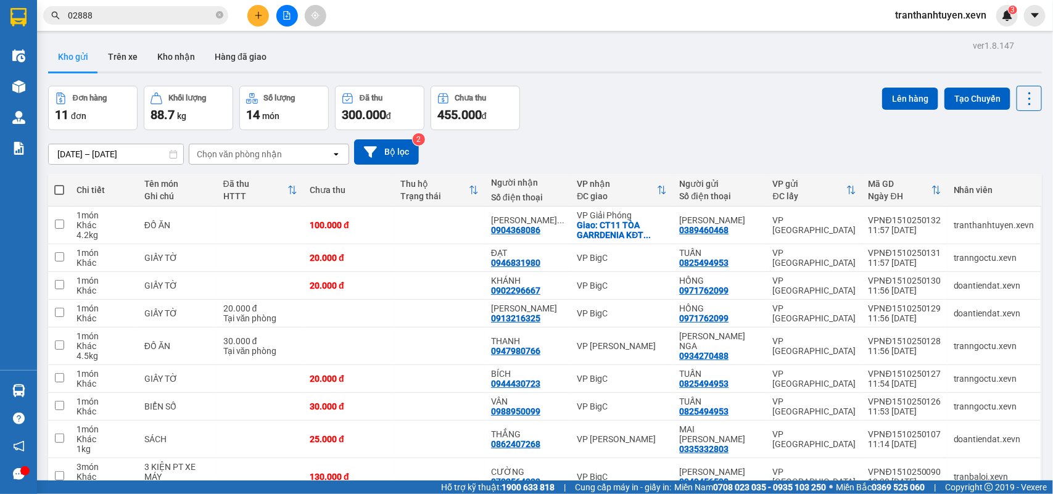
click at [105, 14] on input "02888" at bounding box center [141, 16] width 146 height 14
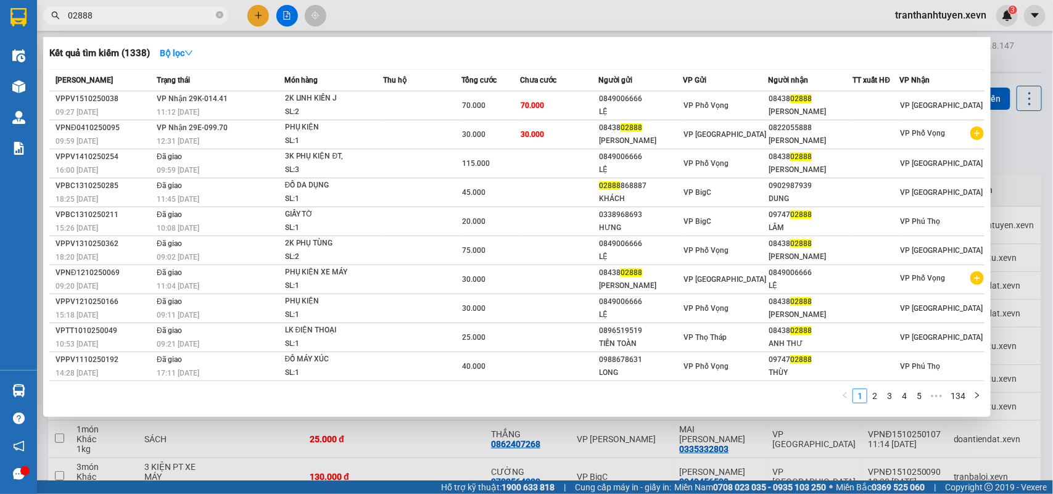
click at [105, 14] on input "02888" at bounding box center [141, 16] width 146 height 14
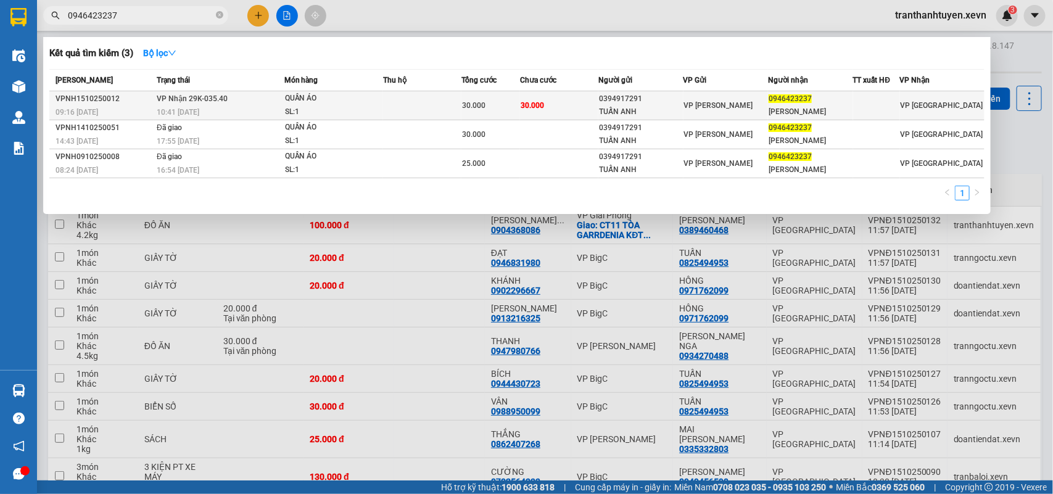
type input "0946423237"
click at [529, 109] on span "30.000" at bounding box center [532, 105] width 23 height 9
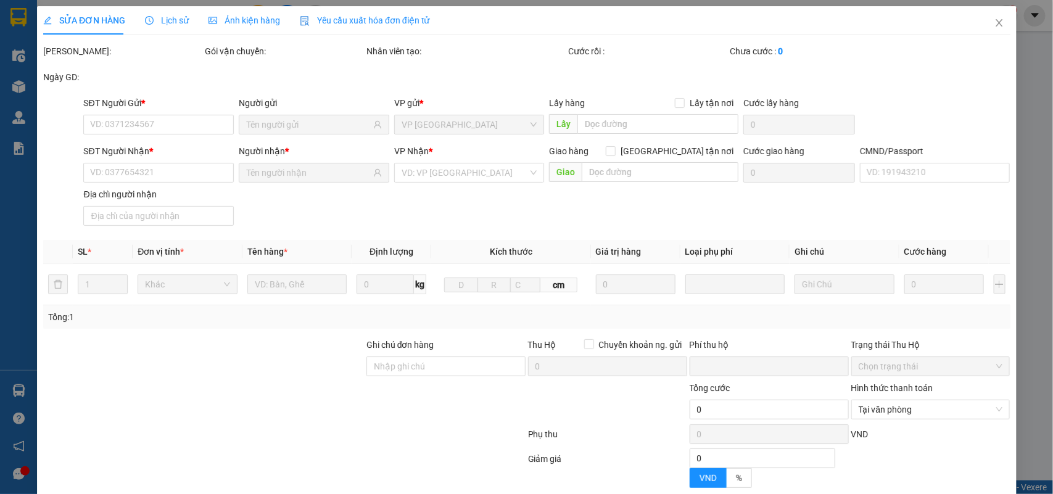
type input "0394917291"
type input "TUẤN ANH"
type input "0946423237"
type input "HÀ TRANG"
type input "035308005269 NG TH HÀ TRANG HOÀNG MAI HN"
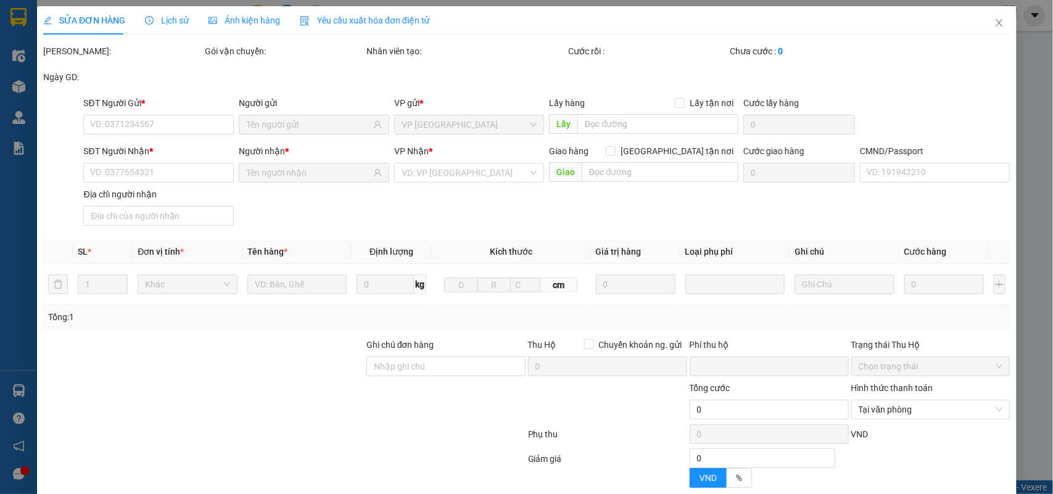
type input "0"
type input "30.000"
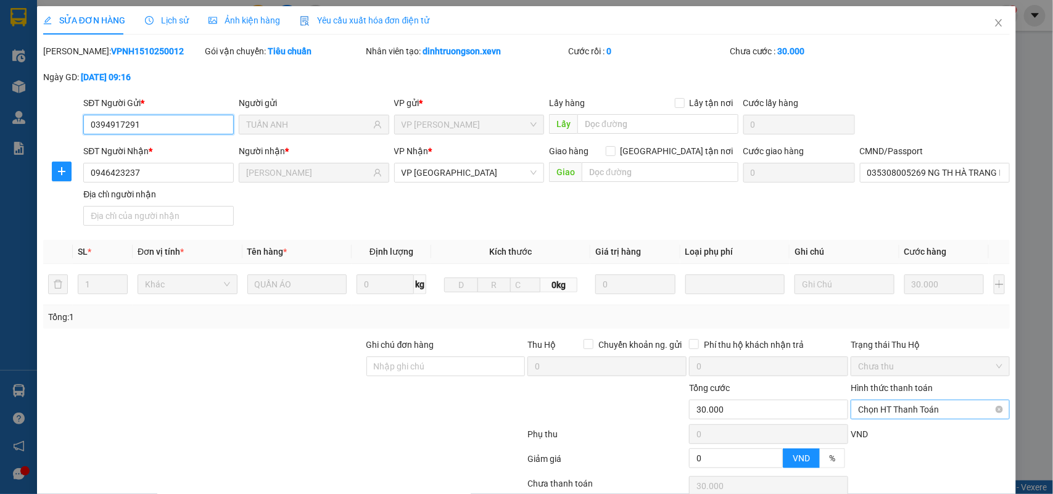
drag, startPoint x: 884, startPoint y: 405, endPoint x: 924, endPoint y: 415, distance: 41.5
click at [887, 406] on span "Chọn HT Thanh Toán" at bounding box center [930, 410] width 144 height 19
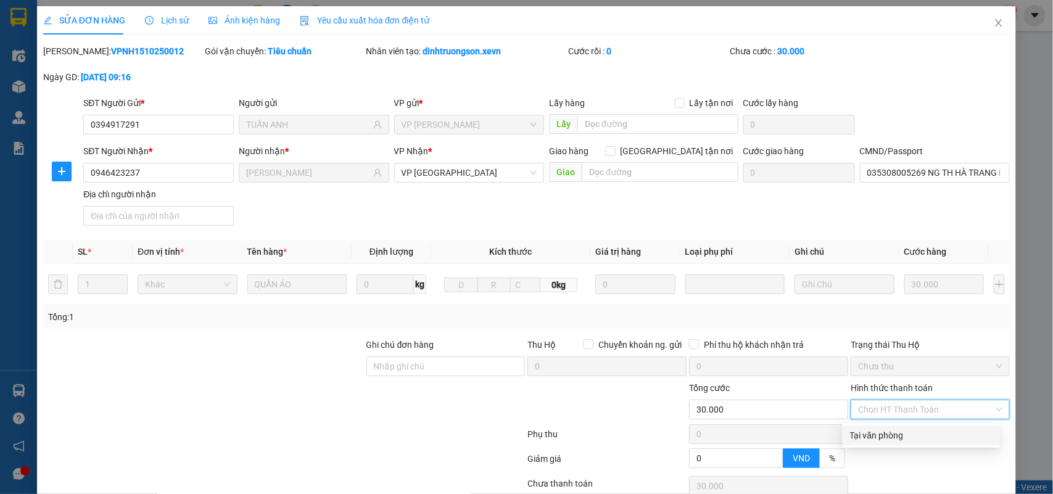
click at [868, 433] on div "Tại văn phòng" at bounding box center [921, 436] width 143 height 14
type input "0"
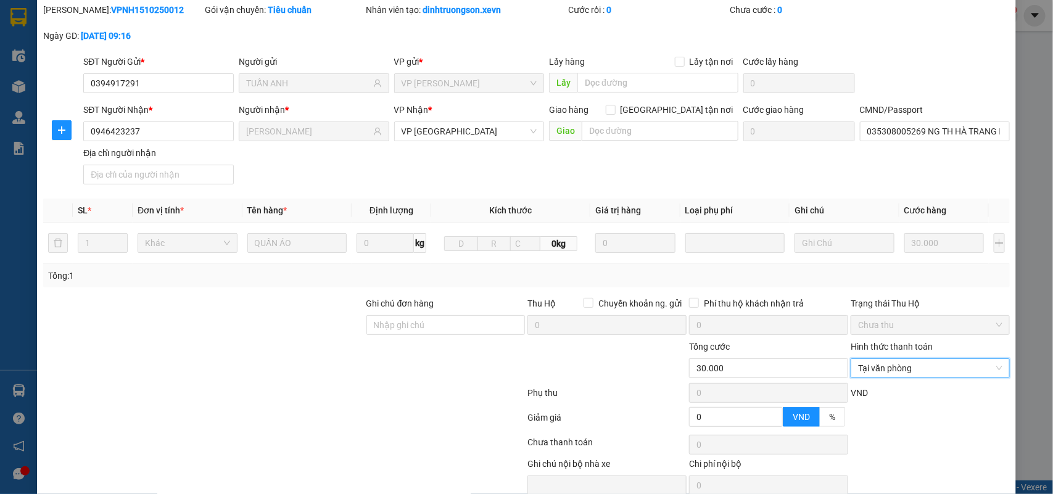
scroll to position [98, 0]
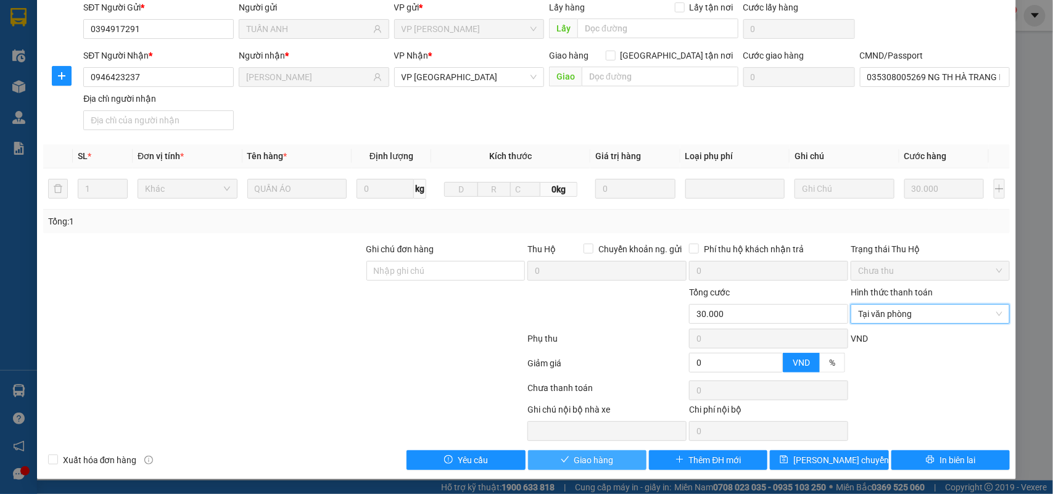
click at [588, 458] on span "Giao hàng" at bounding box center [594, 461] width 39 height 14
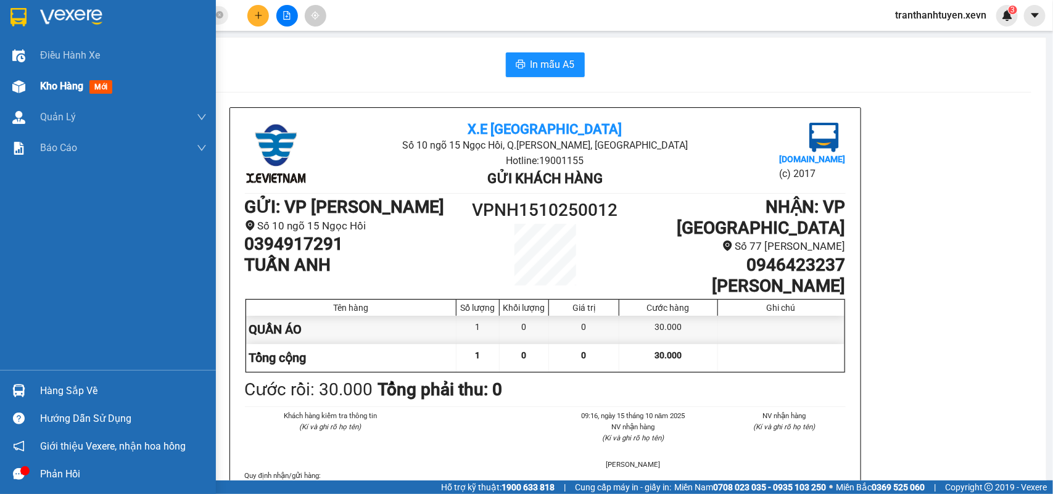
click at [29, 94] on div "Kho hàng mới" at bounding box center [108, 86] width 216 height 31
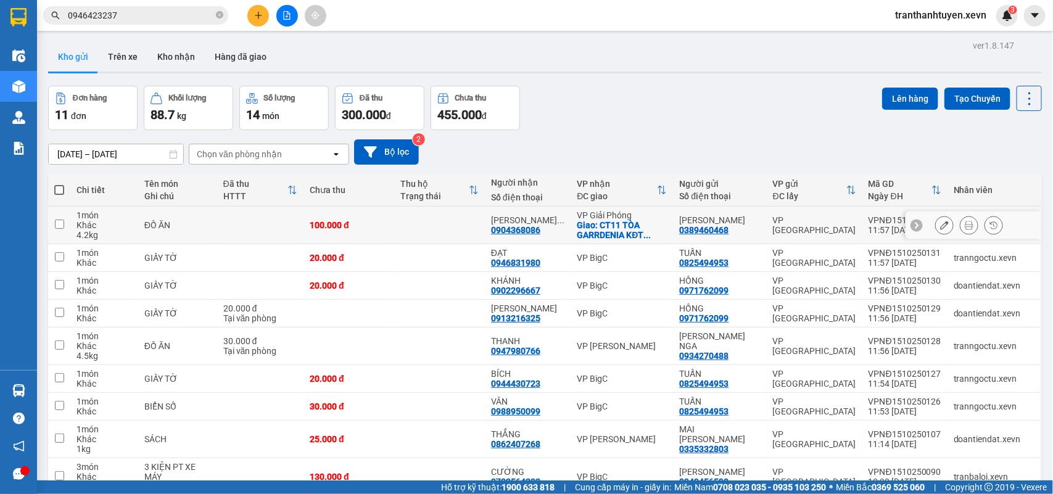
click at [571, 216] on td "ĐẶNG HƯƠNG ... 0904368086" at bounding box center [528, 226] width 86 height 38
checkbox input "true"
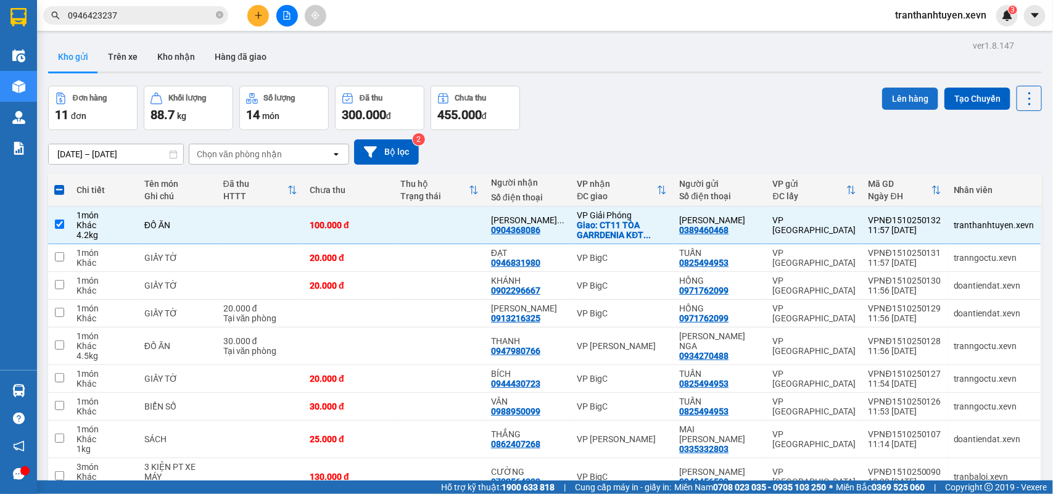
click at [882, 99] on button "Lên hàng" at bounding box center [910, 99] width 56 height 22
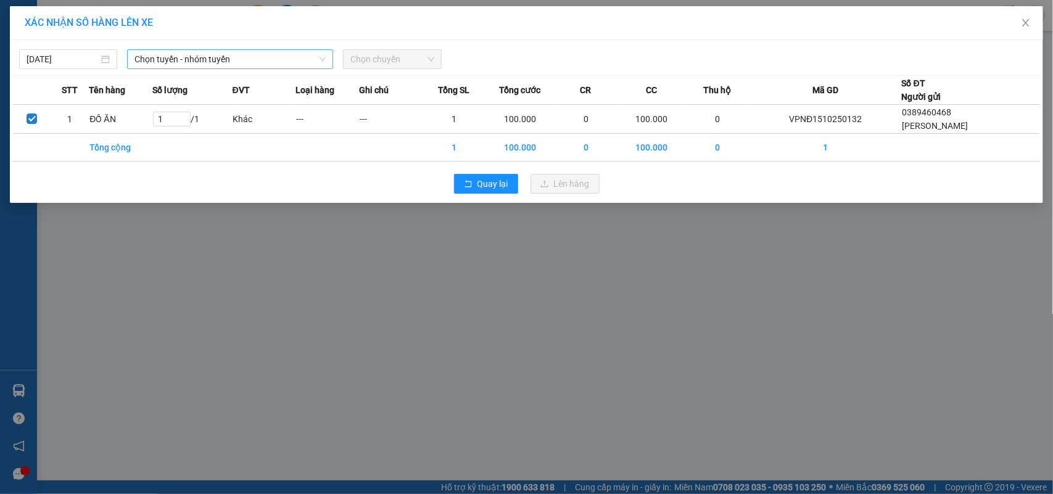
click at [173, 64] on span "Chọn tuyến - nhóm tuyến" at bounding box center [230, 59] width 191 height 19
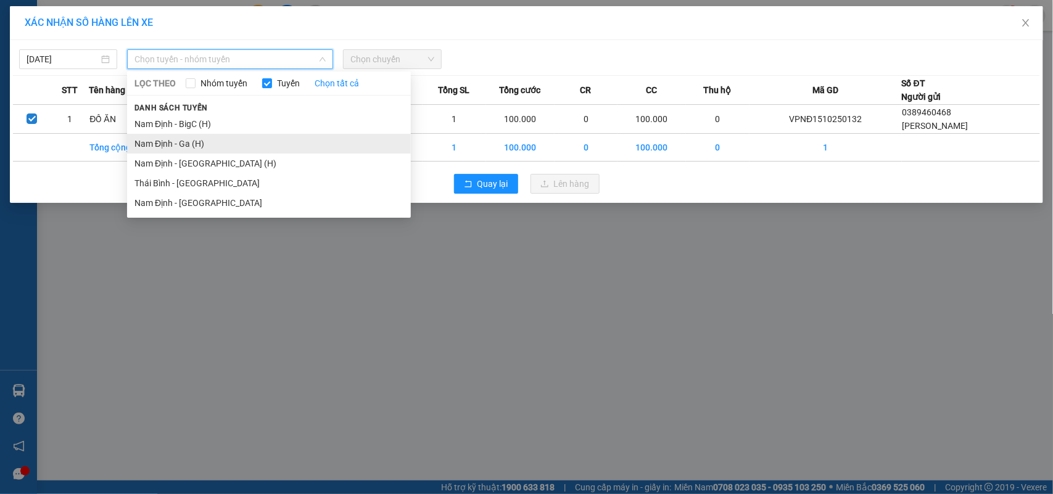
click at [168, 143] on li "Nam Định - Ga (H)" at bounding box center [269, 144] width 284 height 20
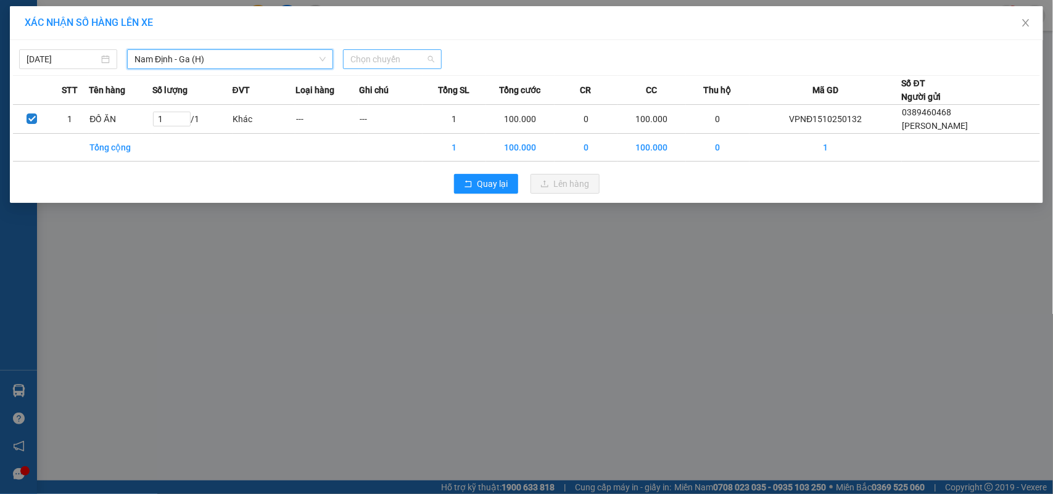
click at [384, 59] on span "Chọn chuyến" at bounding box center [392, 59] width 83 height 19
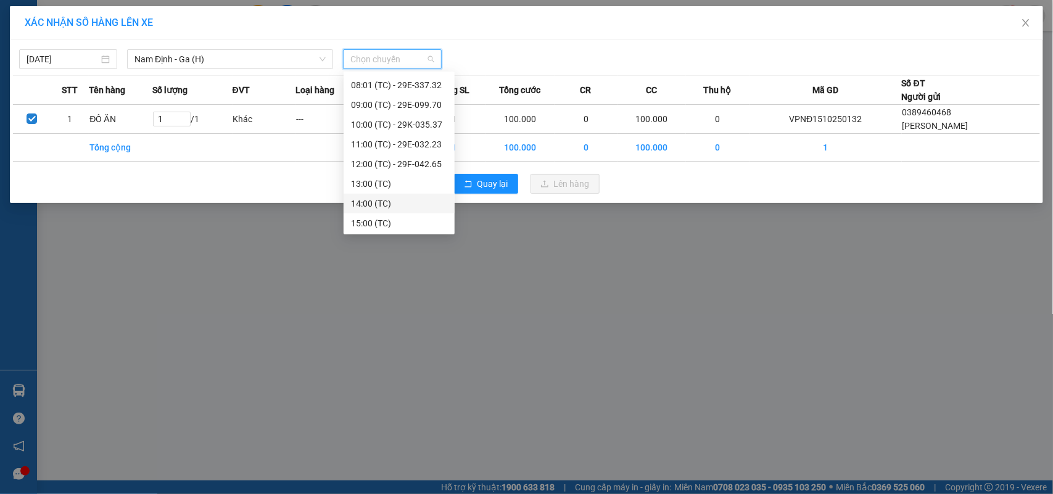
scroll to position [157, 0]
drag, startPoint x: 409, startPoint y: 106, endPoint x: 463, endPoint y: 115, distance: 55.7
click at [409, 105] on div "12:00 (TC) - 29F-042.65" at bounding box center [399, 105] width 96 height 14
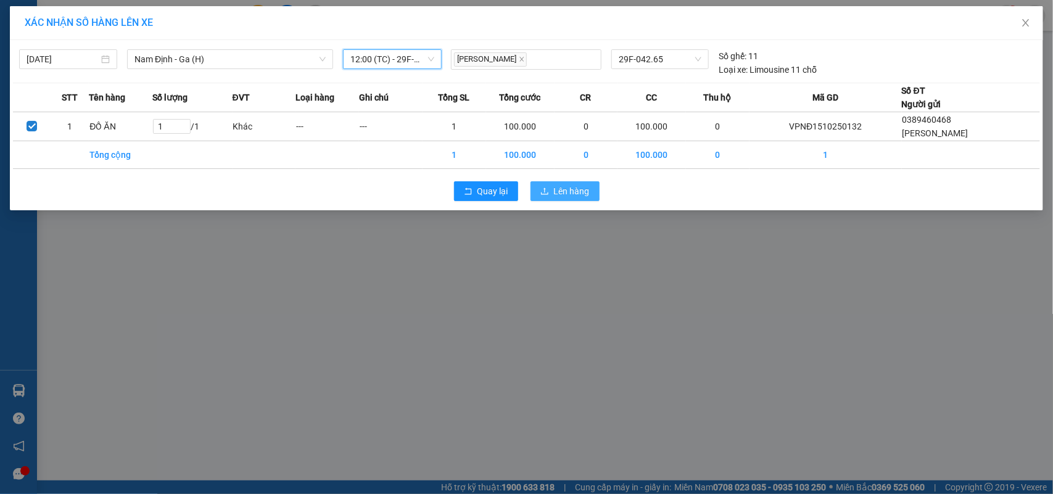
click at [578, 194] on span "Lên hàng" at bounding box center [572, 192] width 36 height 14
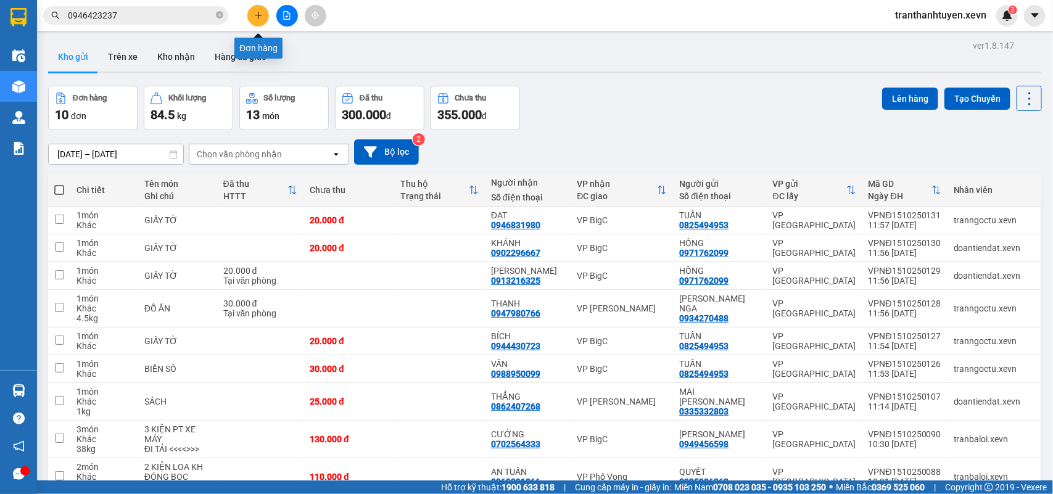
click at [260, 22] on button at bounding box center [258, 16] width 22 height 22
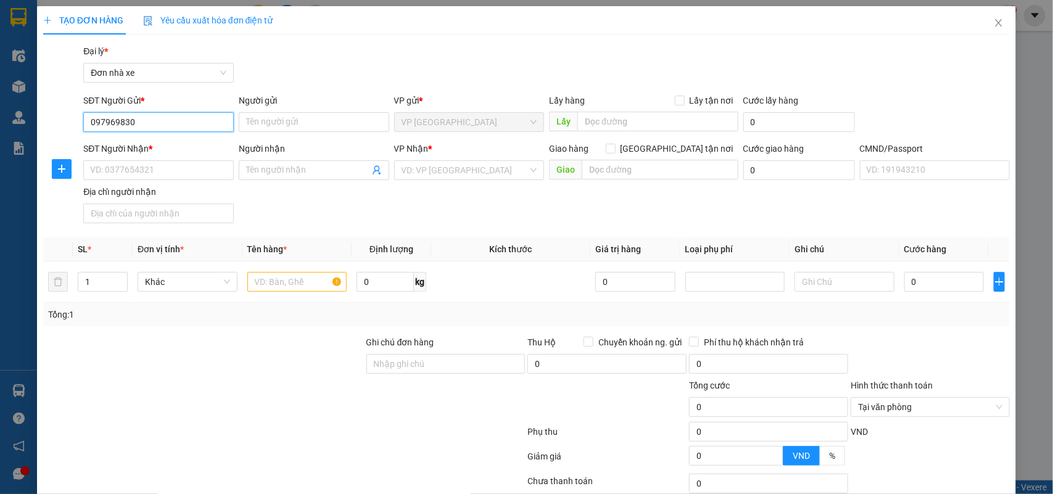
type input "0979698308"
click at [176, 146] on div "0979698308 - NHA KHOA PHÚC AN" at bounding box center [158, 147] width 137 height 14
type input "NHA KHOA PHÚC AN"
type input "0964012368"
type input "LAB BEAUTY SMILE"
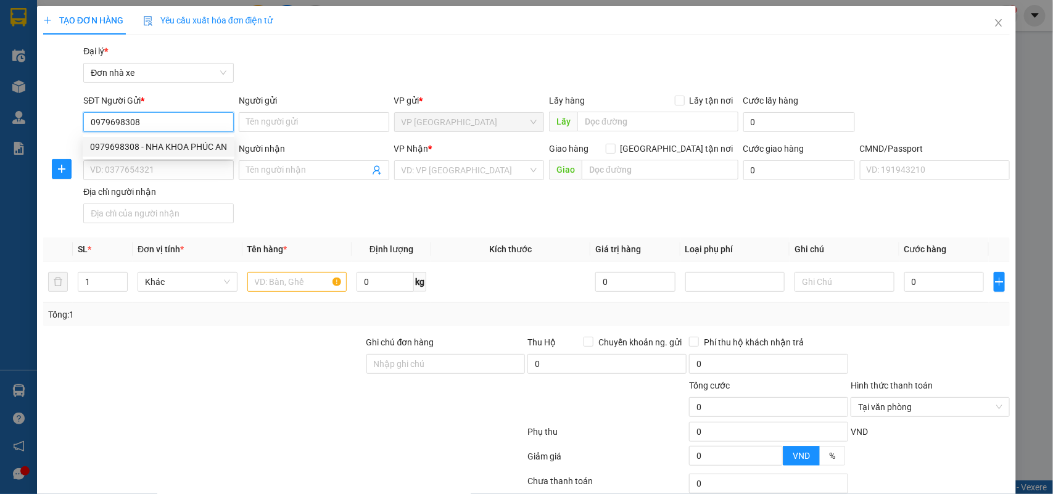
type input "ĐẠO 0822448386"
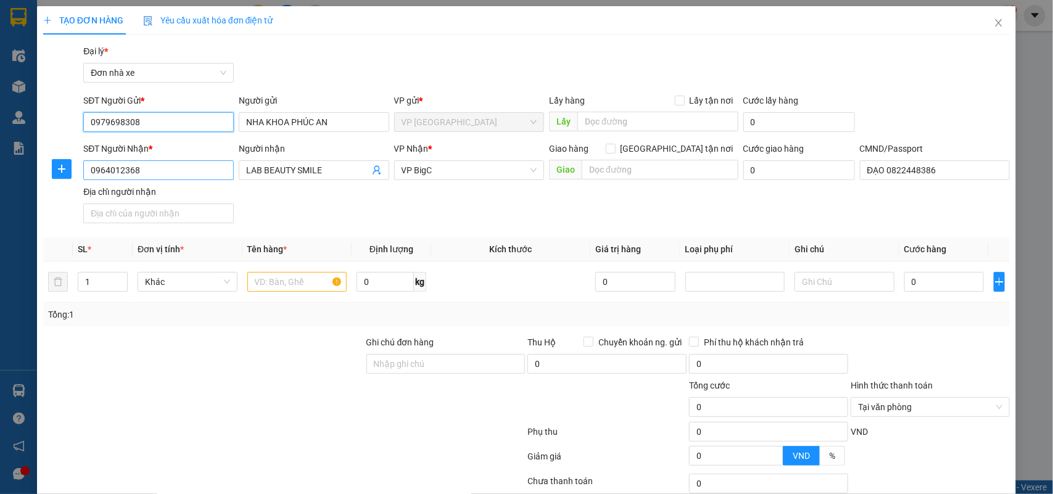
type input "0979698308"
click at [138, 165] on input "0964012368" at bounding box center [158, 170] width 151 height 20
type input "0987490976"
click at [287, 167] on input "LAB BEAUTY SMILE" at bounding box center [307, 171] width 123 height 14
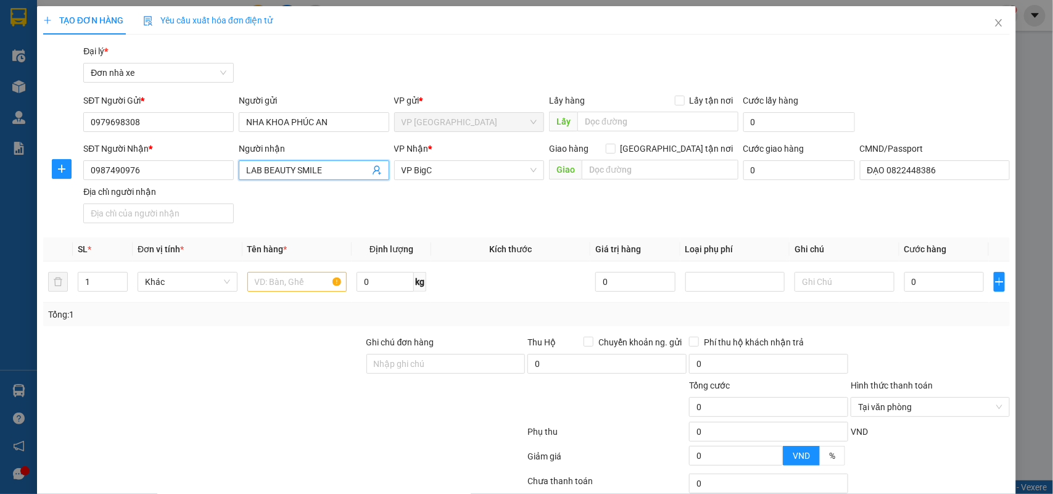
click at [287, 167] on input "LAB BEAUTY SMILE" at bounding box center [307, 171] width 123 height 14
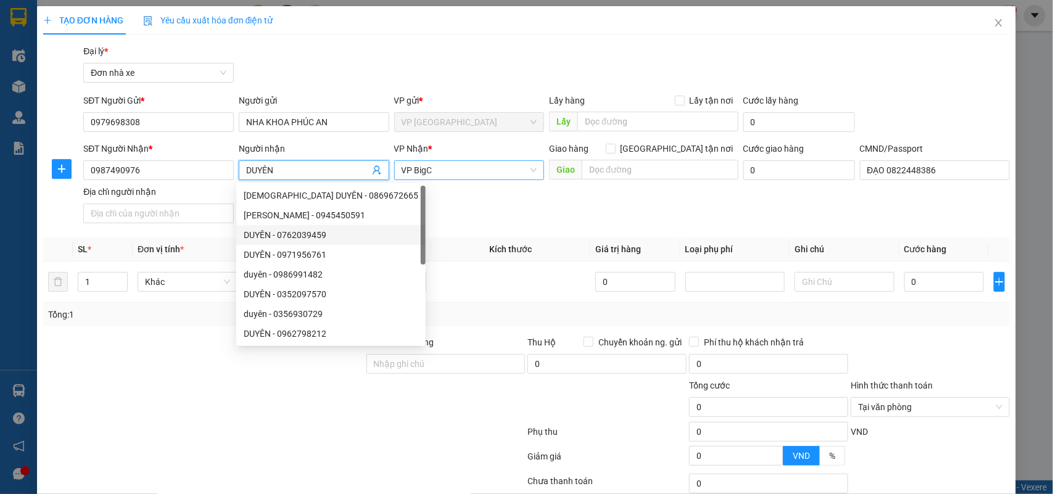
click at [444, 170] on span "VP BigC" at bounding box center [470, 170] width 136 height 19
type input "DUYÊN"
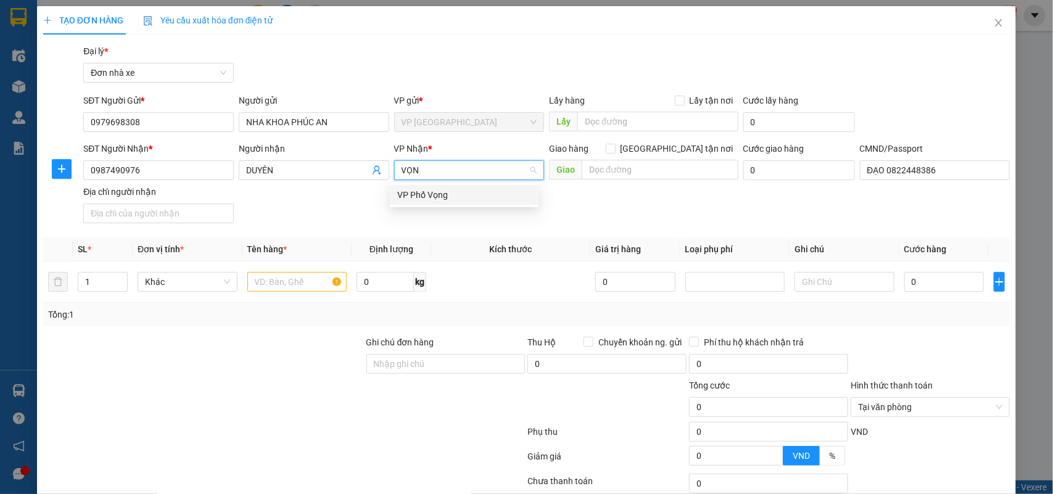
type input "VỌNG"
click at [440, 192] on div "VP Phố Vọng" at bounding box center [464, 195] width 134 height 14
click at [260, 278] on input "text" at bounding box center [297, 282] width 100 height 20
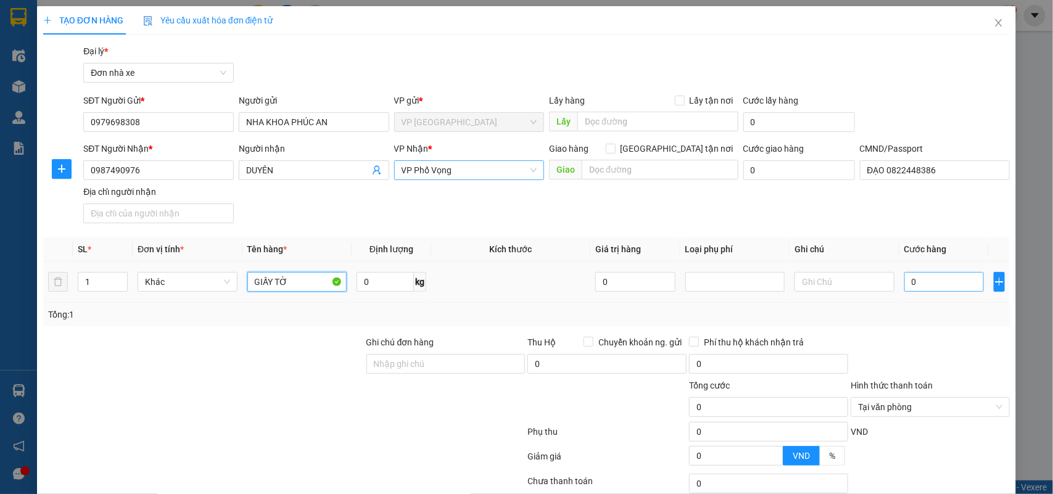
type input "GIẤY TỜ"
click at [939, 285] on input "0" at bounding box center [945, 282] width 80 height 20
type input "2"
type input "25"
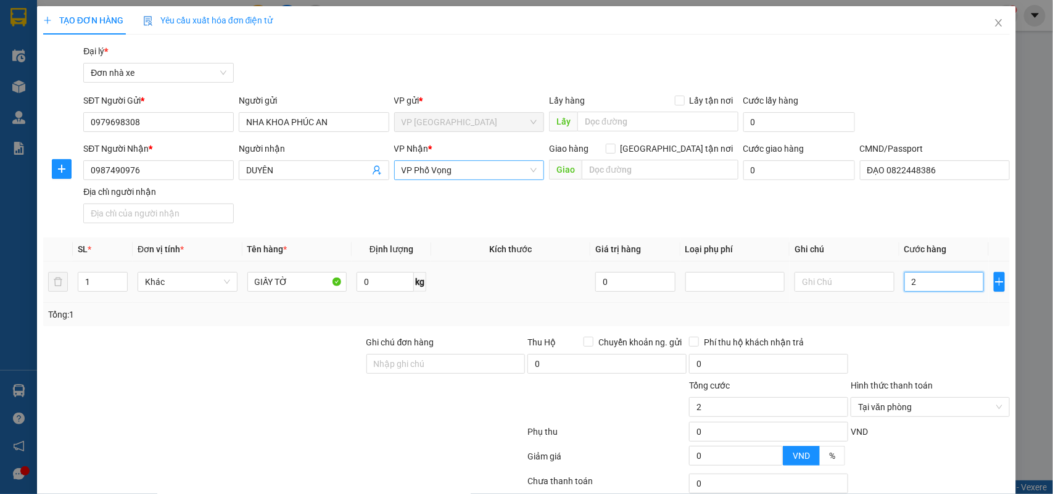
type input "25"
type input "25.000"
drag, startPoint x: 192, startPoint y: 400, endPoint x: 210, endPoint y: 412, distance: 21.9
click at [196, 403] on div at bounding box center [203, 400] width 323 height 43
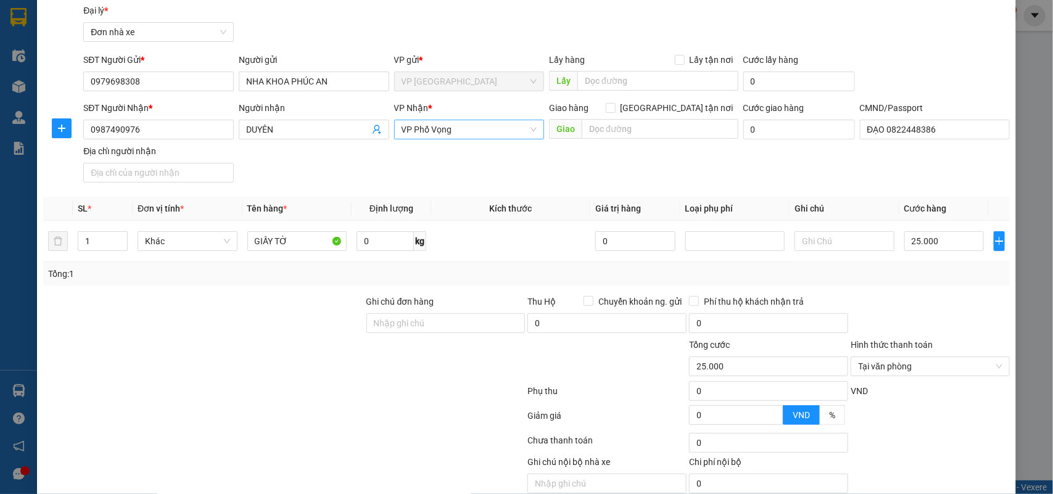
scroll to position [94, 0]
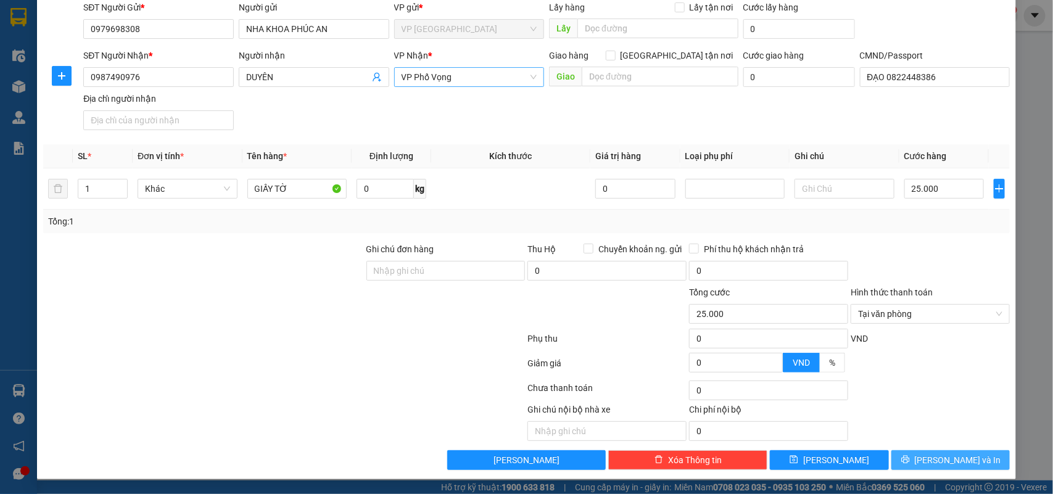
click at [961, 455] on span "Lưu và In" at bounding box center [958, 461] width 86 height 14
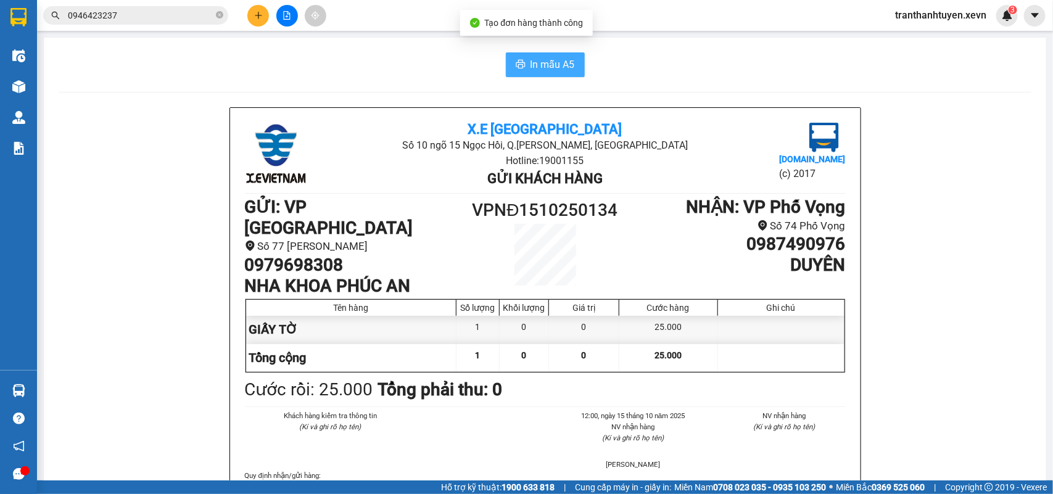
click at [543, 59] on span "In mẫu A5" at bounding box center [553, 64] width 44 height 15
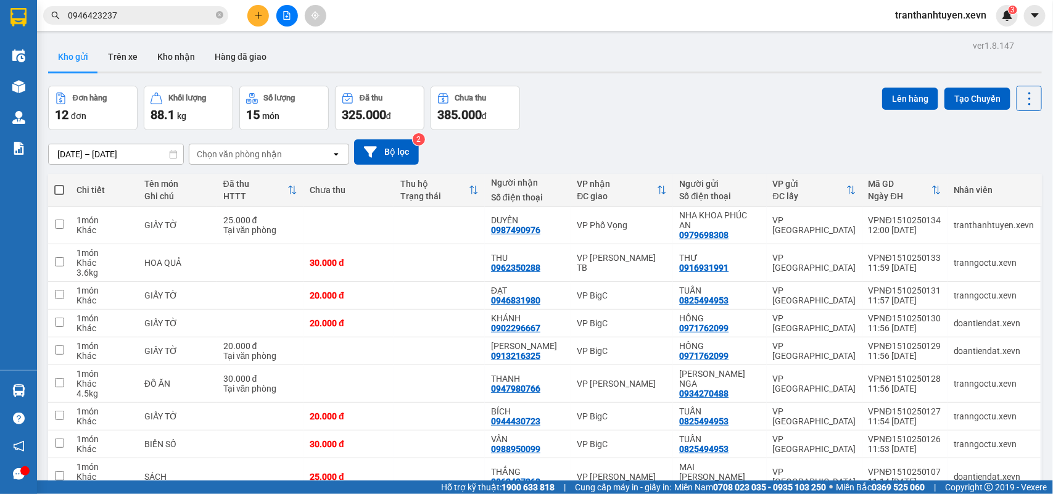
click at [122, 14] on input "0946423237" at bounding box center [141, 16] width 146 height 14
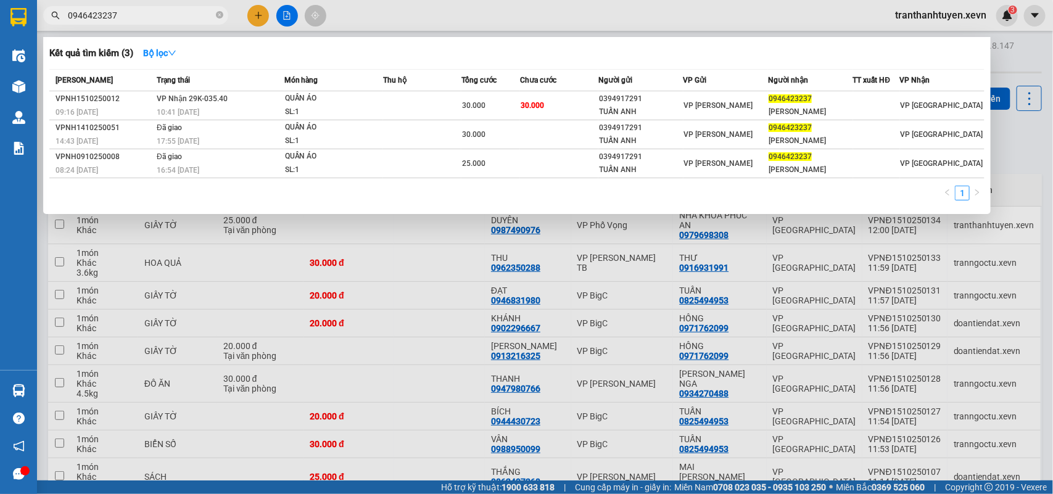
click at [122, 14] on input "0946423237" at bounding box center [141, 16] width 146 height 14
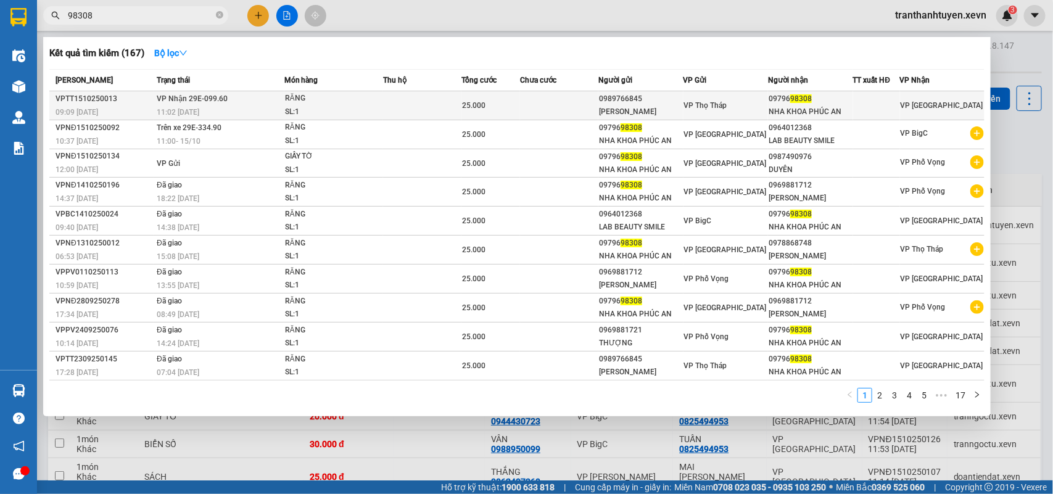
type input "98308"
click at [339, 106] on div "SL: 1" at bounding box center [331, 113] width 93 height 14
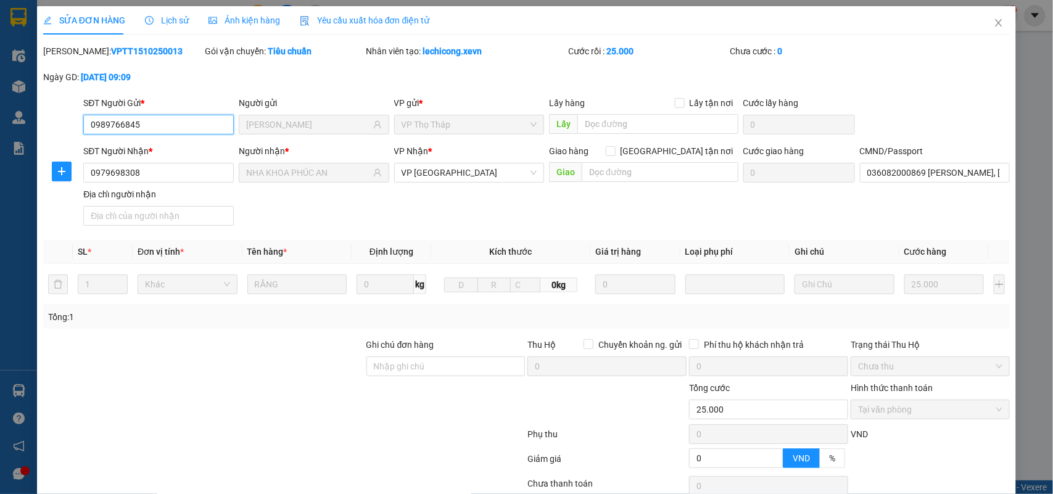
type input "0989766845"
type input "Quang Tín"
type input "0979698308"
type input "NHA KHOA PHÚC AN"
type input "036082000869 TRẦN VIỆT HÙNG, XÓM HỒNG PHÚC"
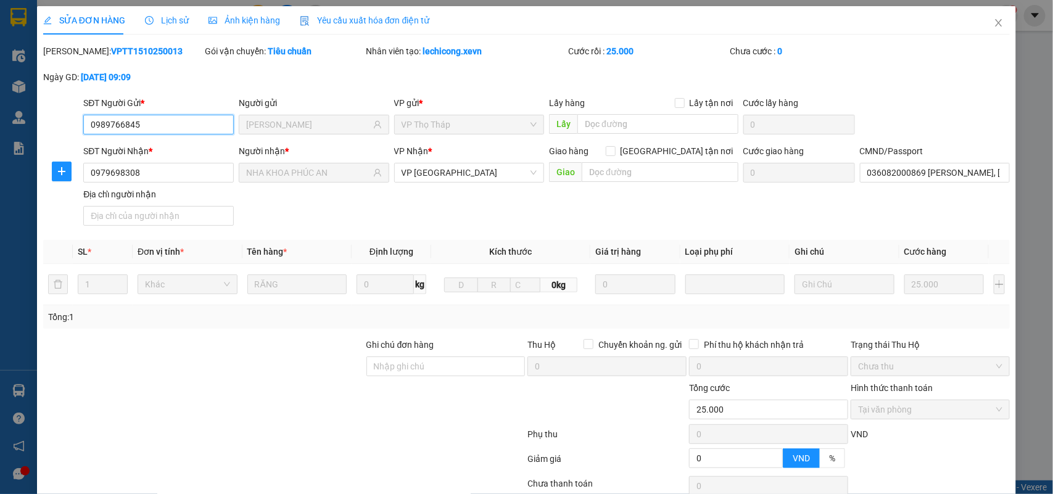
type input "0"
type input "25.000"
click at [902, 176] on input "036082000869 TRẦN VIỆT HÙNG, XÓM HỒNG PHÚC" at bounding box center [935, 173] width 151 height 20
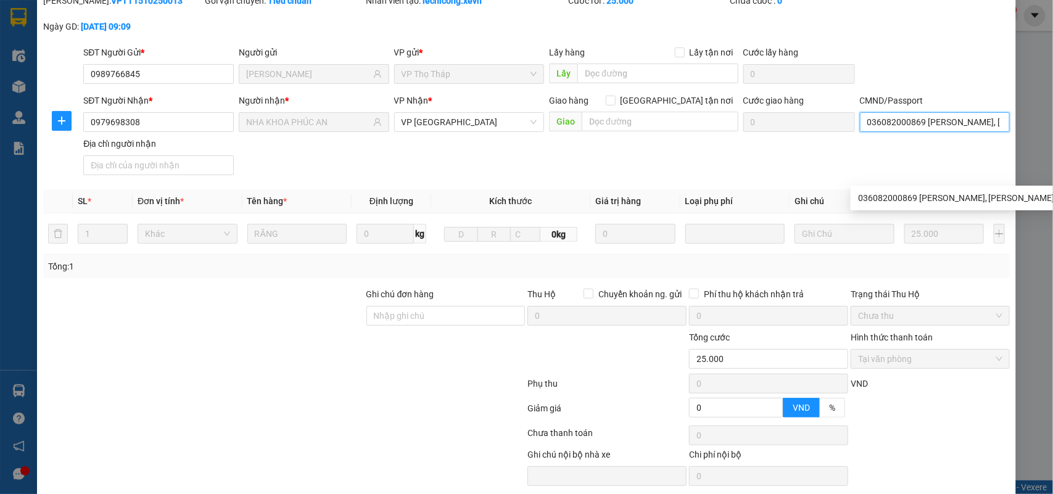
scroll to position [98, 0]
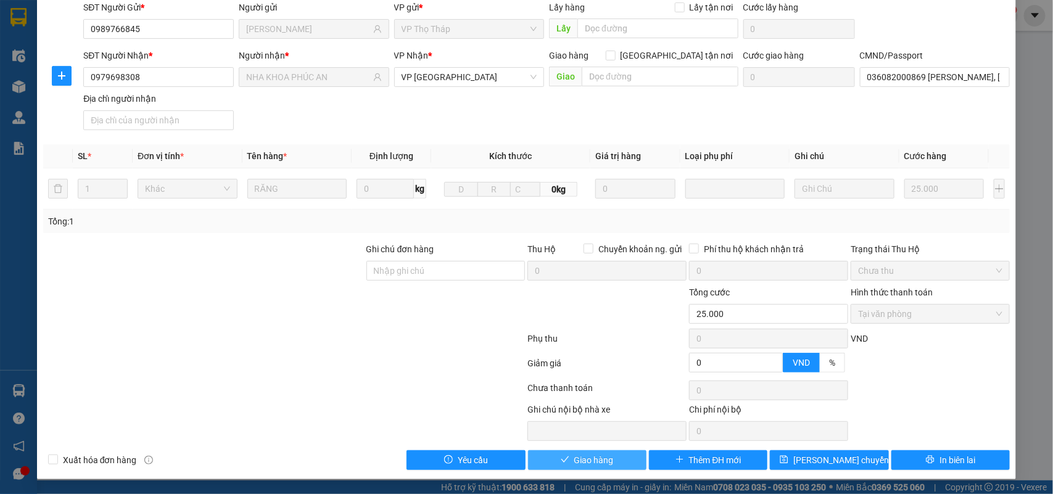
click at [594, 451] on button "Giao hàng" at bounding box center [587, 461] width 118 height 20
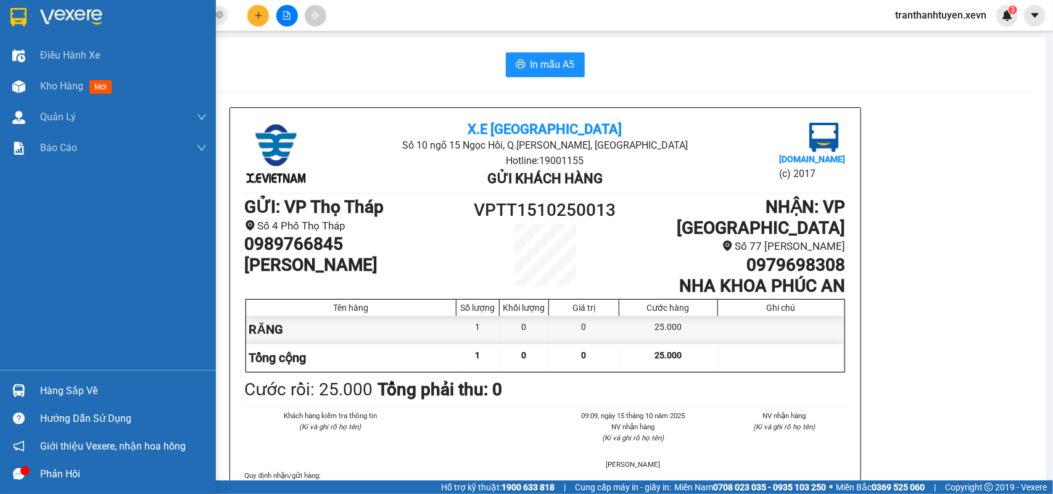
drag, startPoint x: 20, startPoint y: 389, endPoint x: 402, endPoint y: 488, distance: 394.7
click at [20, 388] on img at bounding box center [18, 390] width 13 height 13
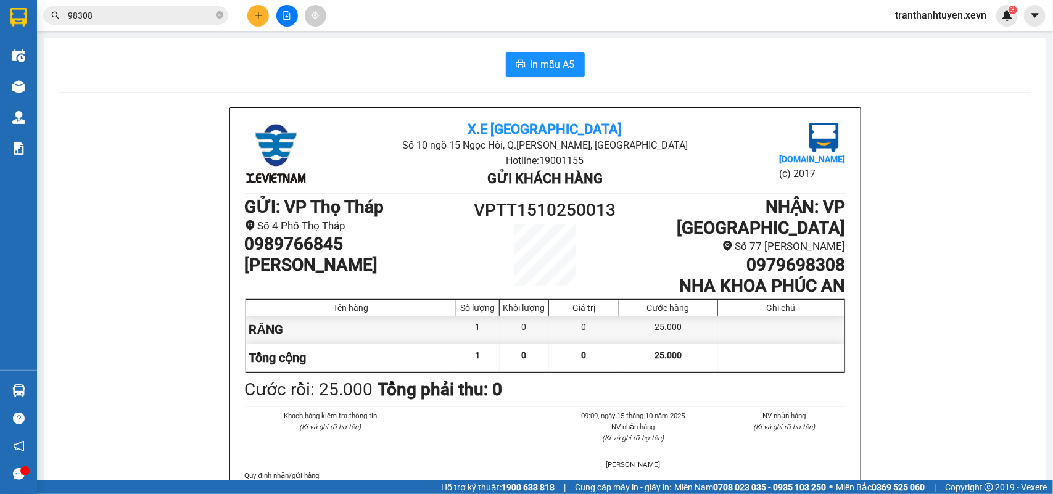
click at [137, 150] on section "Kết quả tìm kiếm ( 167 ) Bộ lọc Mã ĐH Trạng thái Món hàng Thu hộ Tổng cước Chưa…" at bounding box center [526, 247] width 1053 height 494
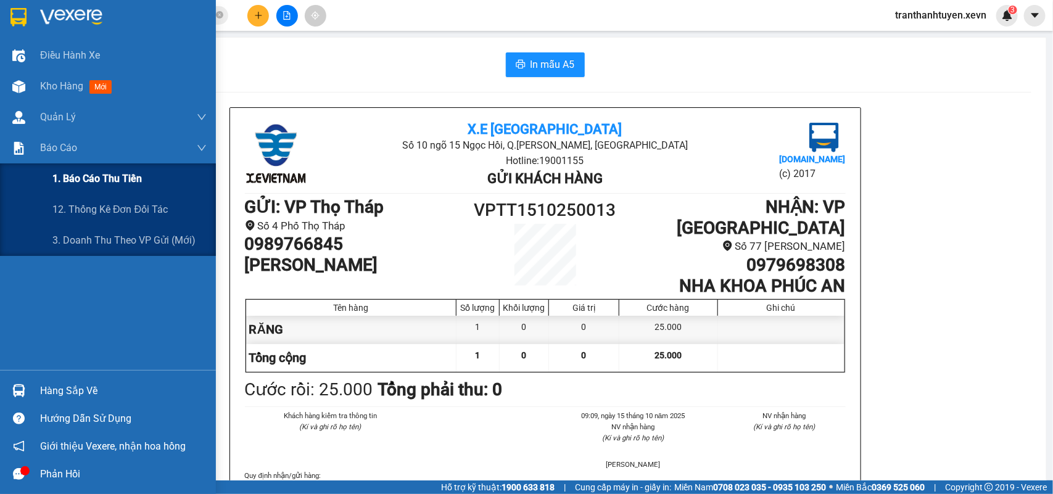
click at [96, 177] on span "1. Báo cáo thu tiền" at bounding box center [96, 178] width 89 height 15
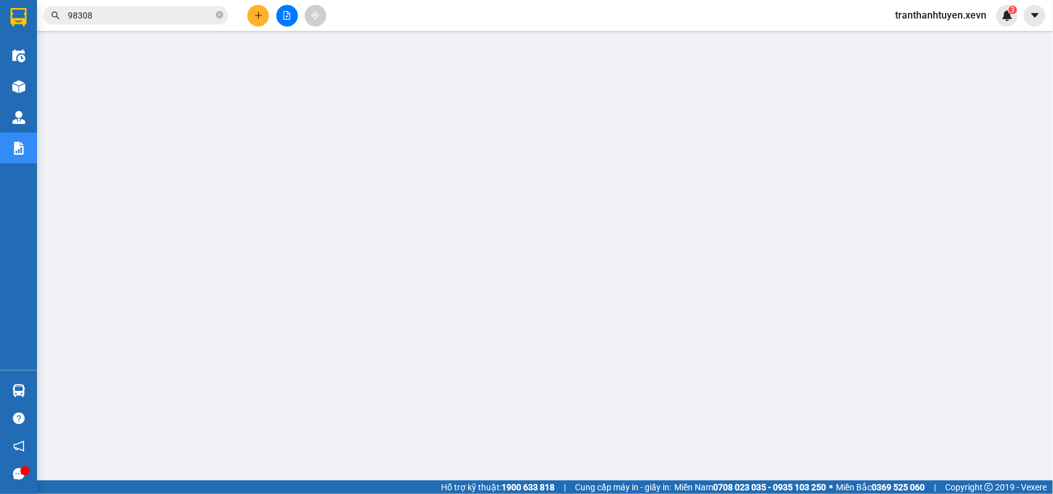
click at [920, 19] on span "tranthanhtuyen.xevn" at bounding box center [941, 14] width 111 height 15
click at [914, 39] on span "Đăng xuất" at bounding box center [946, 38] width 85 height 14
